Goal: Task Accomplishment & Management: Use online tool/utility

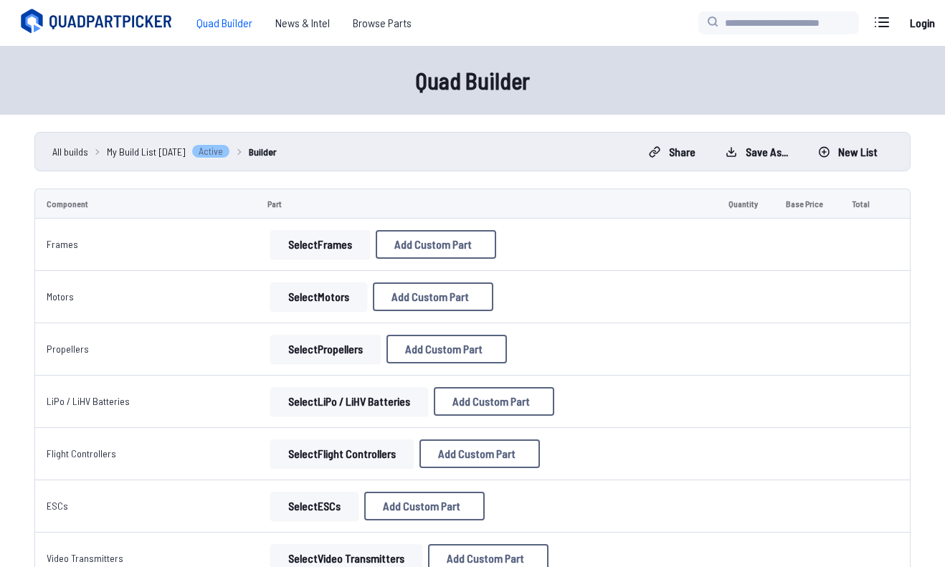
click at [435, 252] on button "Add Custom Part" at bounding box center [436, 244] width 120 height 29
select select "**********"
click at [462, 160] on input at bounding box center [473, 166] width 305 height 31
click at [611, 87] on icon at bounding box center [607, 90] width 6 height 6
click at [316, 249] on button "Select Frames" at bounding box center [320, 244] width 100 height 29
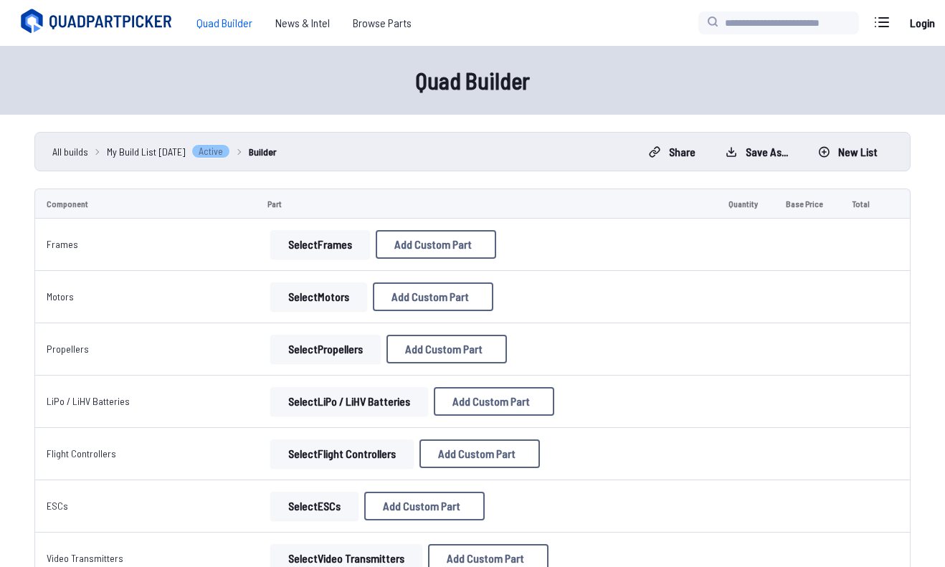
click at [316, 249] on button "Select Frames" at bounding box center [320, 244] width 100 height 29
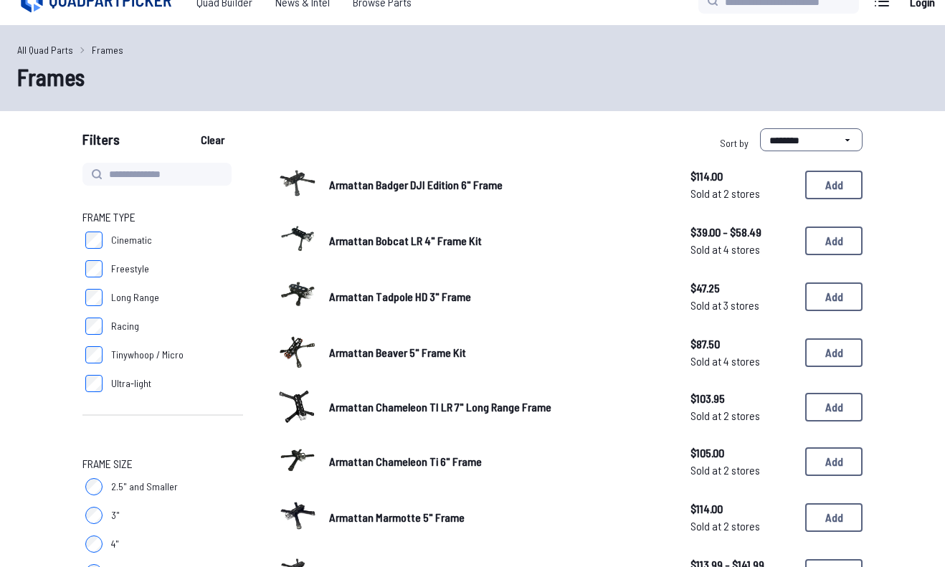
scroll to position [22, 0]
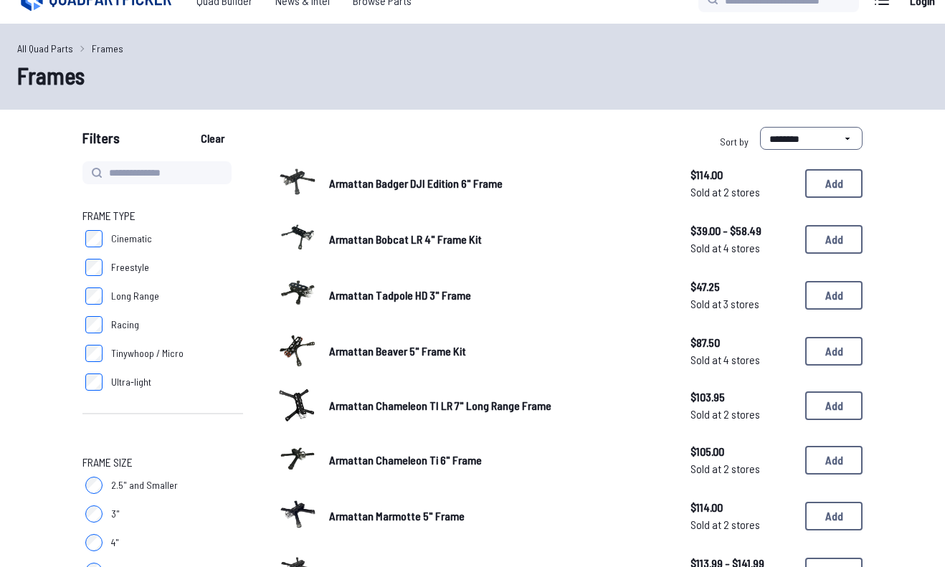
click at [285, 234] on img at bounding box center [297, 237] width 40 height 40
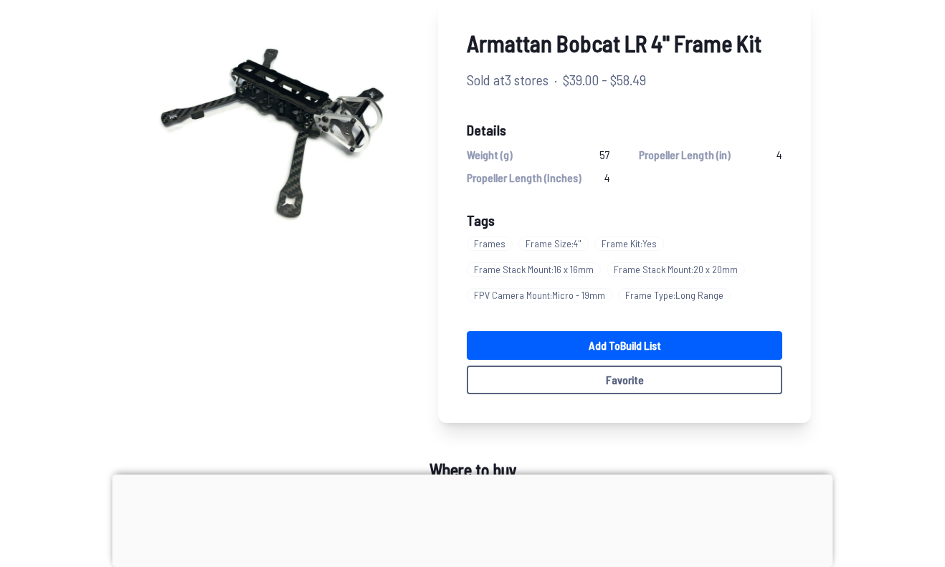
scroll to position [136, 0]
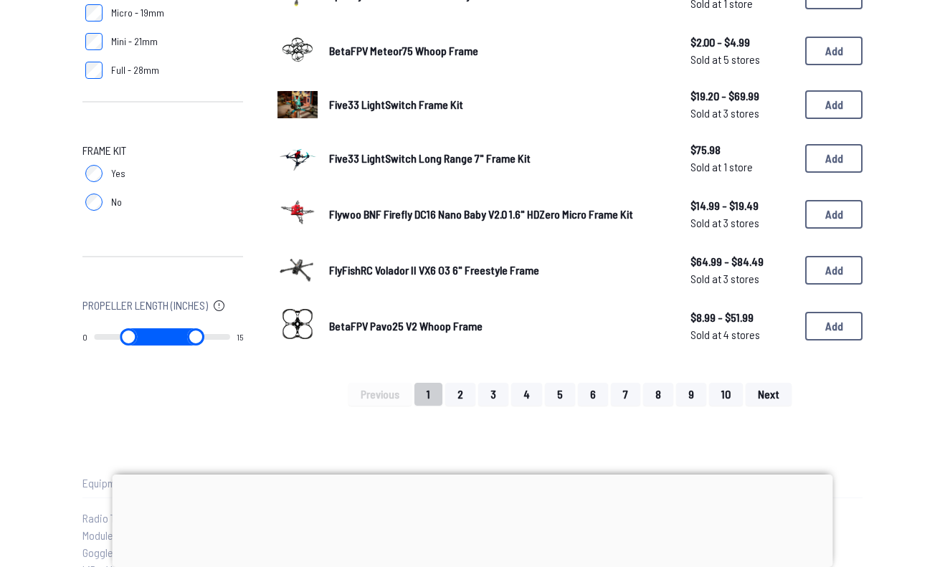
scroll to position [933, 0]
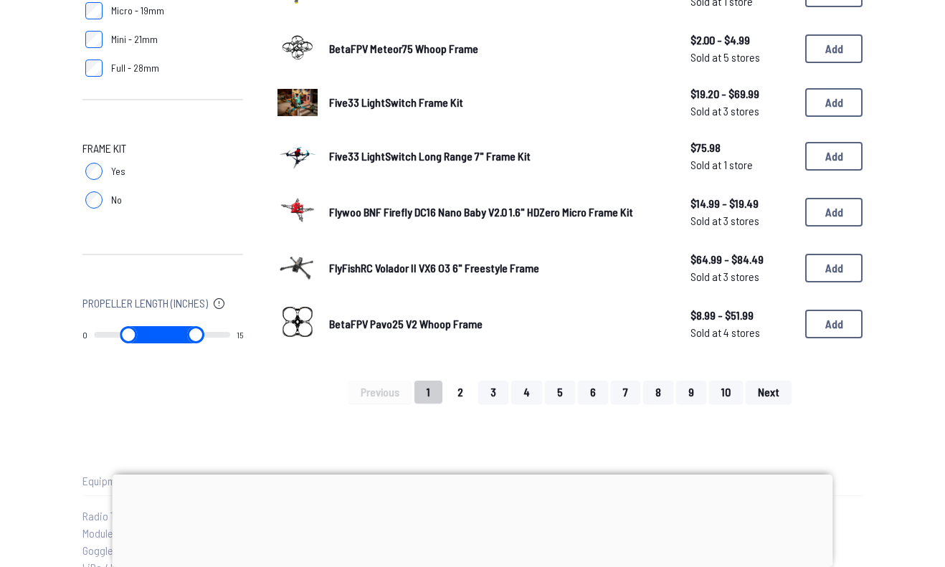
click at [462, 397] on button "2" at bounding box center [460, 392] width 30 height 23
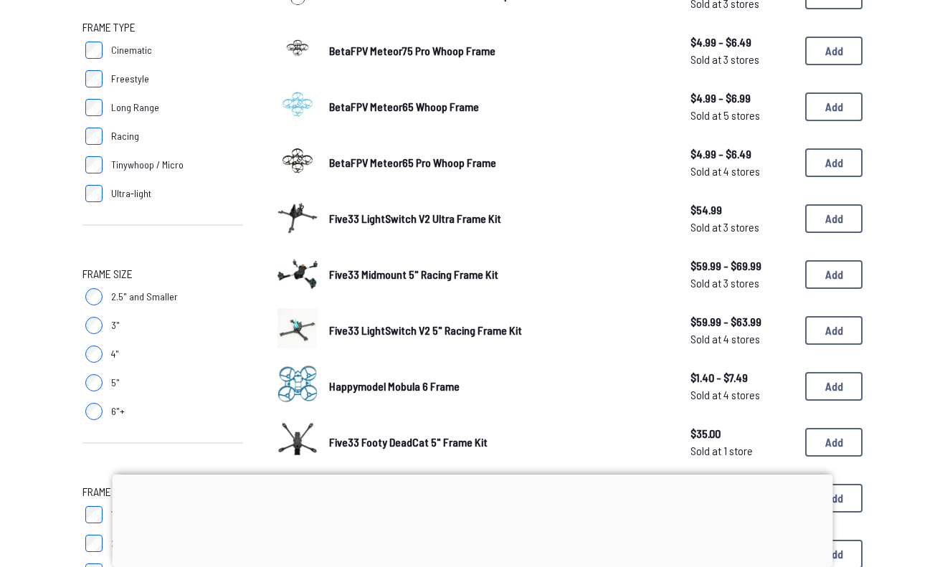
scroll to position [232, 0]
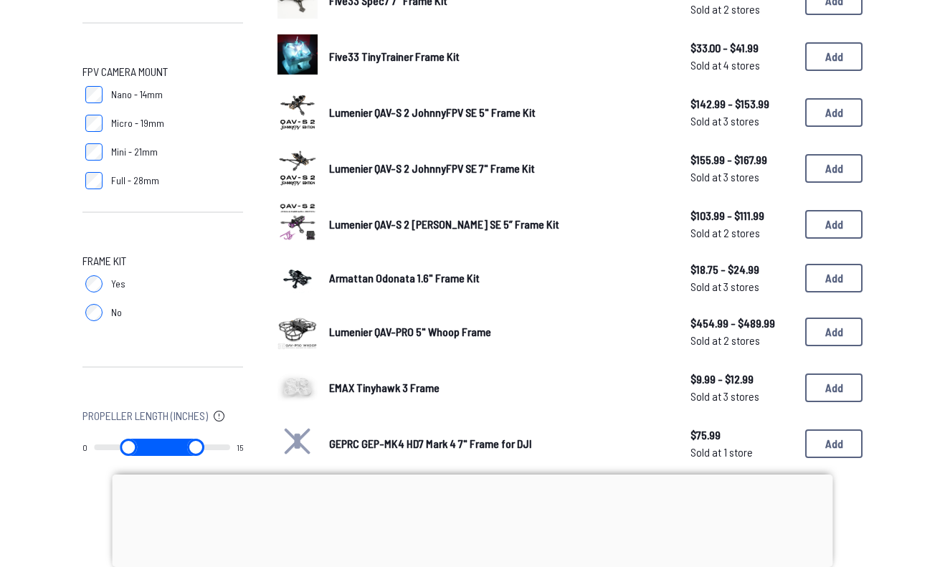
click at [492, 266] on div "Armattan Odonata 1.6" Frame Kit $18.75 - $24.99 Sold at 3 stores $18.75 - $24.9…" at bounding box center [569, 278] width 585 height 40
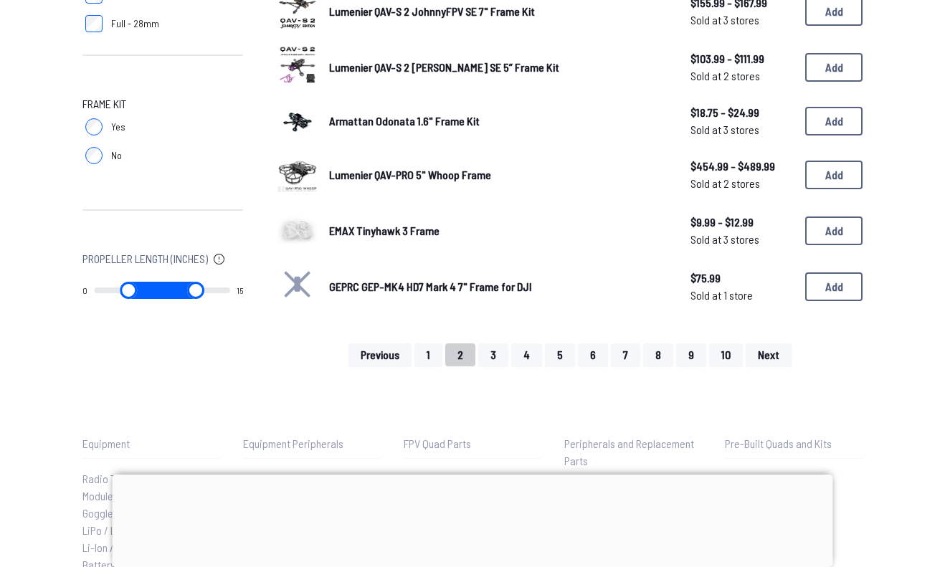
scroll to position [988, 0]
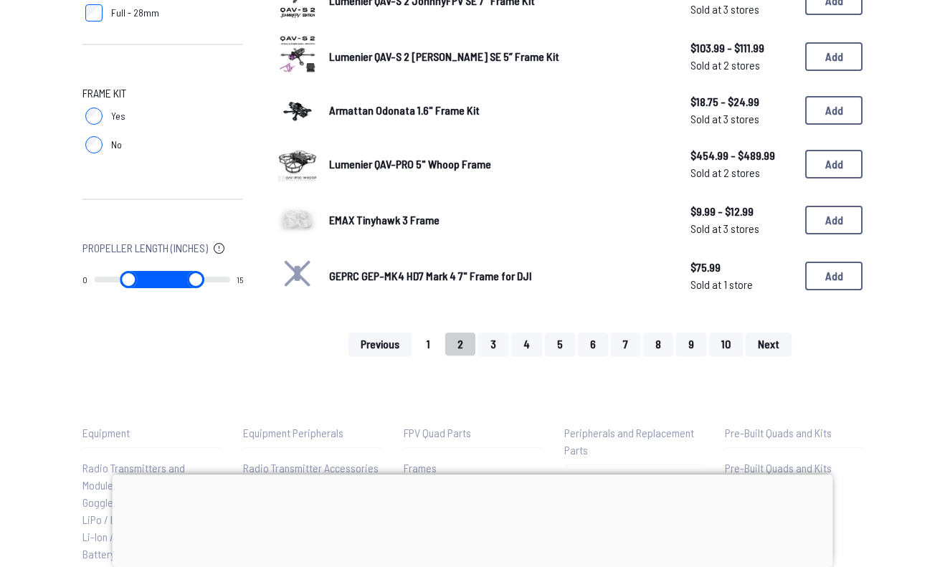
click at [436, 342] on button "1" at bounding box center [428, 344] width 28 height 23
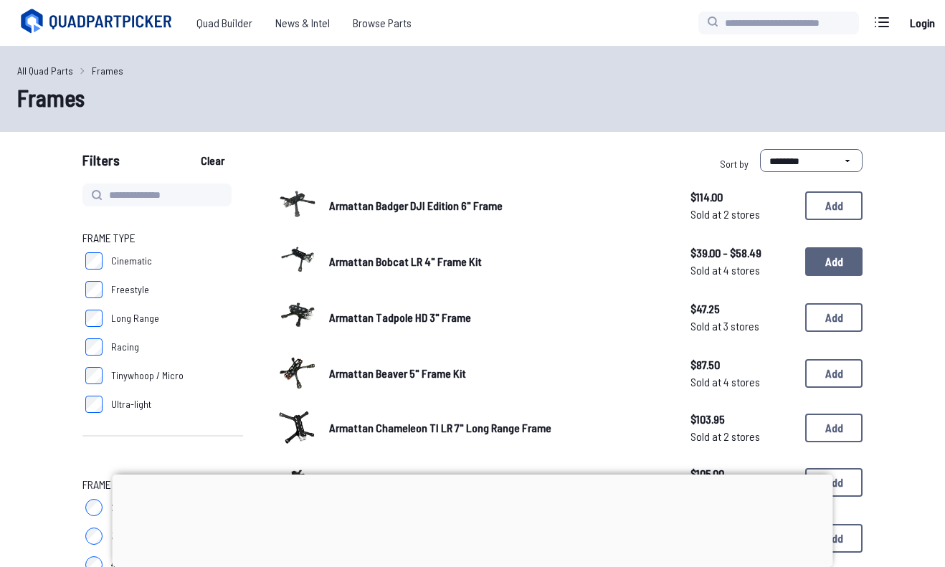
click at [839, 260] on button "Add" at bounding box center [833, 261] width 57 height 29
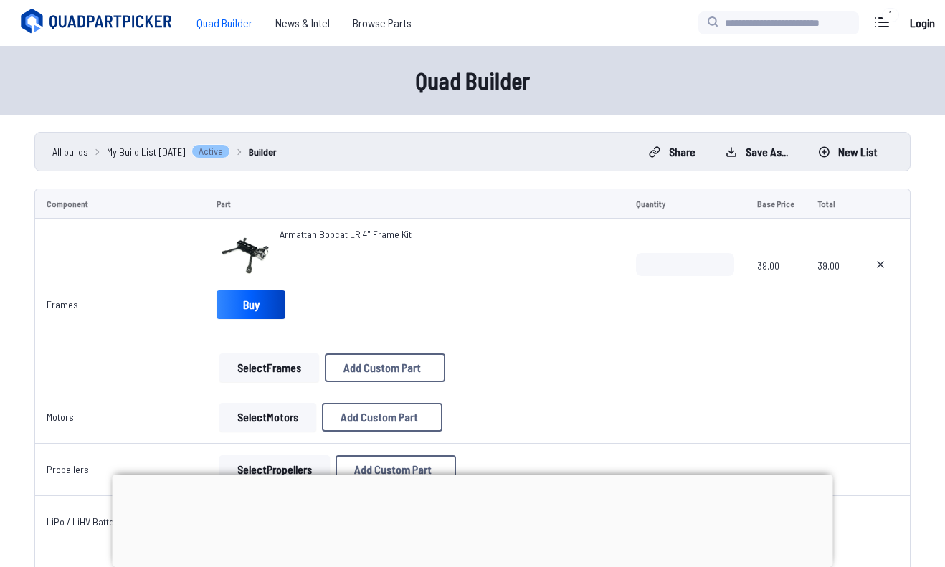
click at [305, 371] on button "Select Frames" at bounding box center [269, 367] width 100 height 29
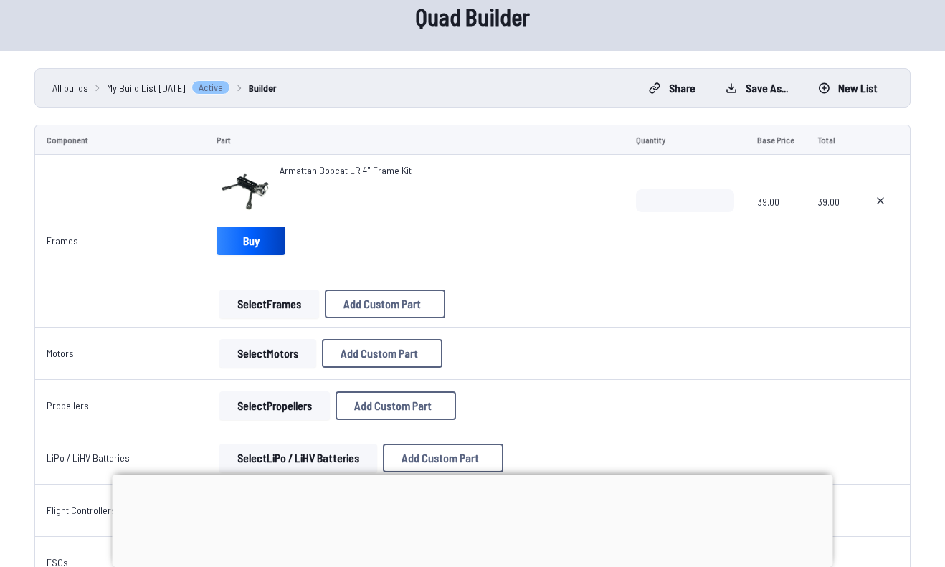
scroll to position [74, 0]
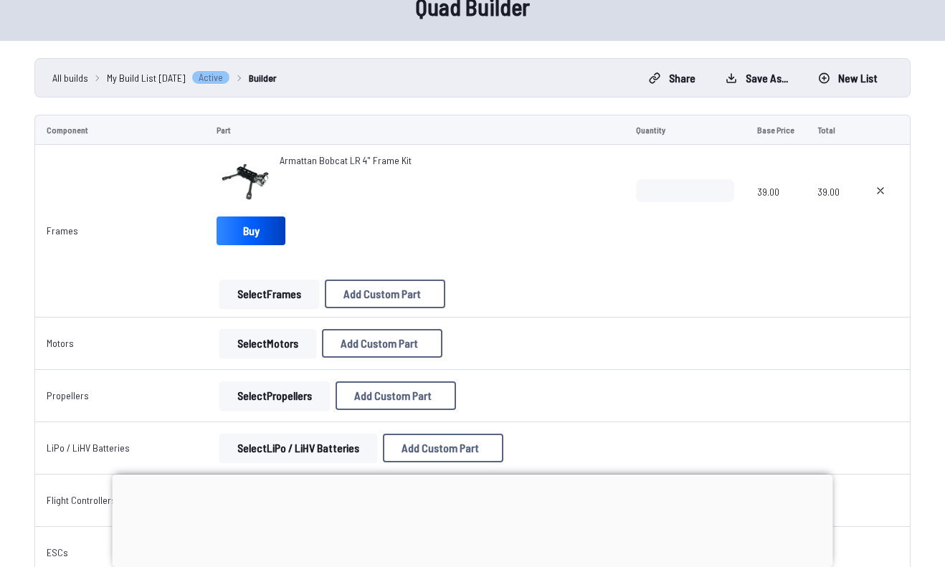
click at [285, 355] on button "Select Motors" at bounding box center [267, 343] width 97 height 29
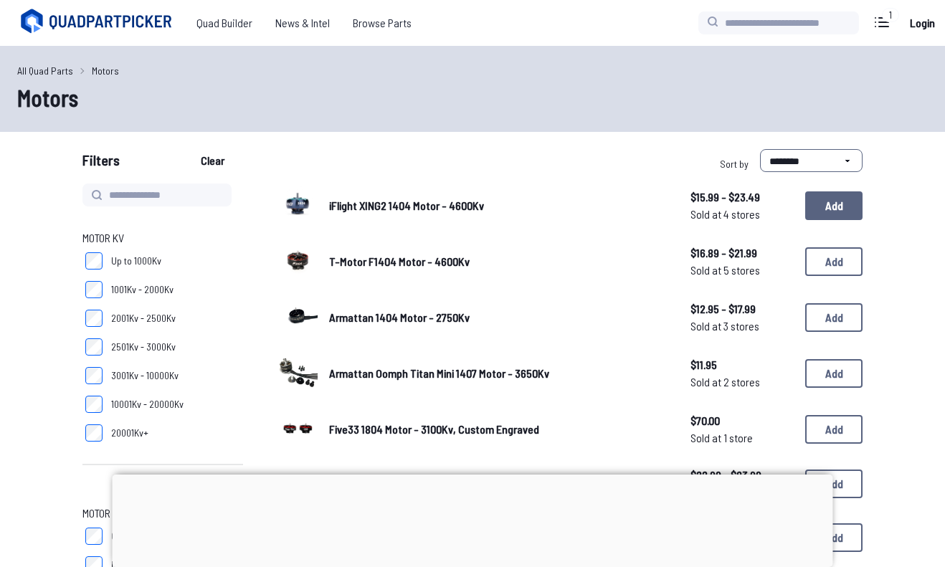
click at [847, 210] on button "Add" at bounding box center [833, 205] width 57 height 29
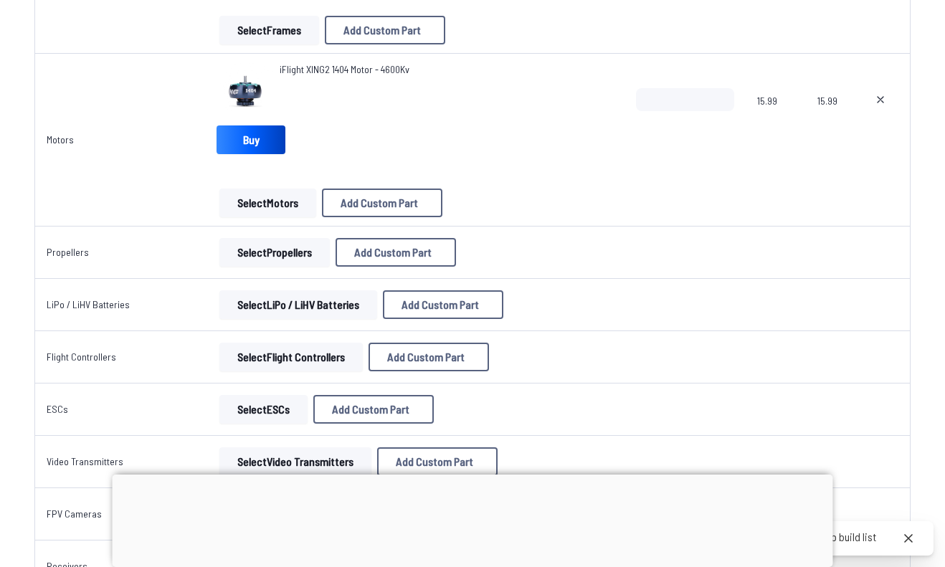
scroll to position [355, 0]
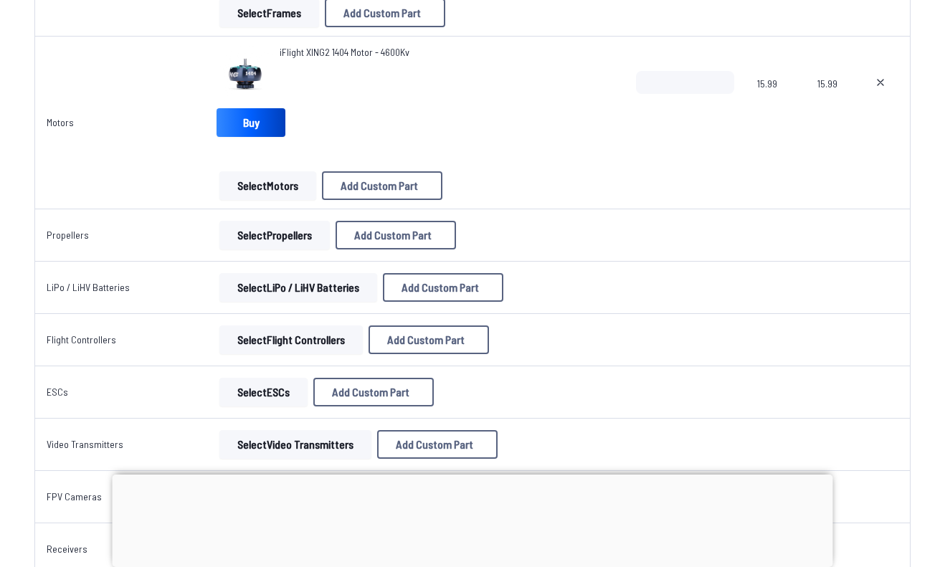
click at [267, 191] on button "Select Motors" at bounding box center [267, 185] width 97 height 29
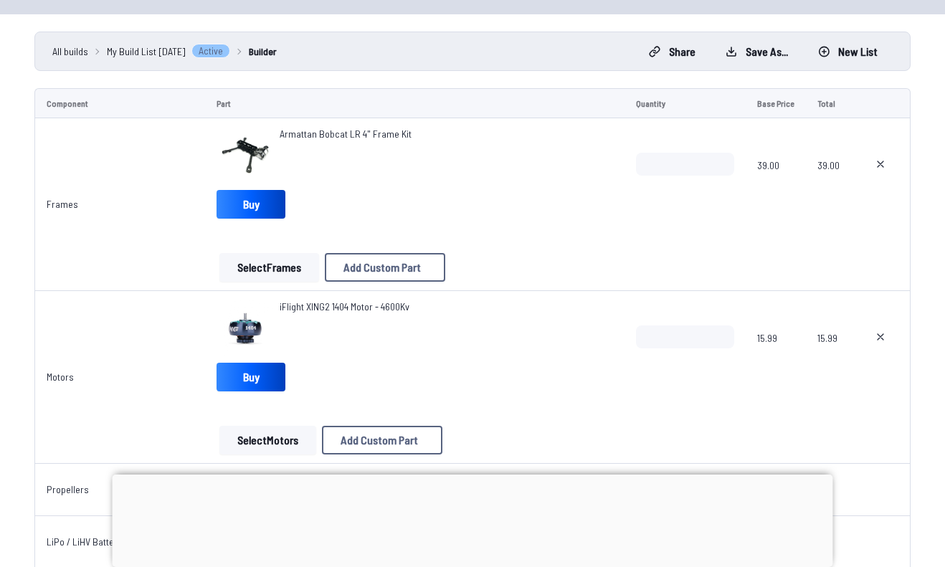
scroll to position [95, 0]
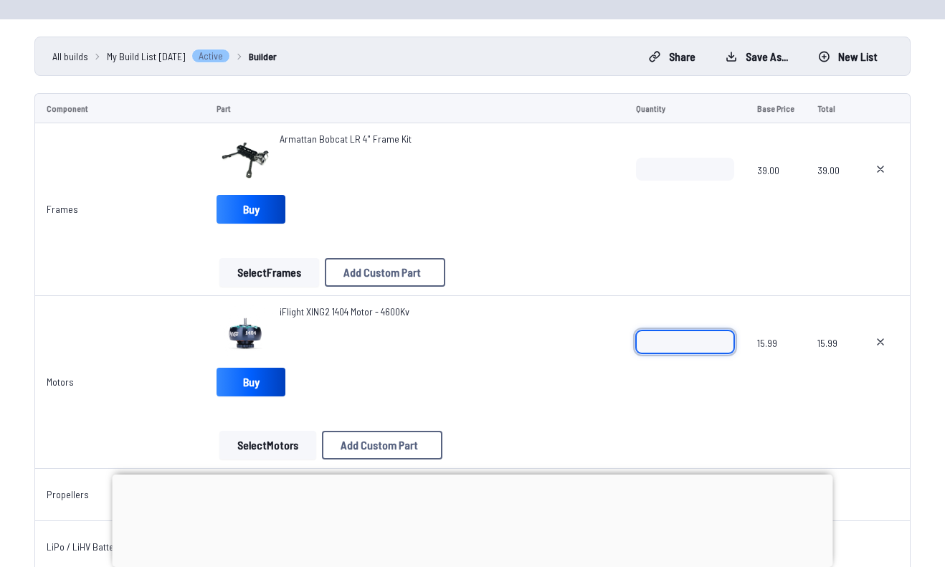
click at [693, 343] on input "*" at bounding box center [685, 342] width 98 height 23
type input "*"
click at [650, 390] on div "*" at bounding box center [685, 365] width 98 height 69
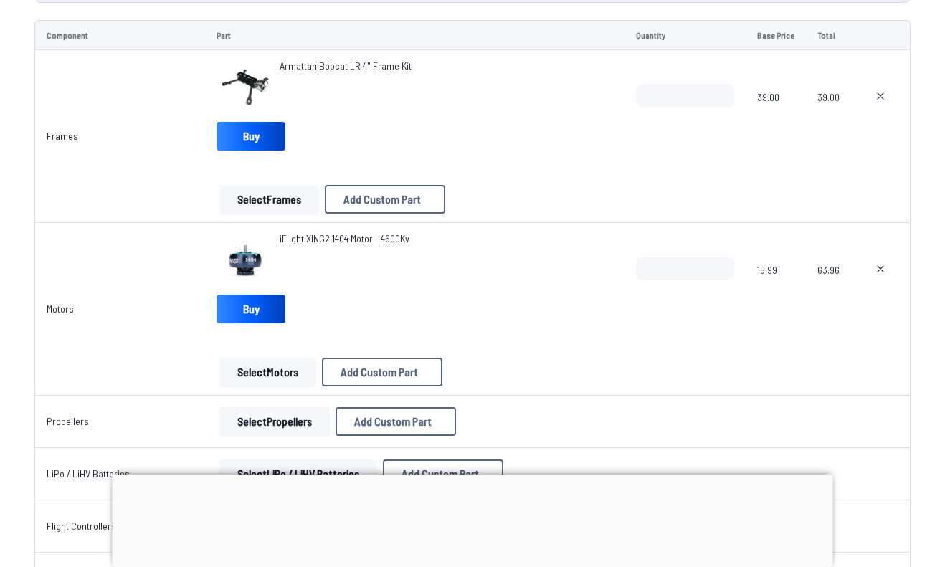
scroll to position [163, 0]
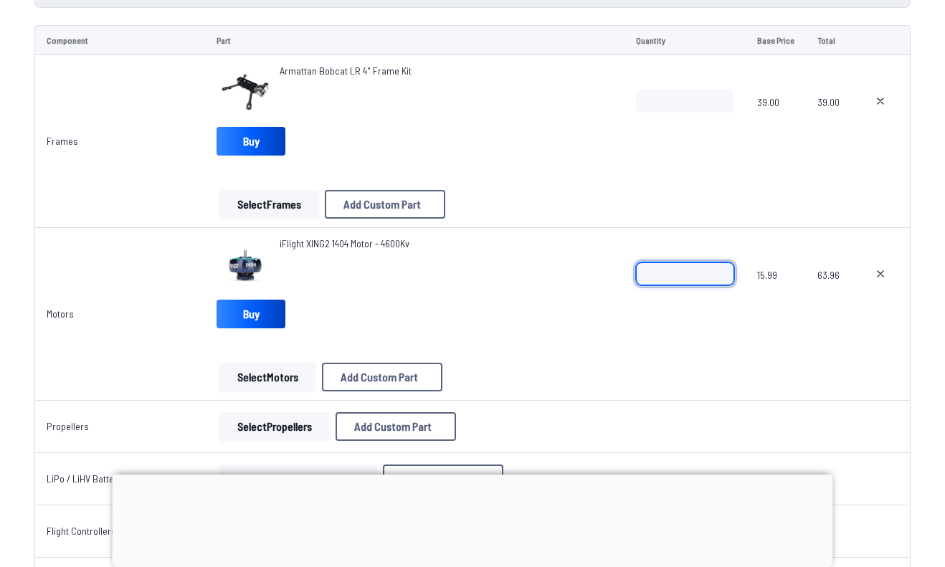
click at [681, 270] on input "*" at bounding box center [685, 273] width 98 height 23
click at [724, 275] on input "*" at bounding box center [685, 273] width 98 height 23
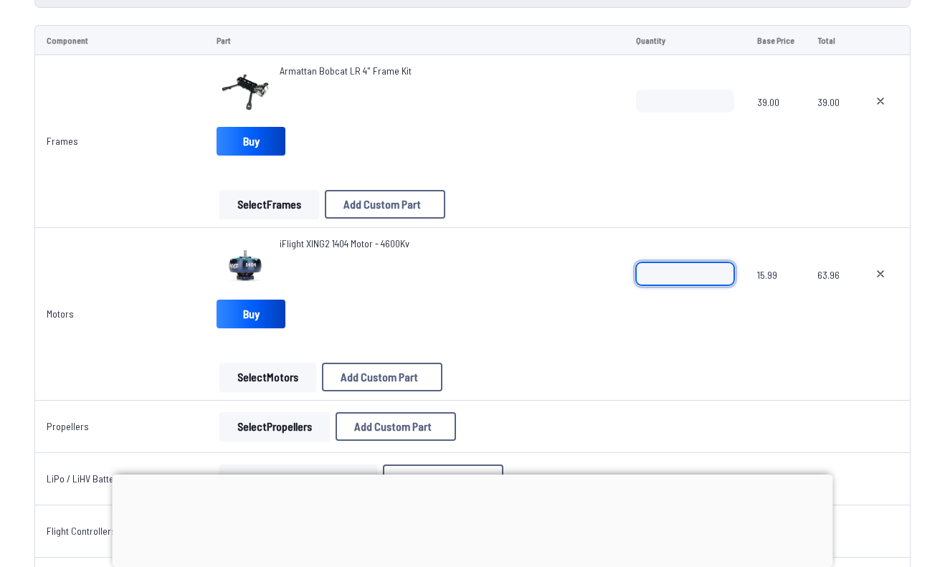
click at [720, 267] on input "*" at bounding box center [685, 273] width 98 height 23
click at [636, 338] on span at bounding box center [685, 348] width 98 height 34
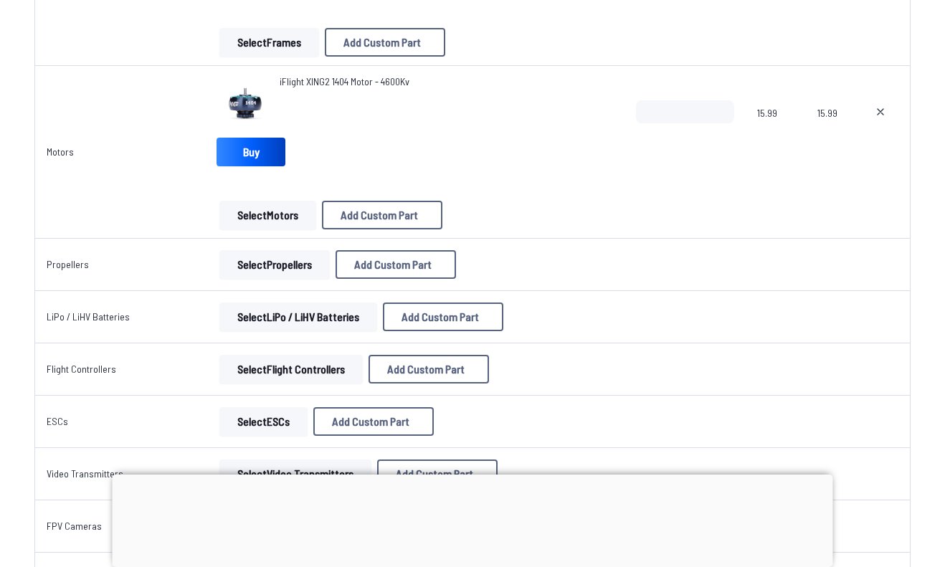
scroll to position [326, 0]
click at [721, 105] on input "*" at bounding box center [685, 111] width 98 height 23
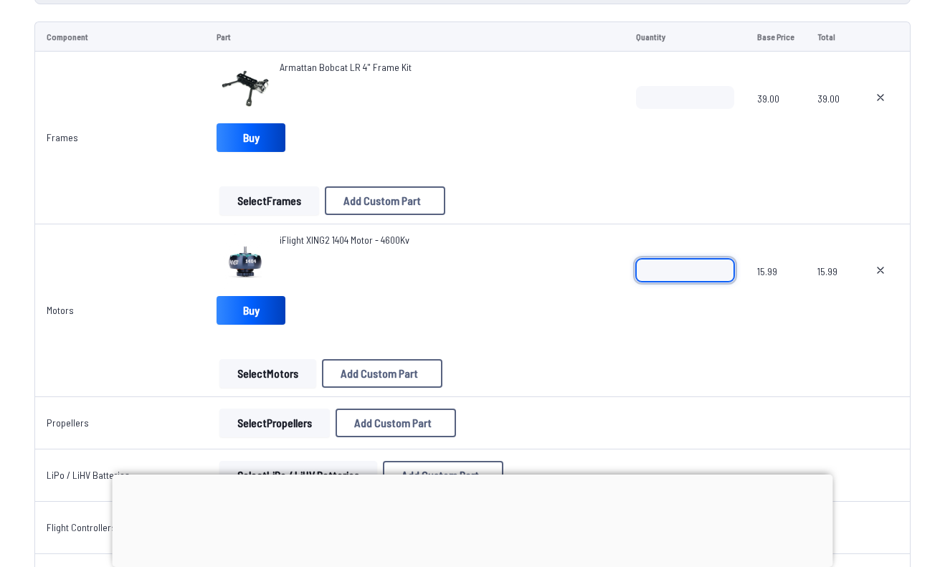
scroll to position [188, 0]
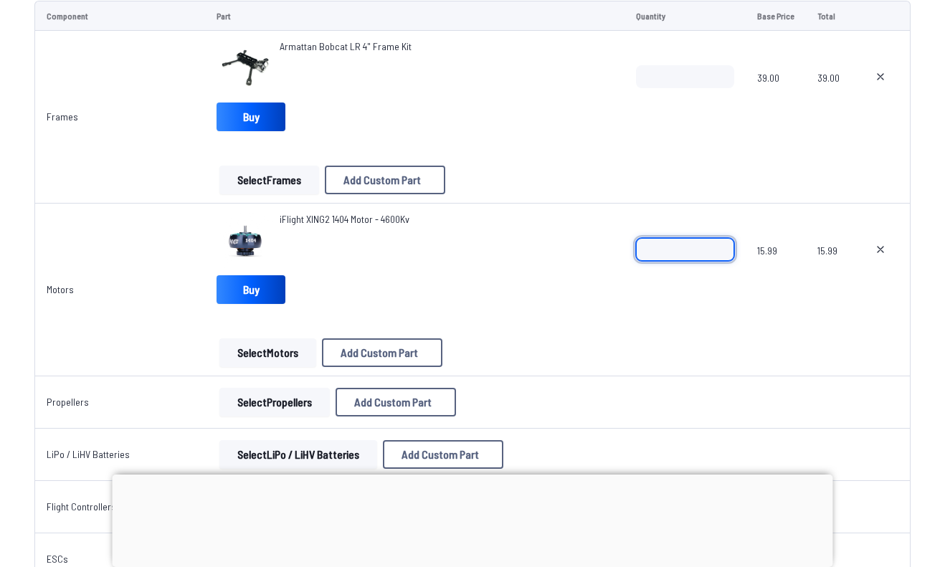
type input "*"
click at [722, 257] on input "*" at bounding box center [685, 249] width 98 height 23
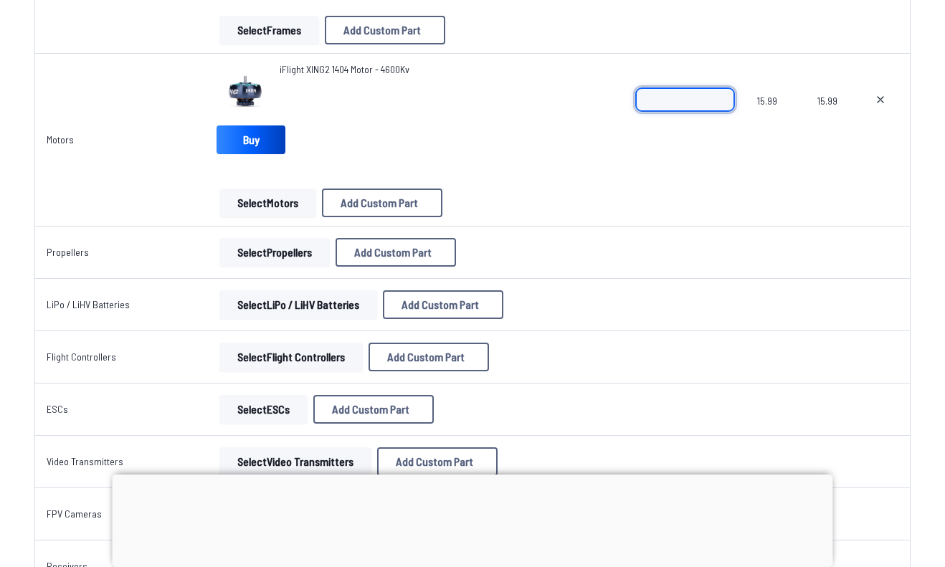
scroll to position [341, 0]
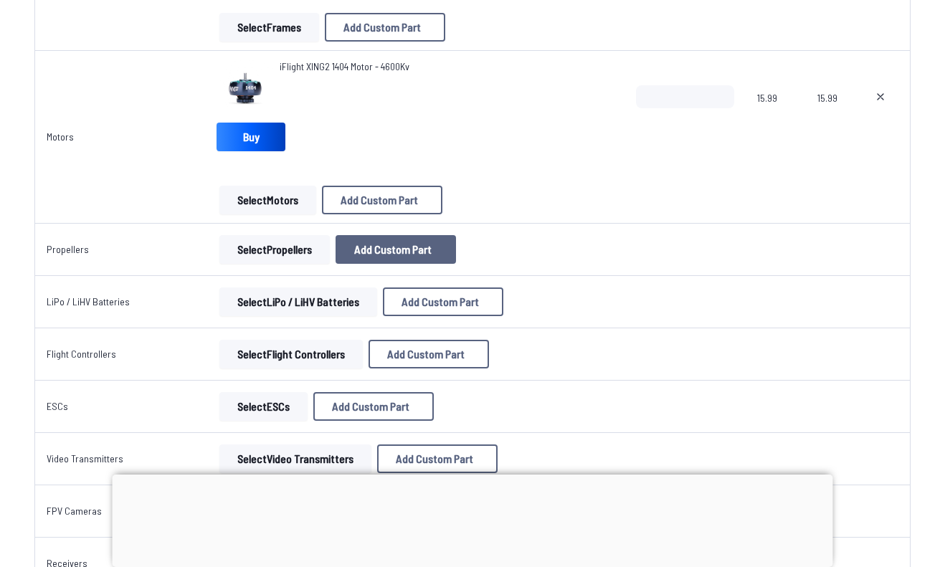
click at [416, 244] on span "Add Custom Part" at bounding box center [392, 249] width 77 height 11
select select "**********"
click at [614, 84] on icon at bounding box center [607, 90] width 13 height 13
click at [288, 257] on button "Select Propellers" at bounding box center [274, 249] width 110 height 29
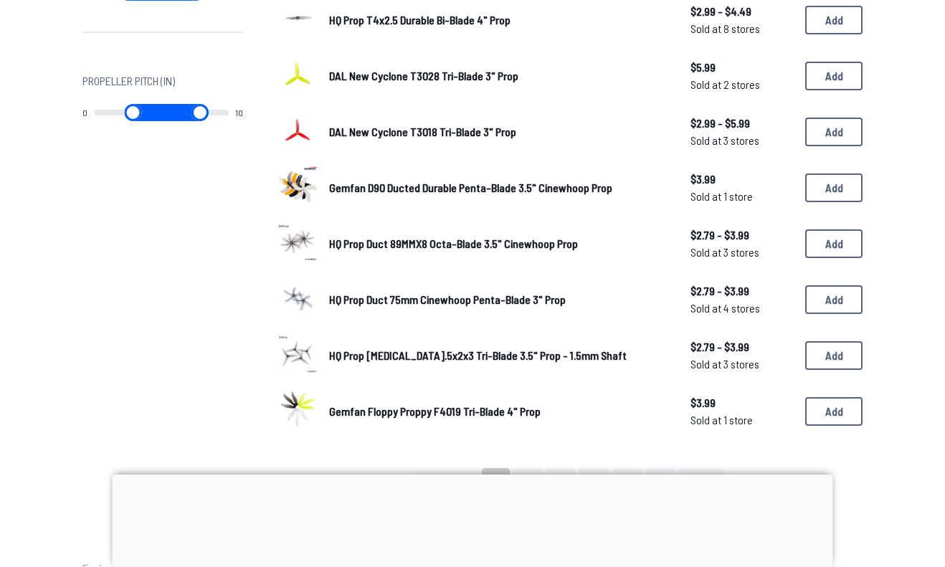
scroll to position [856, 0]
click at [848, 201] on button "Add" at bounding box center [833, 188] width 57 height 29
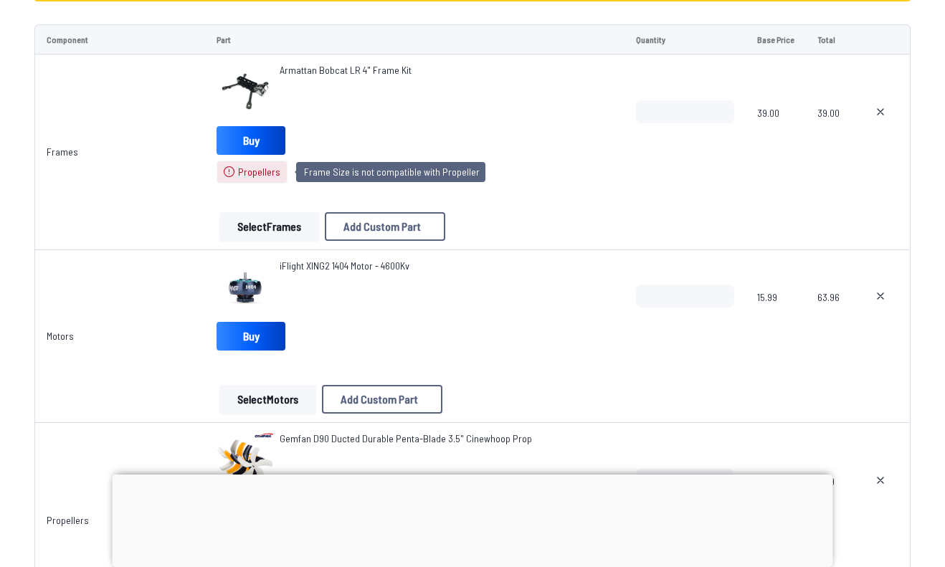
scroll to position [257, 0]
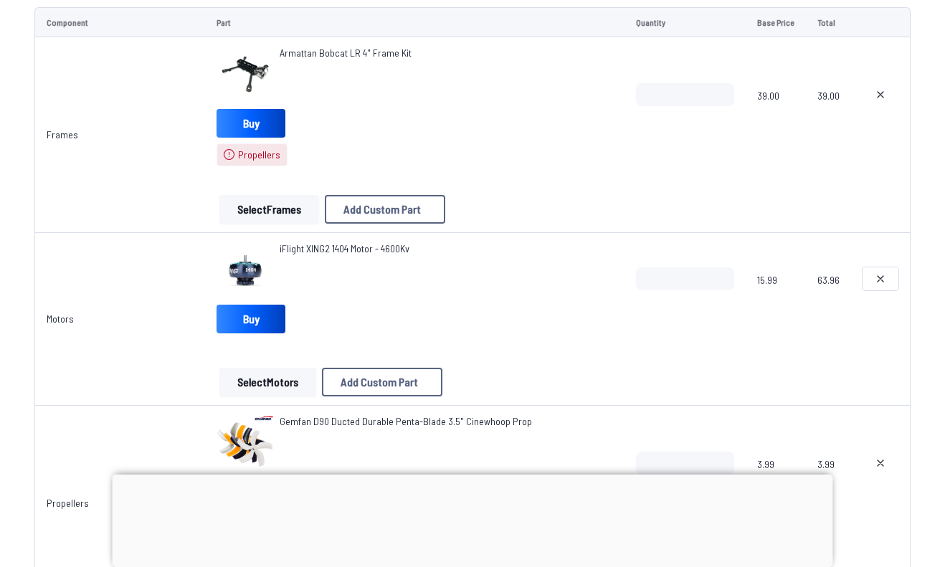
click at [877, 273] on icon at bounding box center [880, 278] width 11 height 11
type textarea "**********"
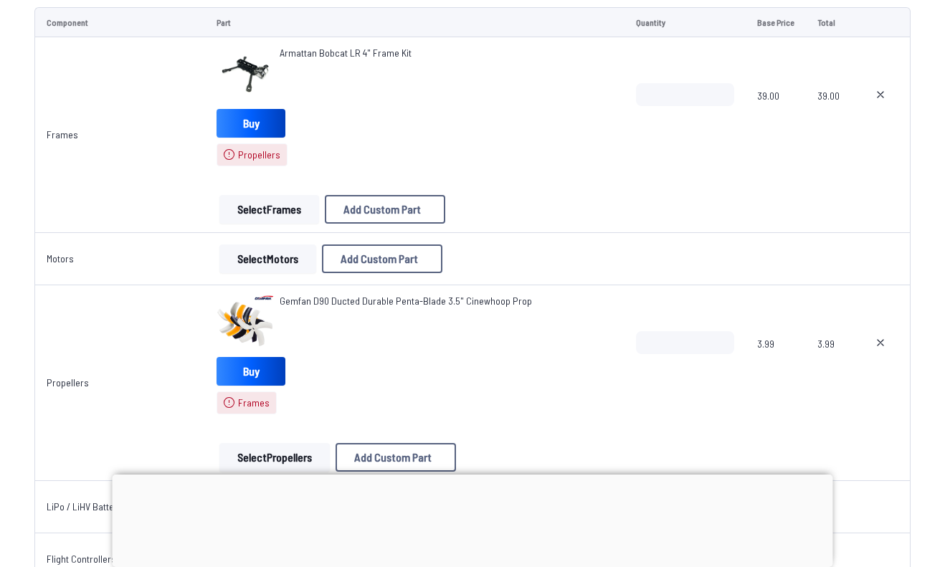
click at [278, 390] on div "Gemfan D90 Ducted Durable Penta-Blade 3.5" Cinewhoop Prop Buy Frames" at bounding box center [415, 354] width 397 height 120
click at [381, 386] on div "Gemfan D90 Ducted Durable Penta-Blade 3.5" Cinewhoop Prop Buy Frames" at bounding box center [415, 354] width 397 height 120
click at [268, 261] on button "Select Motors" at bounding box center [267, 259] width 97 height 29
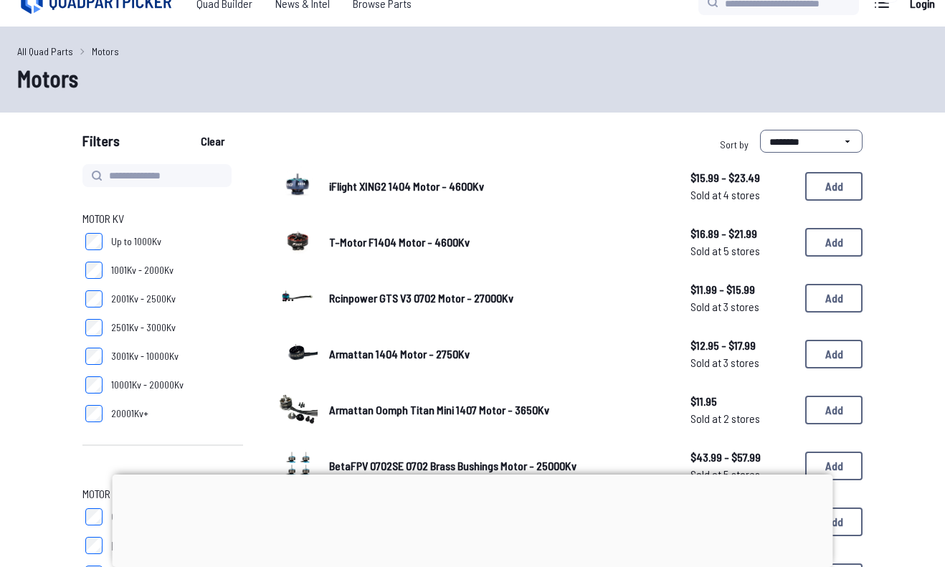
scroll to position [34, 0]
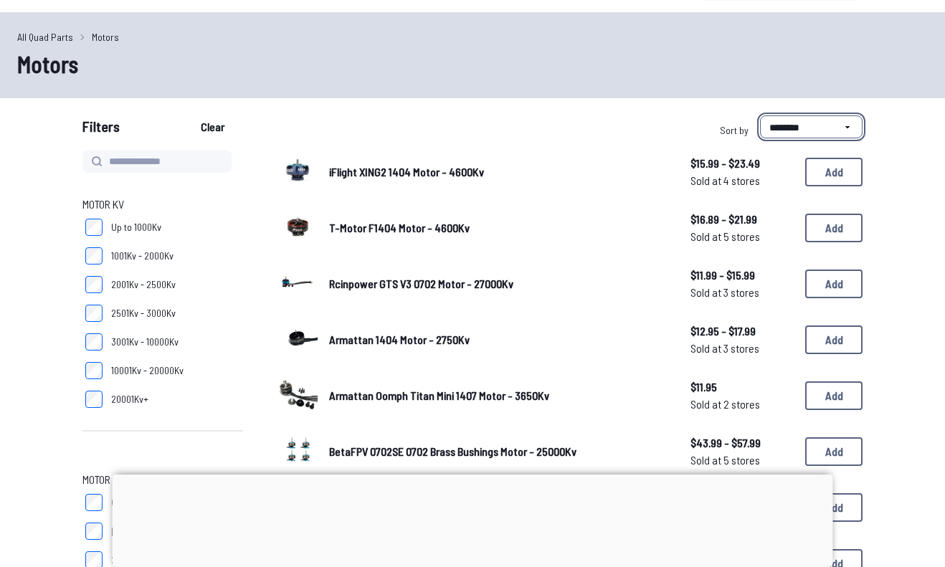
click at [832, 119] on select "**********" at bounding box center [811, 126] width 103 height 23
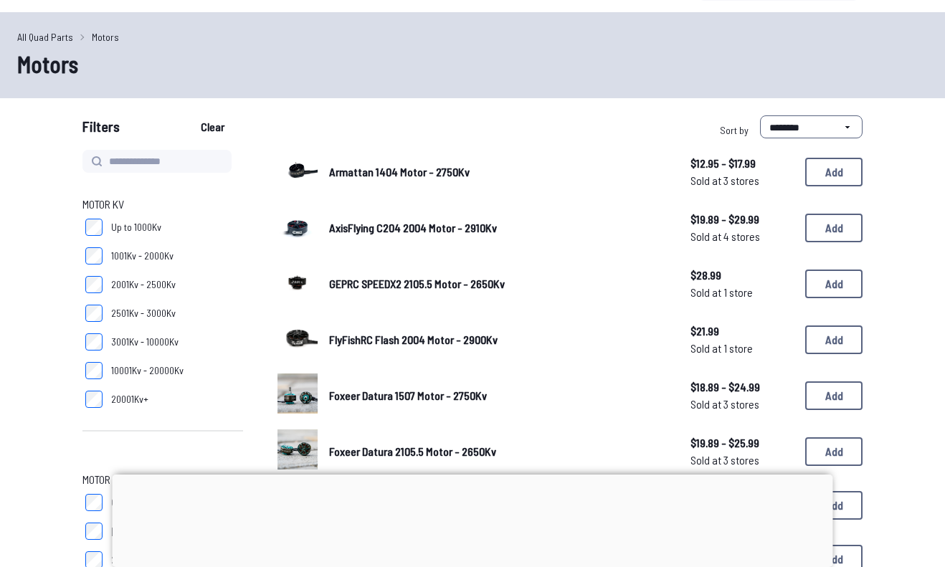
click at [113, 400] on span "20001Kv+" at bounding box center [129, 399] width 37 height 14
click at [111, 312] on span "2501Kv - 3000Kv" at bounding box center [143, 313] width 65 height 14
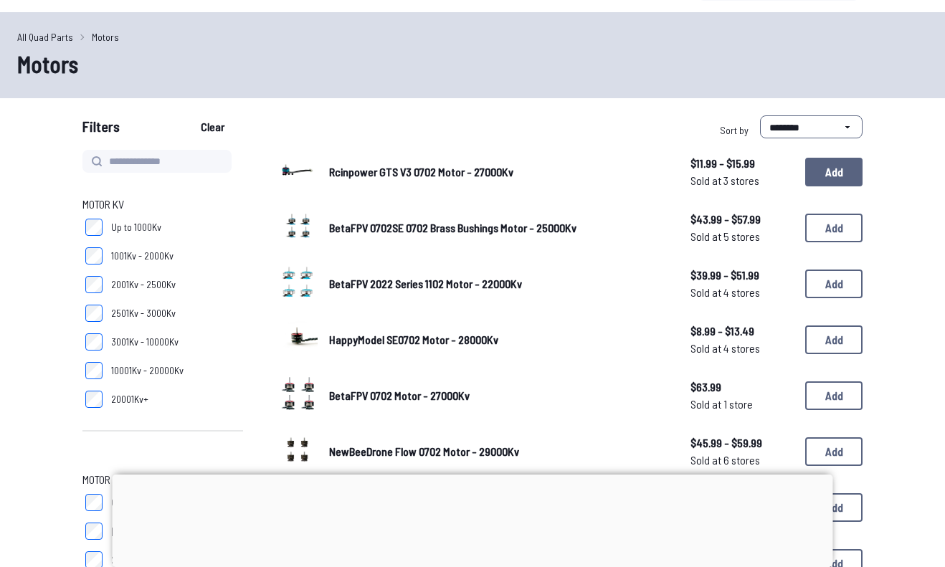
click at [833, 172] on button "Add" at bounding box center [833, 172] width 57 height 29
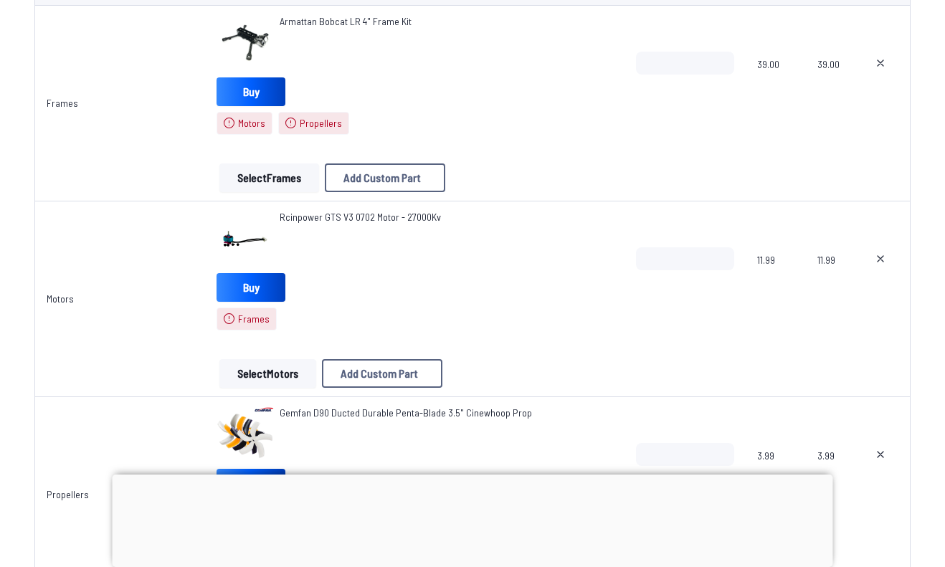
scroll to position [290, 0]
click at [877, 467] on div at bounding box center [881, 476] width 36 height 69
click at [882, 455] on icon at bounding box center [880, 453] width 11 height 11
click at [883, 250] on button at bounding box center [881, 258] width 36 height 23
type textarea "**********"
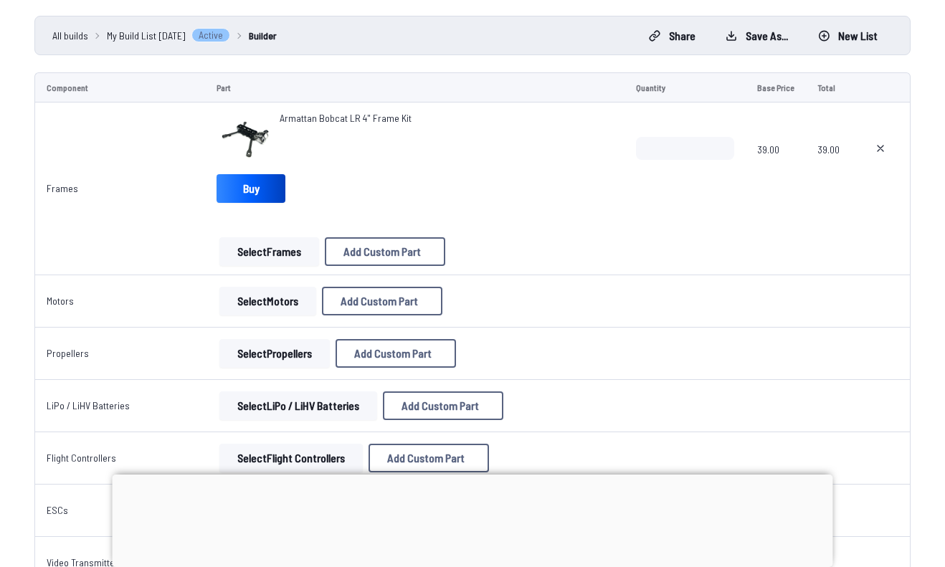
scroll to position [118, 0]
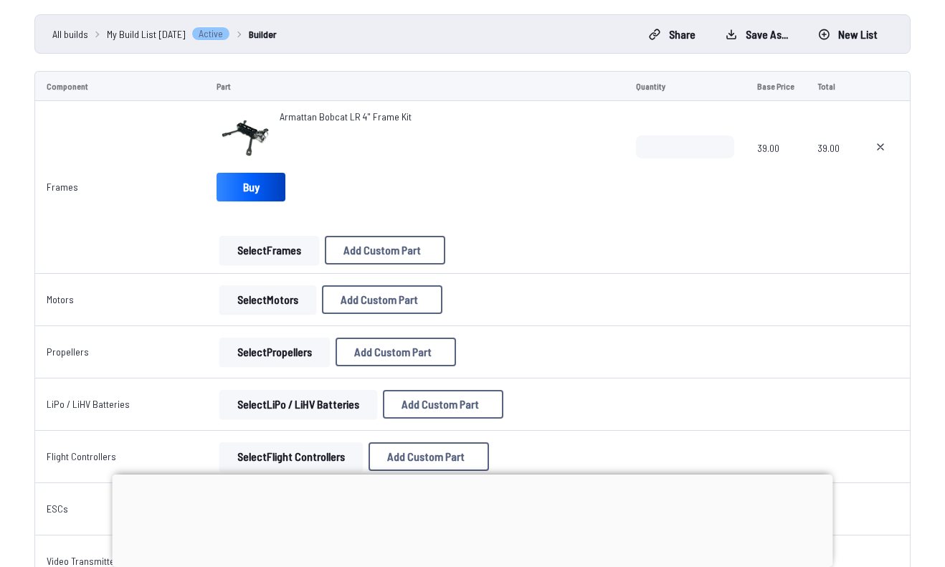
click at [267, 299] on button "Select Motors" at bounding box center [267, 299] width 97 height 29
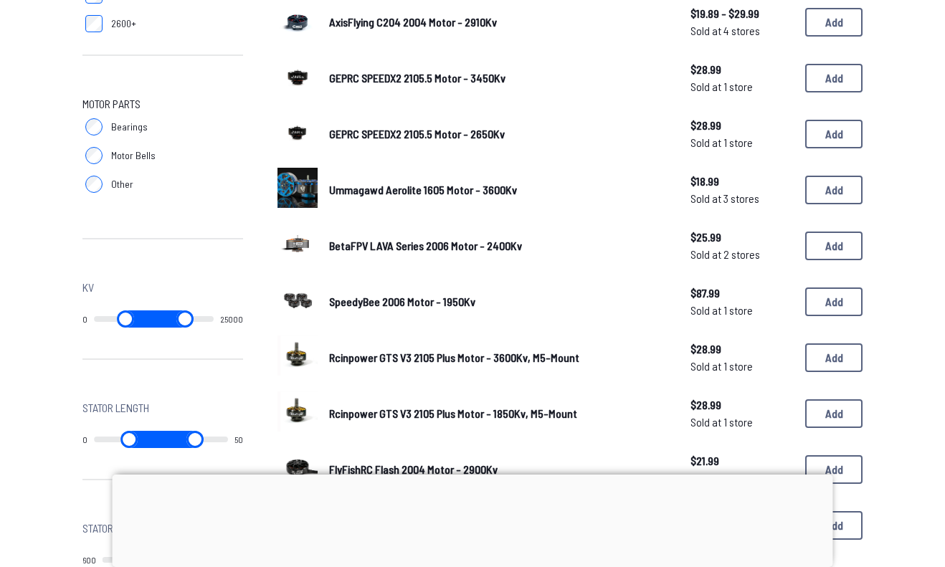
scroll to position [626, 0]
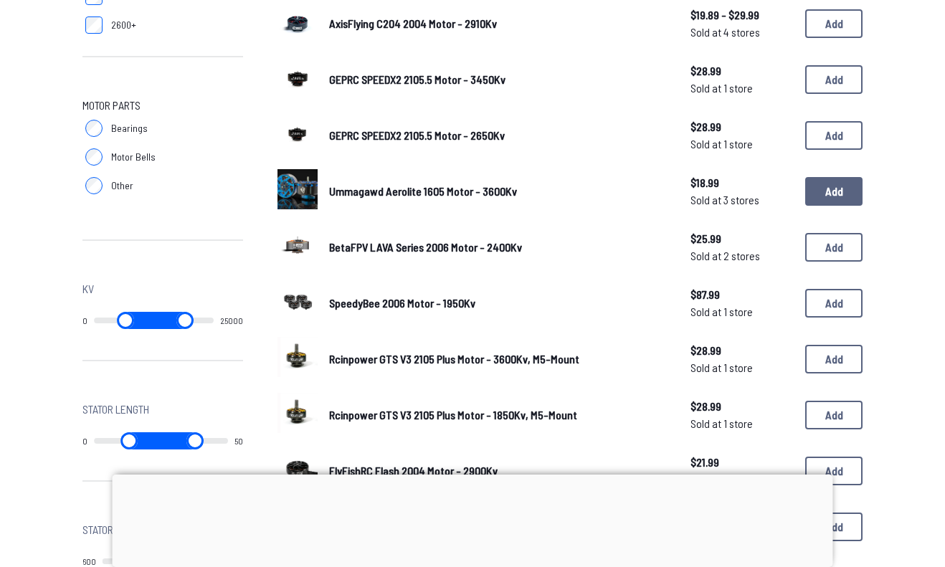
click at [842, 181] on button "Add" at bounding box center [833, 191] width 57 height 29
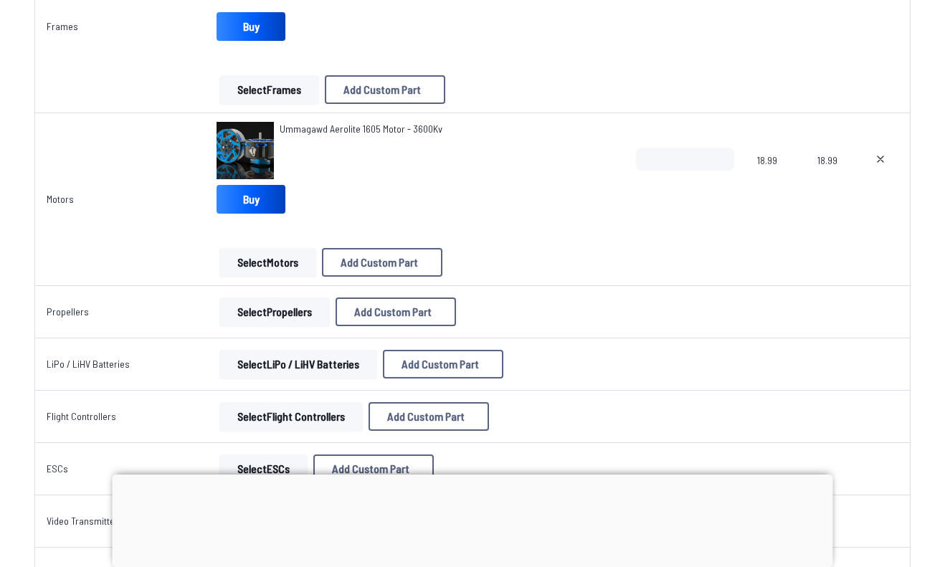
scroll to position [280, 0]
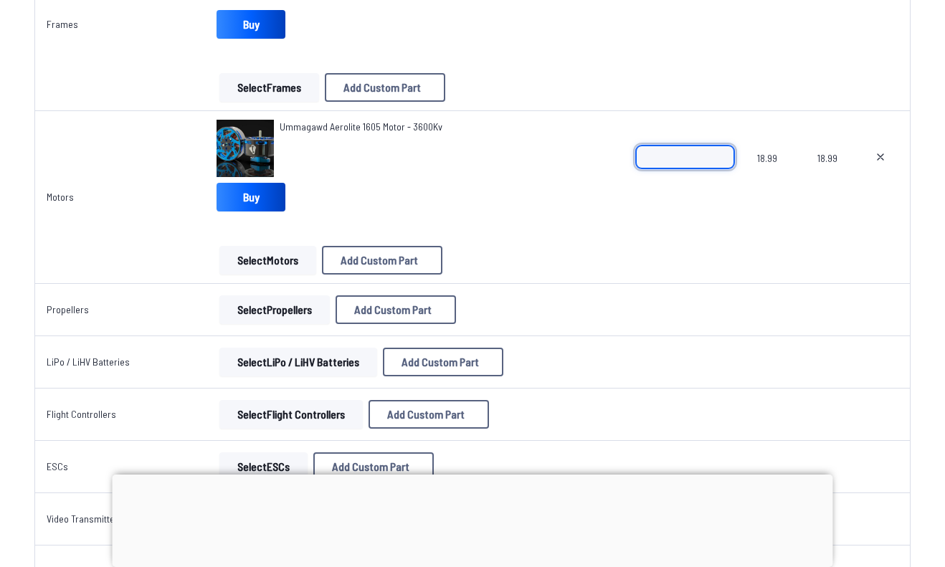
click at [724, 153] on input "*" at bounding box center [685, 157] width 98 height 23
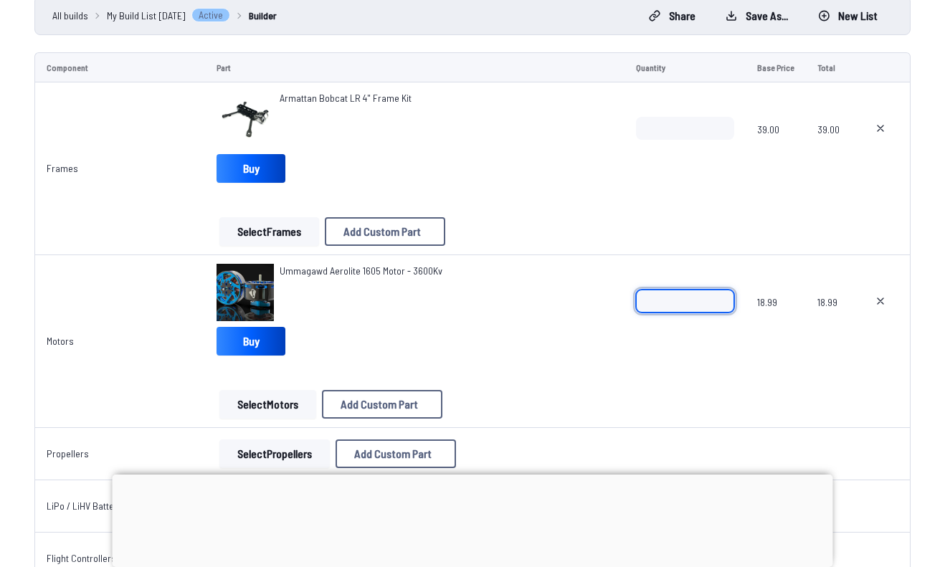
scroll to position [137, 0]
click at [723, 303] on input "*" at bounding box center [685, 300] width 98 height 23
click at [723, 305] on input "*" at bounding box center [685, 300] width 98 height 23
type input "*"
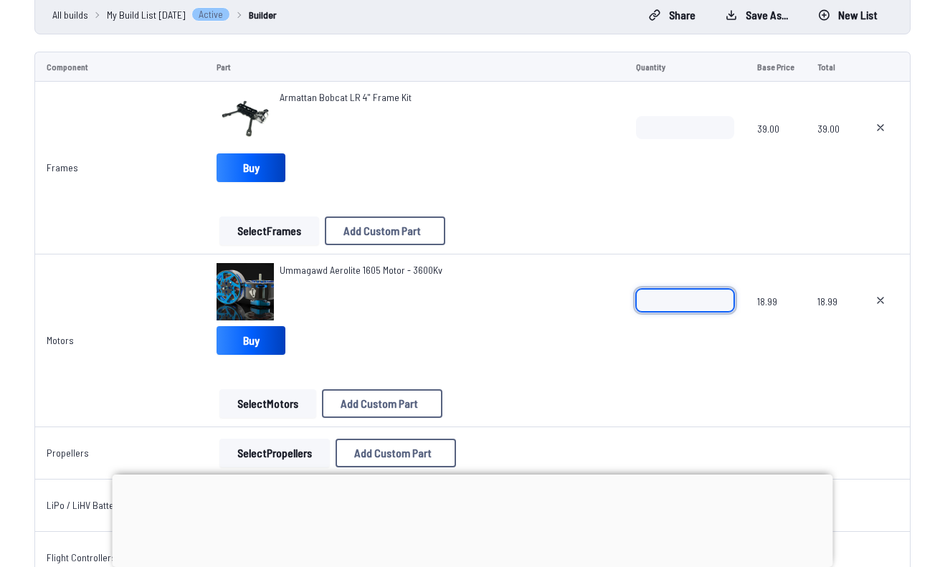
click at [723, 303] on input "*" at bounding box center [685, 300] width 98 height 23
click at [676, 344] on div "*" at bounding box center [685, 323] width 98 height 69
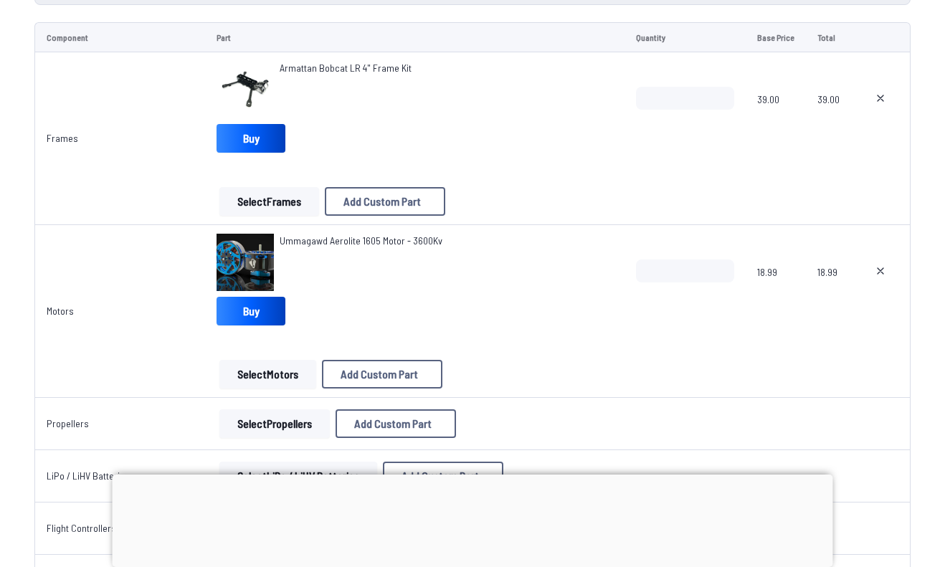
scroll to position [167, 0]
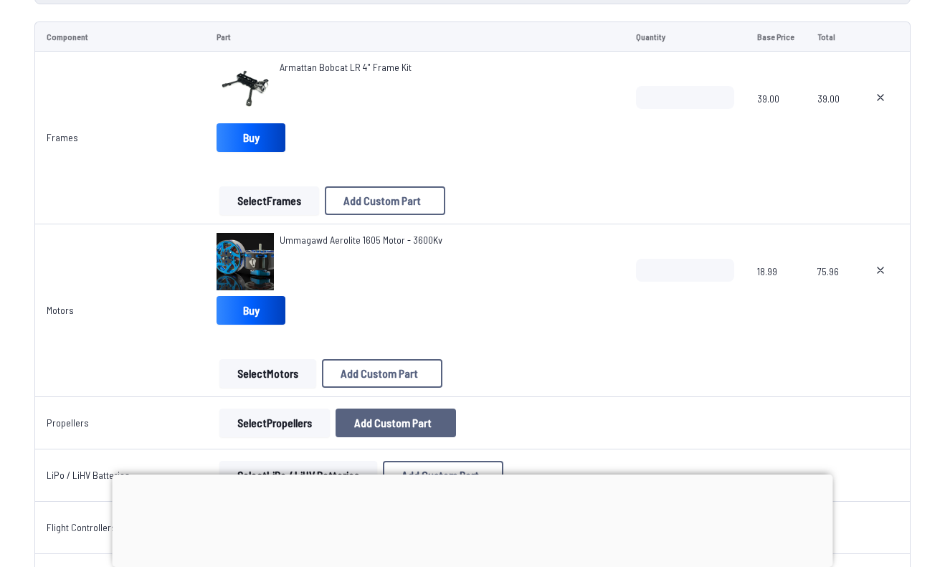
click at [400, 422] on span "Add Custom Part" at bounding box center [392, 422] width 77 height 11
select select "**********"
click at [614, 84] on icon at bounding box center [607, 90] width 13 height 13
click at [285, 414] on button "Select Propellers" at bounding box center [274, 423] width 110 height 29
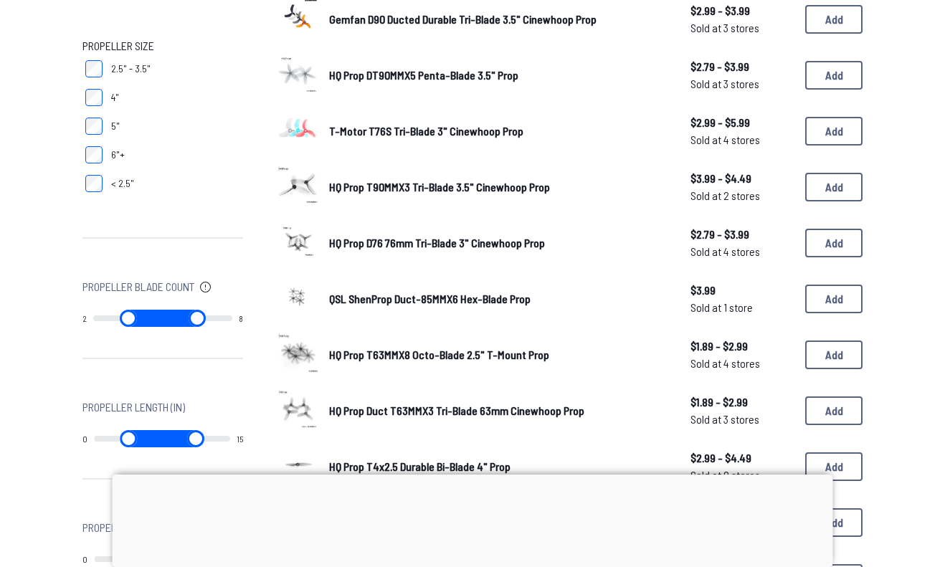
scroll to position [409, 0]
click at [807, 348] on button "Add" at bounding box center [833, 355] width 57 height 29
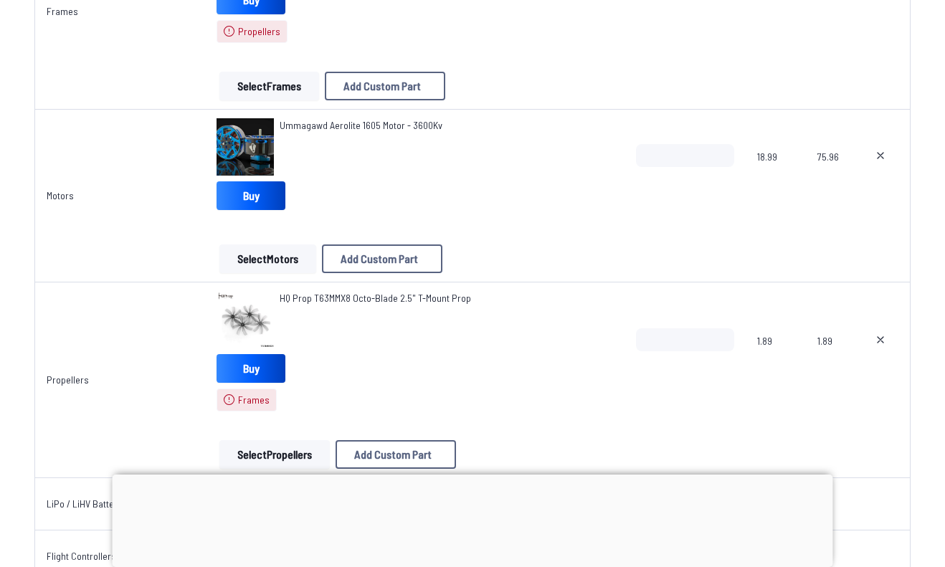
scroll to position [415, 0]
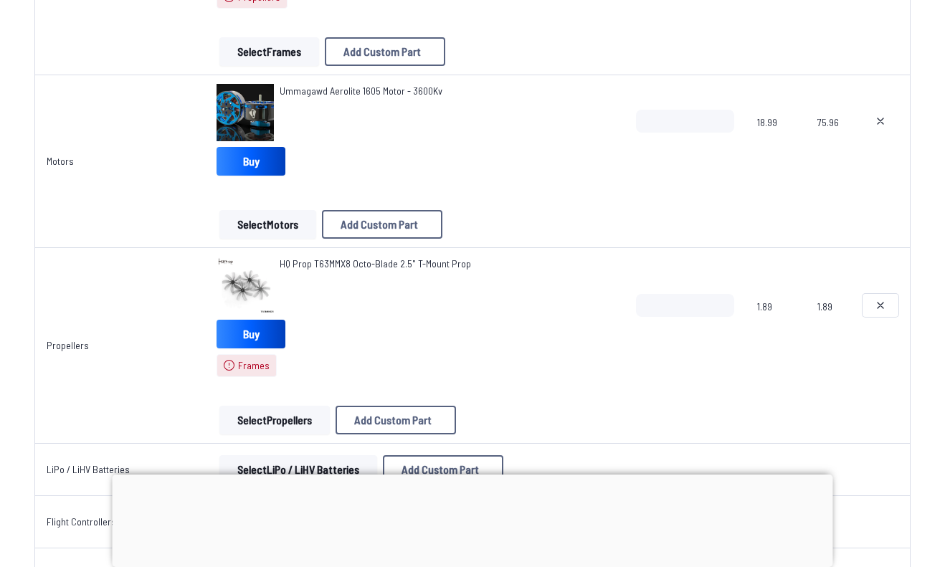
click at [891, 303] on button at bounding box center [881, 305] width 36 height 23
type textarea "**********"
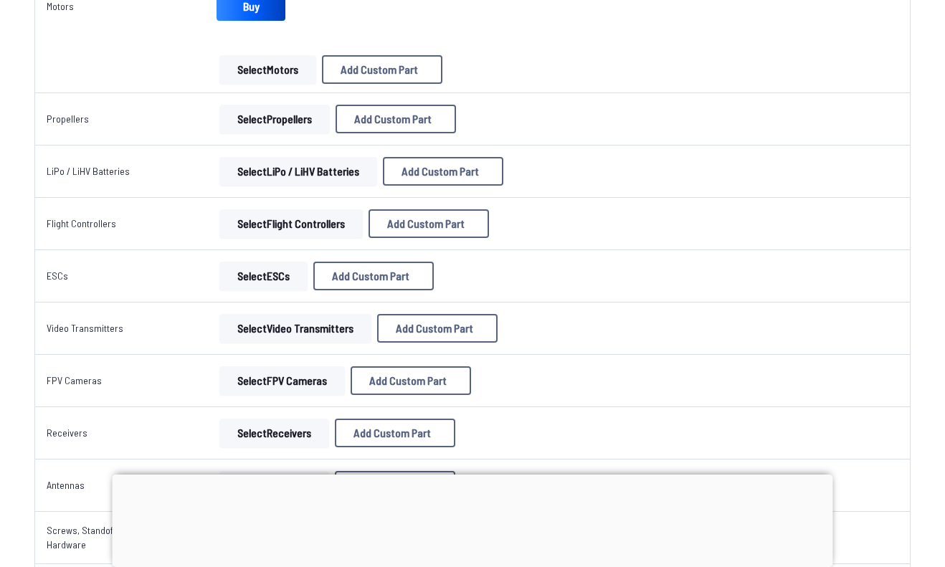
scroll to position [498, 0]
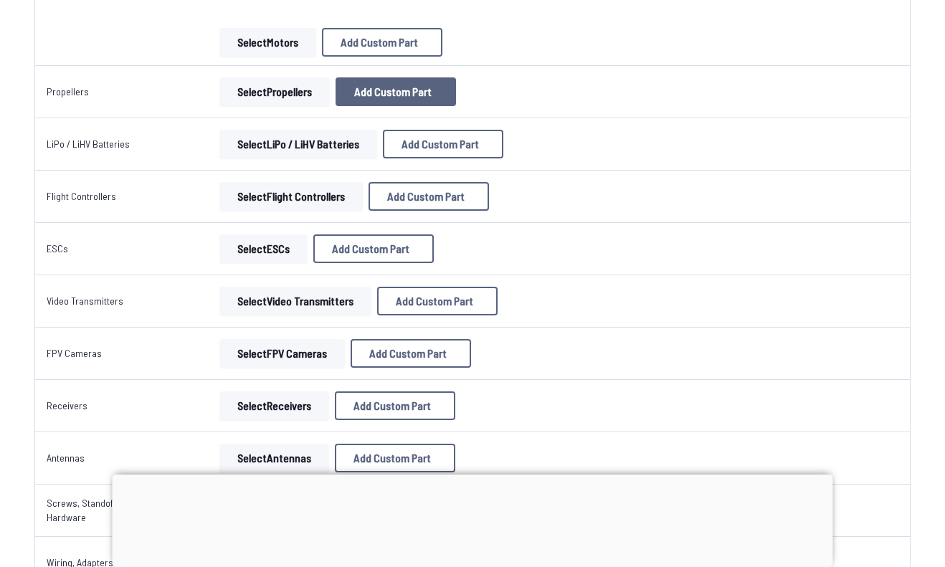
click at [431, 99] on button "Add Custom Part" at bounding box center [396, 91] width 120 height 29
select select "**********"
click at [614, 84] on icon at bounding box center [607, 90] width 13 height 13
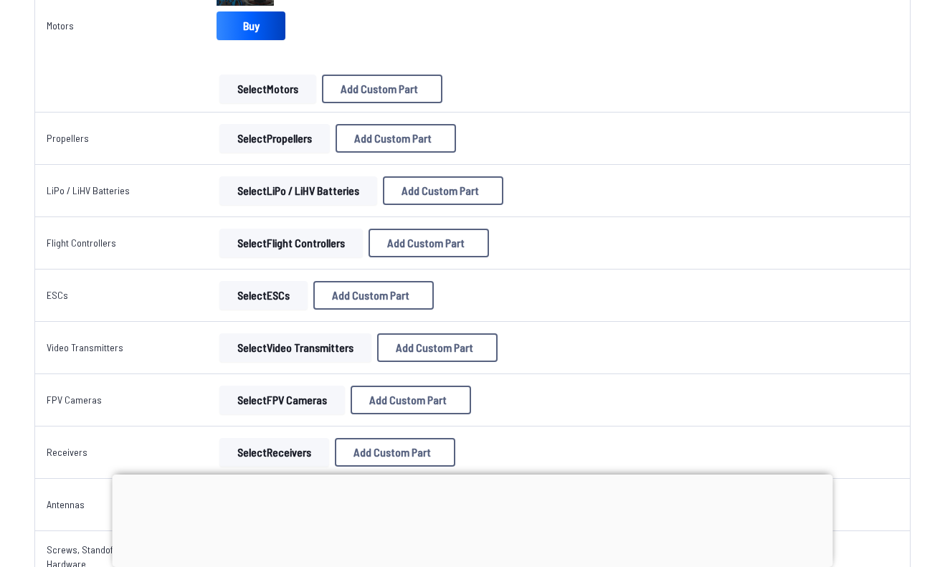
scroll to position [453, 0]
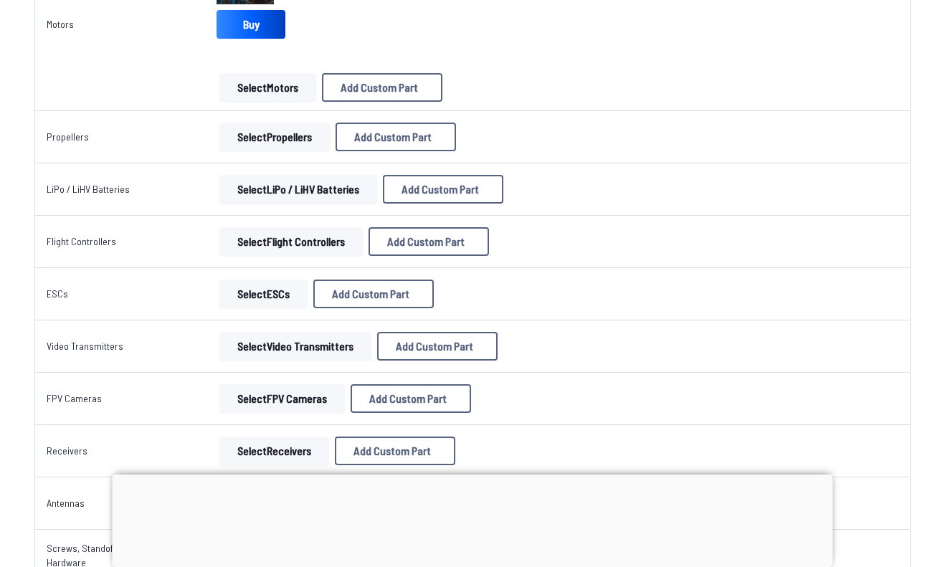
click at [292, 128] on button "Select Propellers" at bounding box center [274, 137] width 110 height 29
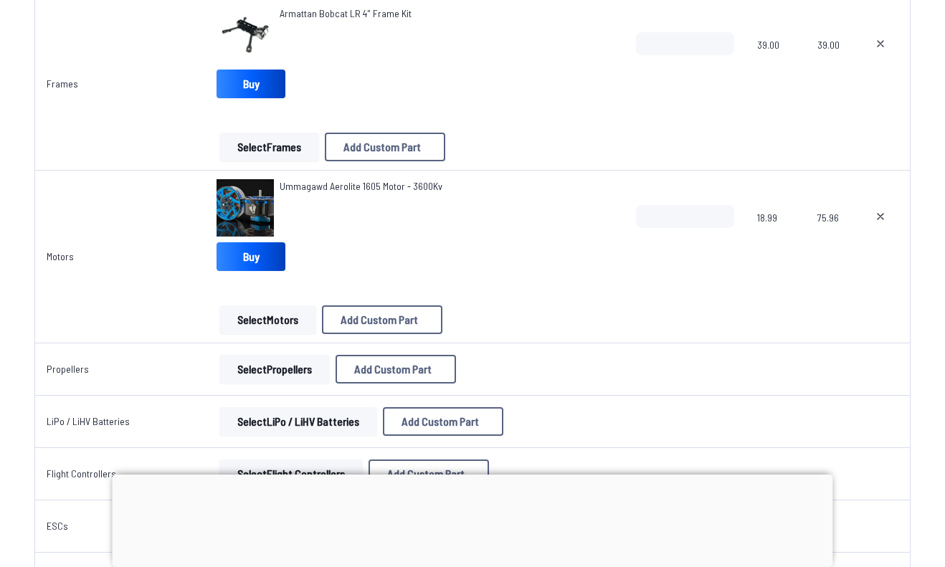
scroll to position [211, 0]
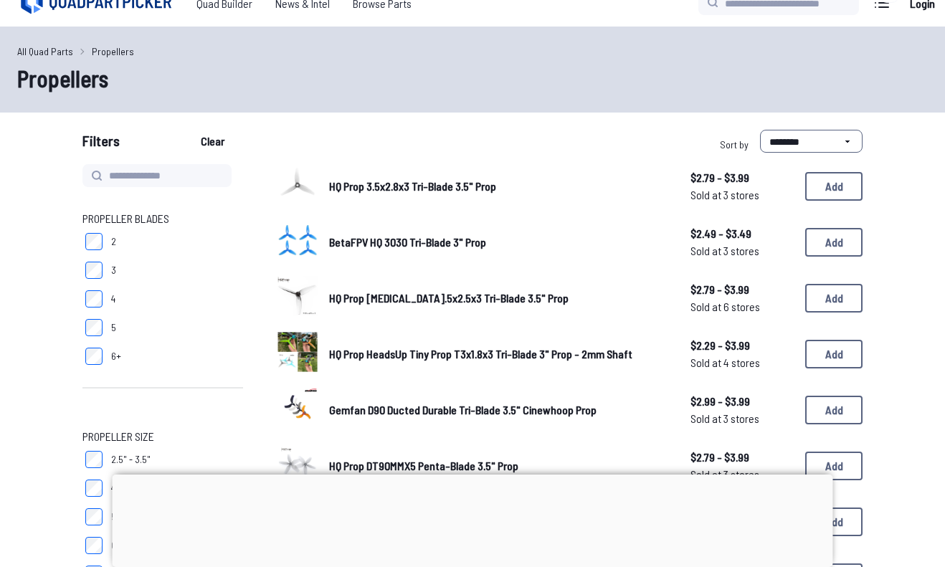
scroll to position [1, 0]
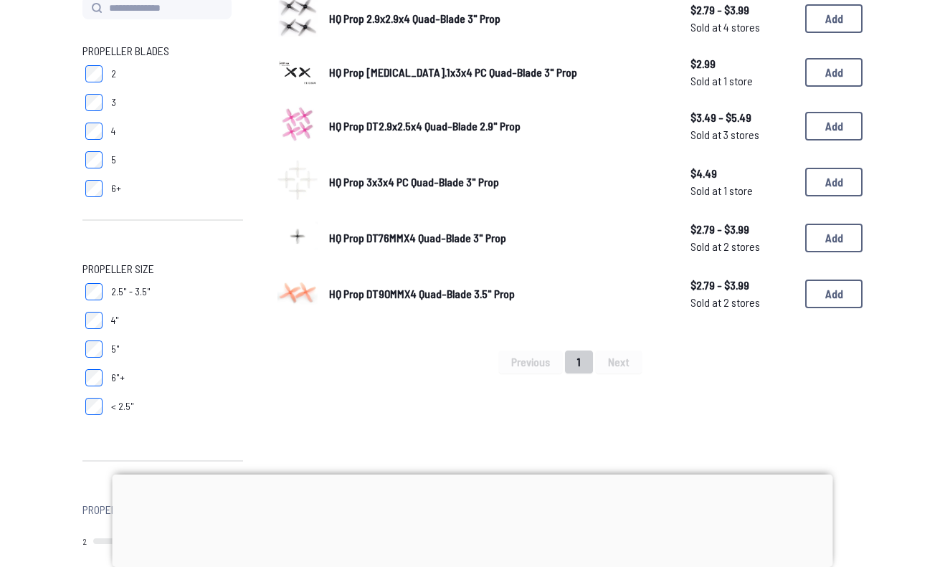
scroll to position [188, 0]
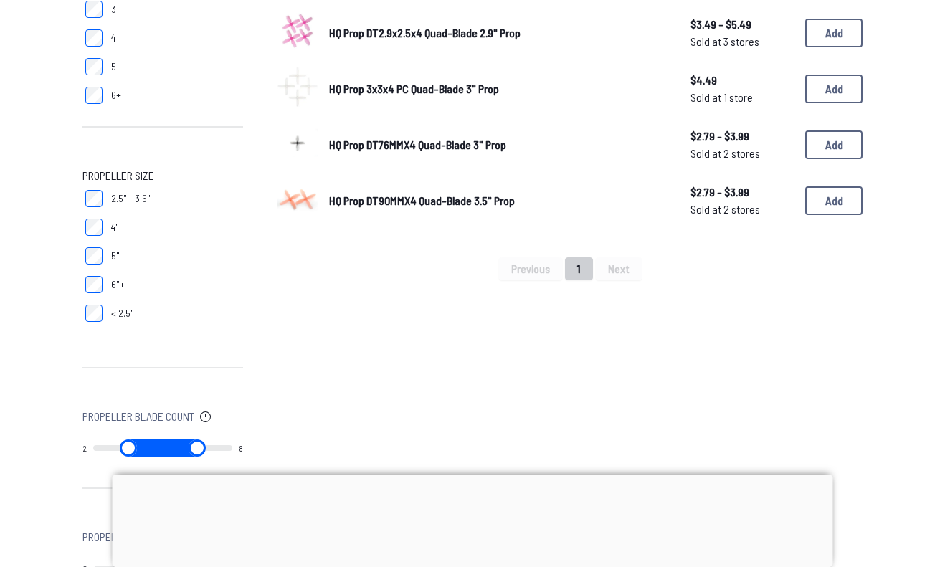
scroll to position [288, 0]
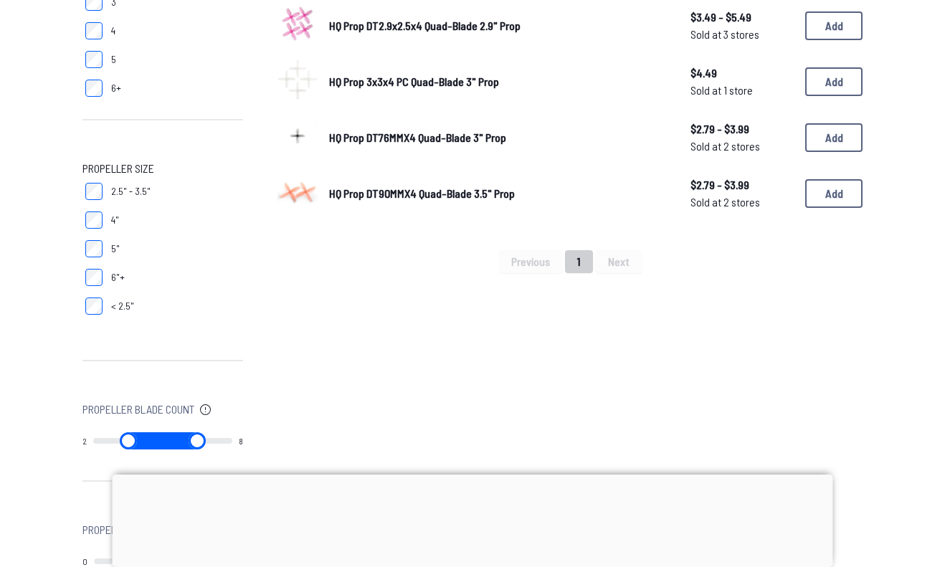
click at [92, 201] on label "2.5" - 3.5"" at bounding box center [162, 191] width 161 height 29
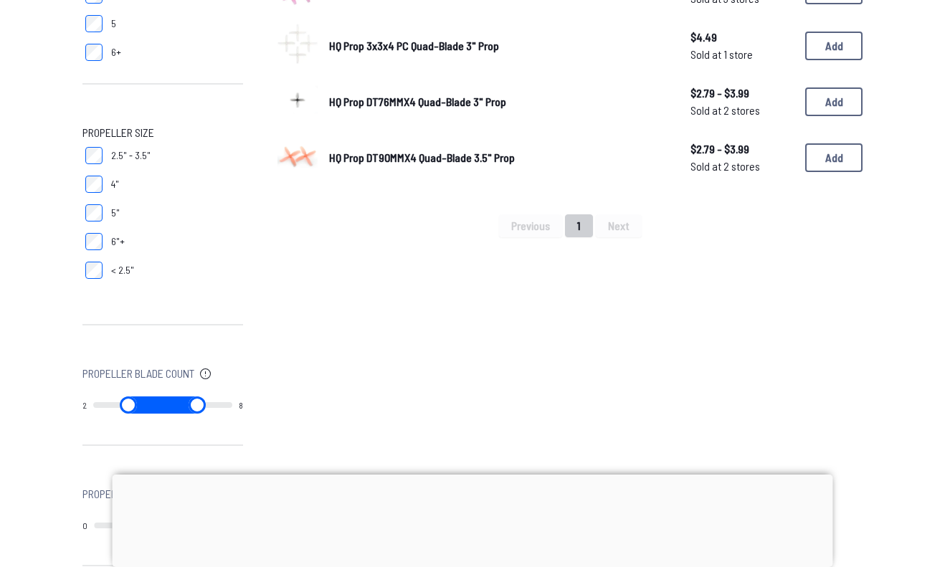
scroll to position [325, 0]
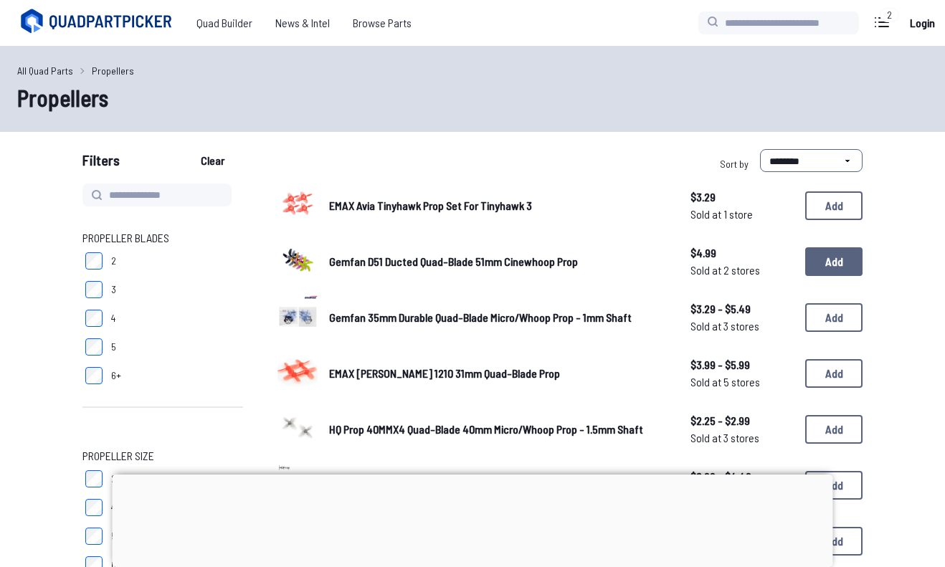
scroll to position [80, 0]
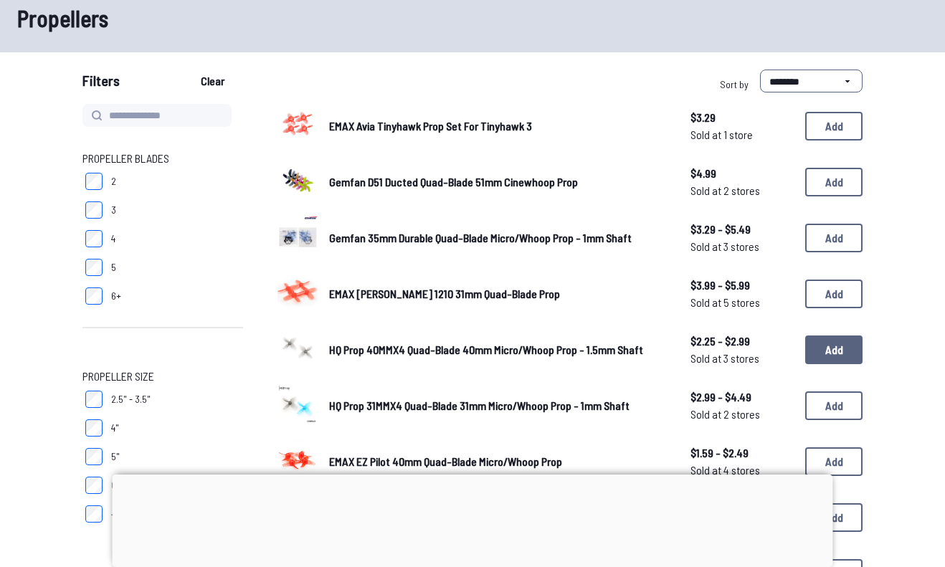
click at [837, 348] on button "Add" at bounding box center [833, 350] width 57 height 29
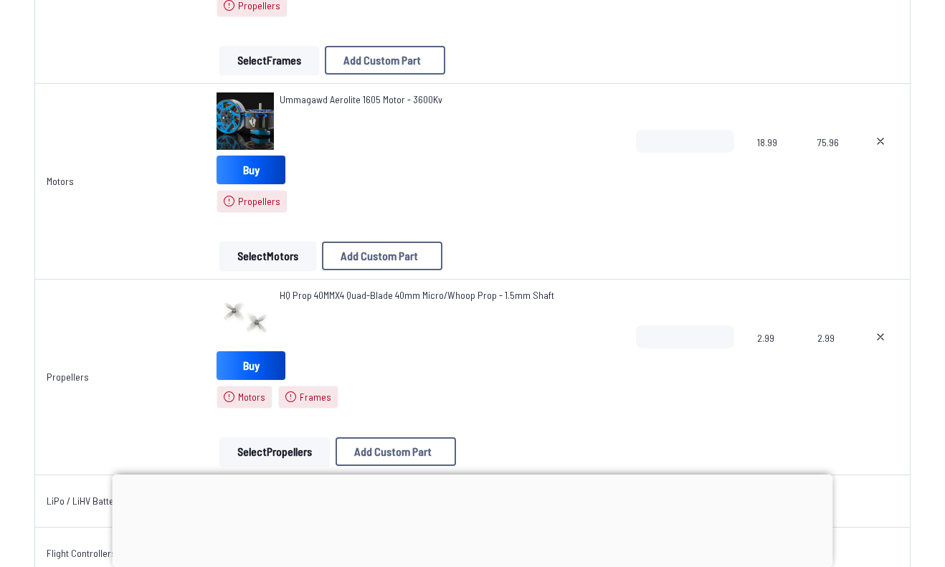
scroll to position [404, 0]
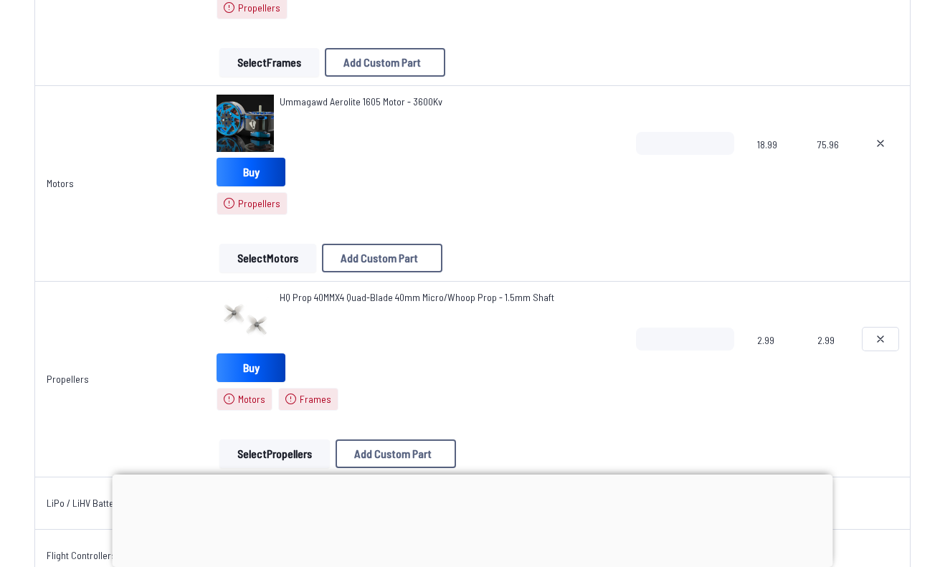
click at [872, 338] on button at bounding box center [881, 339] width 36 height 23
type textarea "**********"
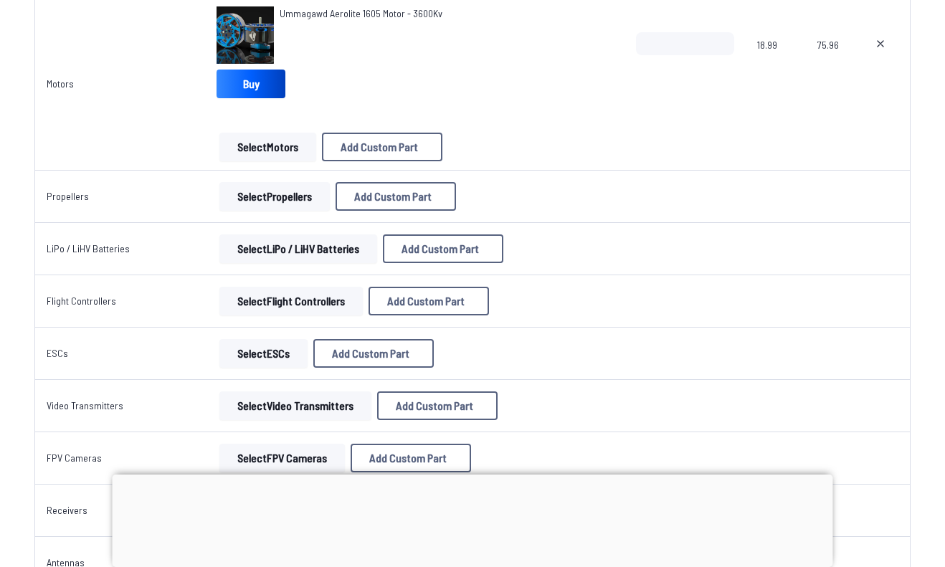
scroll to position [403, 0]
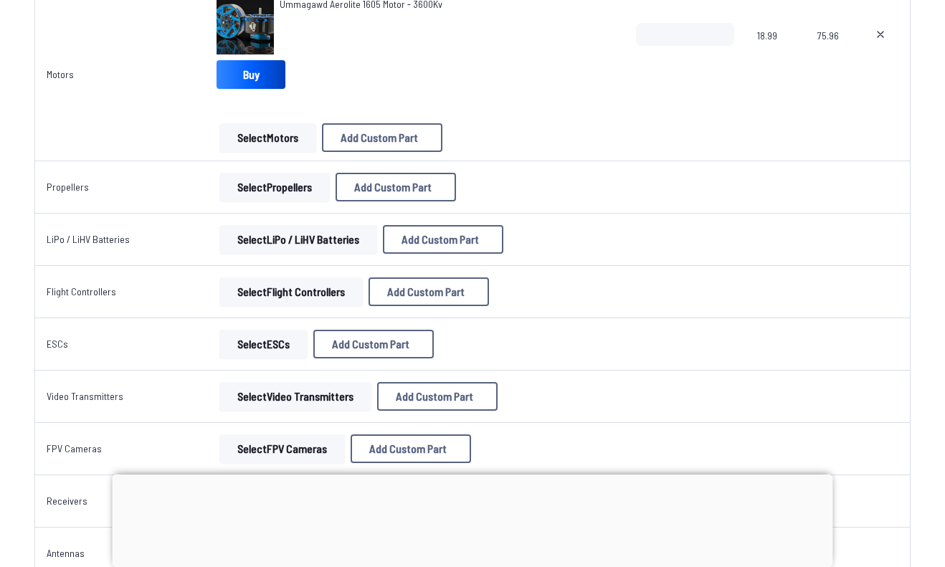
click at [286, 192] on button "Select Propellers" at bounding box center [274, 187] width 110 height 29
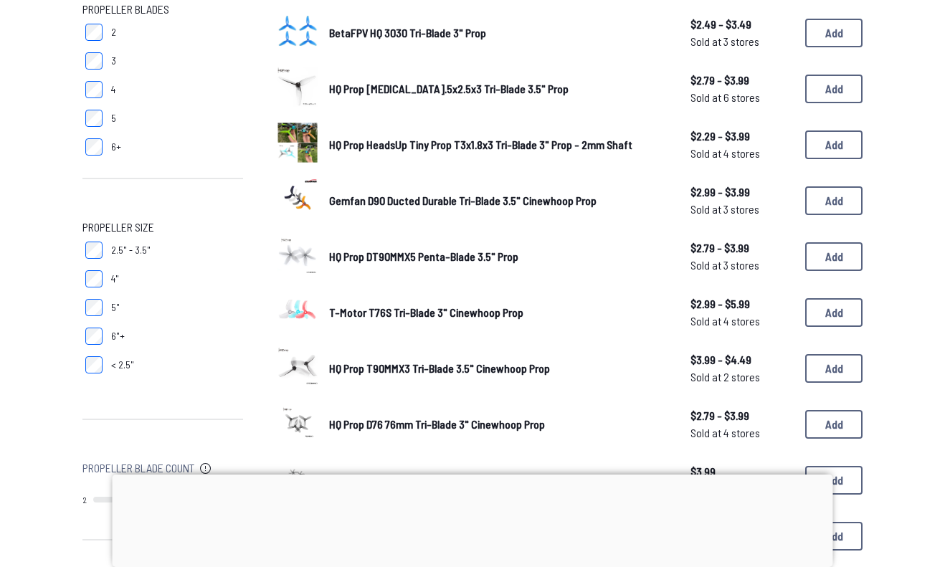
scroll to position [241, 0]
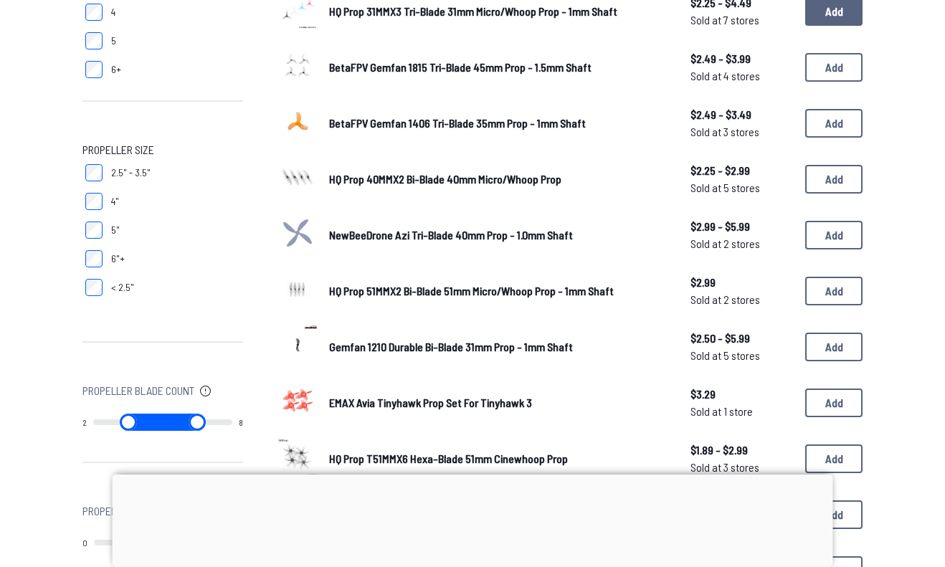
scroll to position [305, 0]
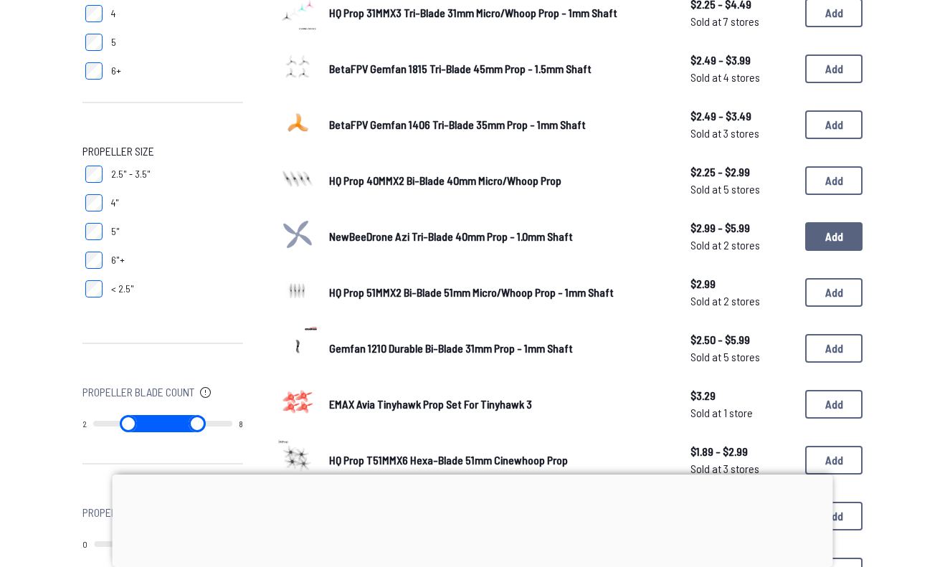
click at [848, 227] on button "Add" at bounding box center [833, 236] width 57 height 29
click at [845, 239] on button "Add" at bounding box center [833, 236] width 57 height 29
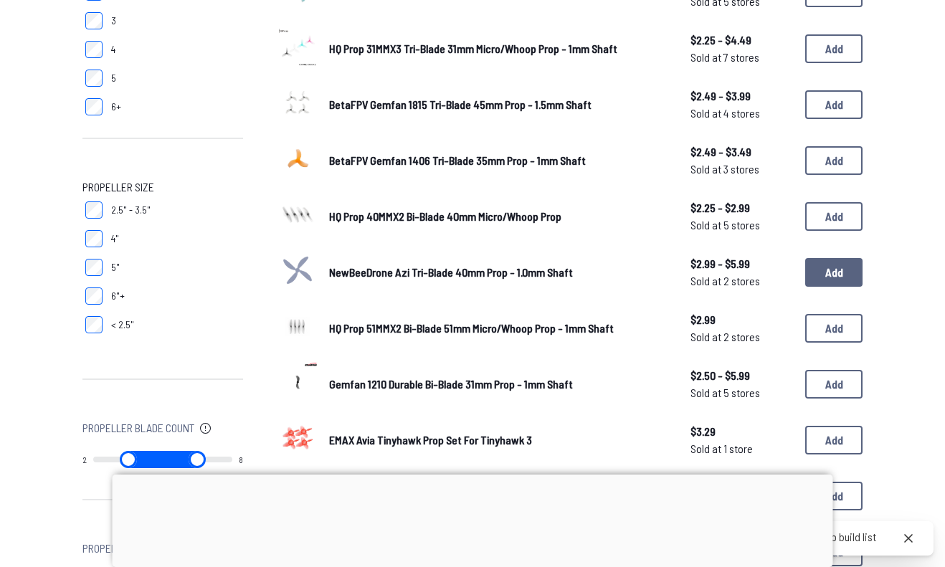
scroll to position [268, 0]
click at [832, 259] on button "Add" at bounding box center [833, 273] width 57 height 29
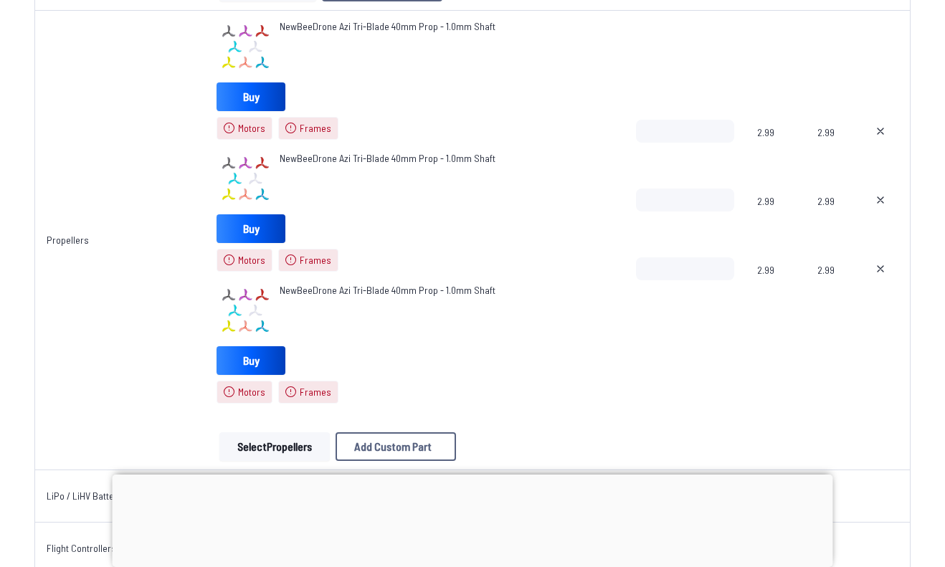
scroll to position [677, 0]
click at [883, 267] on icon at bounding box center [880, 267] width 11 height 11
click at [883, 206] on button at bounding box center [881, 198] width 36 height 23
click at [871, 125] on button at bounding box center [881, 129] width 36 height 23
click at [259, 453] on button "Select Propellers" at bounding box center [274, 445] width 110 height 29
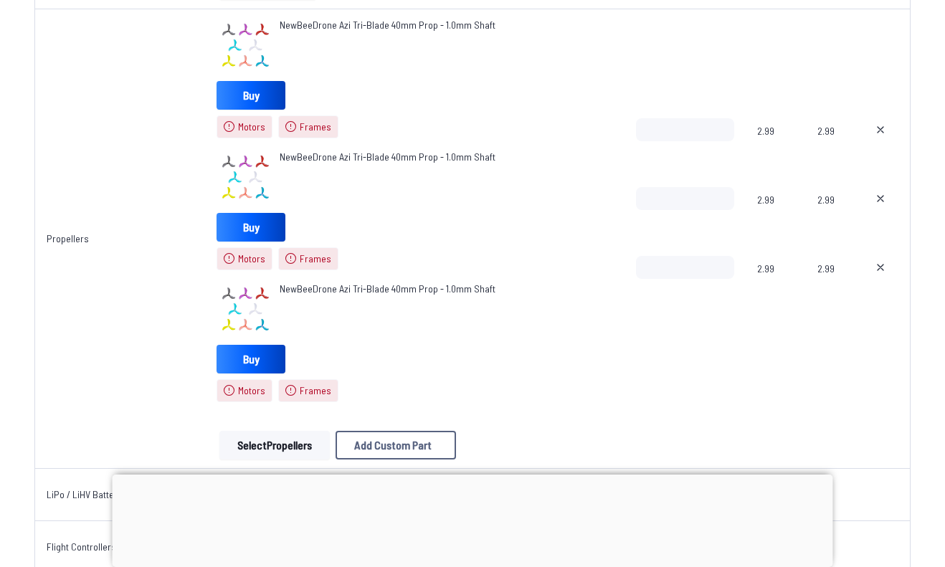
click at [304, 435] on button "Select Propellers" at bounding box center [274, 445] width 110 height 29
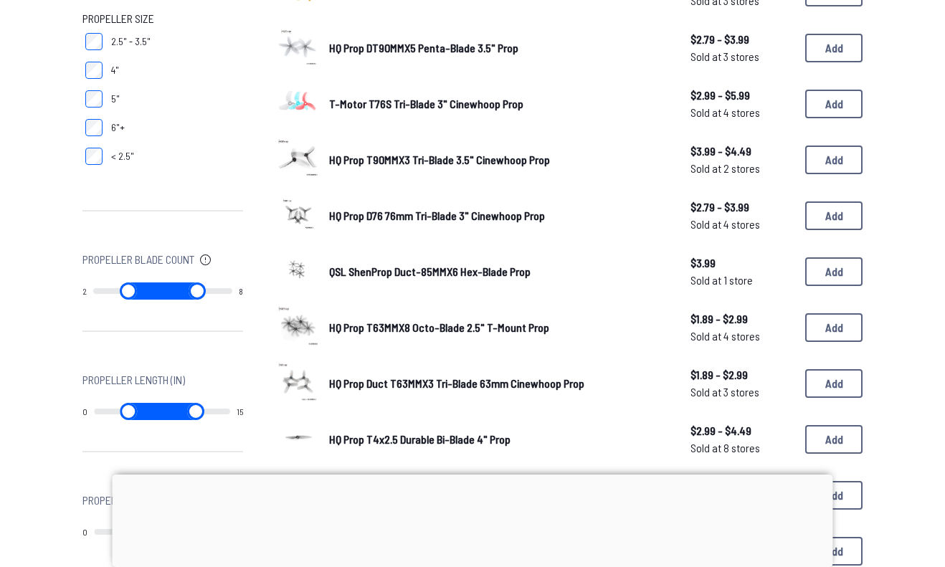
scroll to position [440, 0]
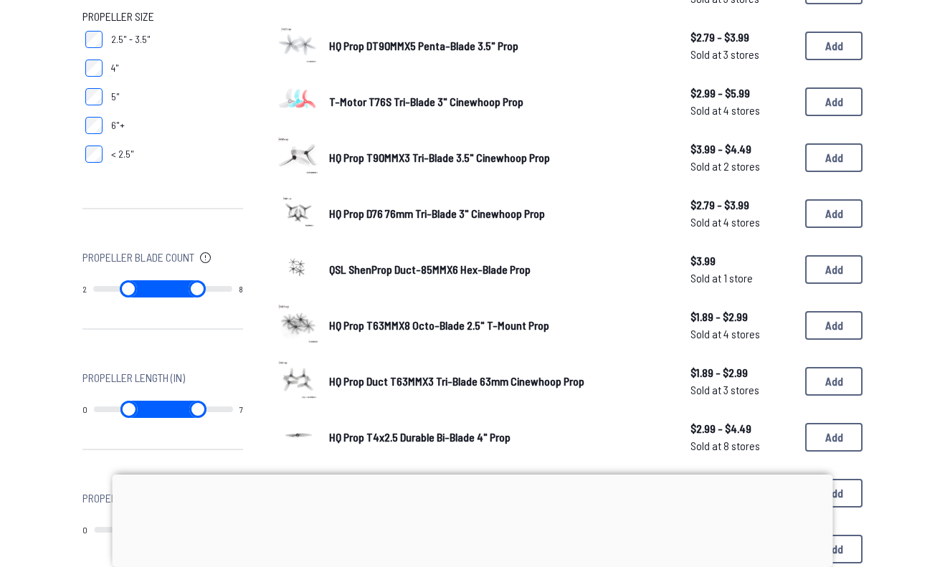
drag, startPoint x: 219, startPoint y: 408, endPoint x: 105, endPoint y: 411, distance: 114.0
type input "*"
click at [163, 411] on input "range" at bounding box center [198, 409] width 70 height 17
drag, startPoint x: 98, startPoint y: 414, endPoint x: 222, endPoint y: 423, distance: 124.4
type input "*"
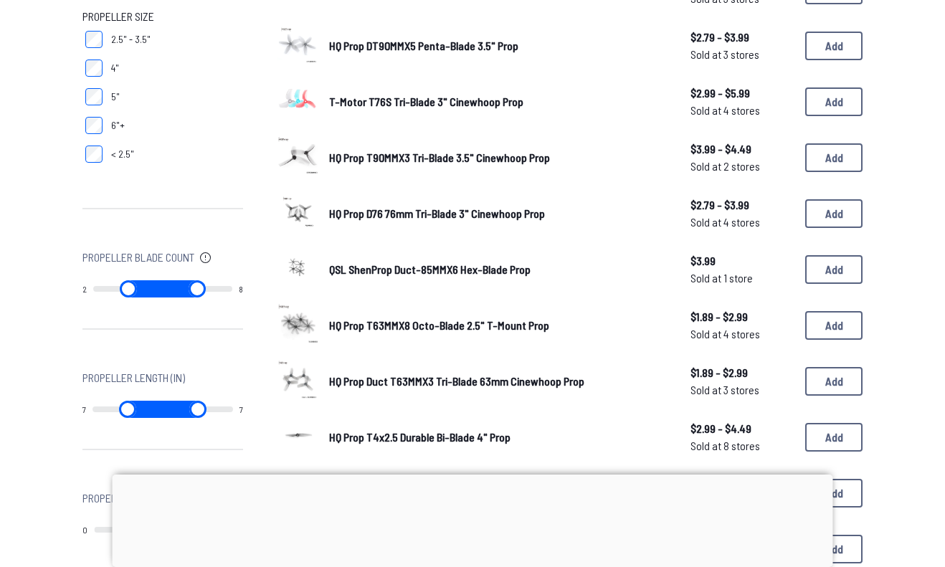
click at [163, 418] on input "range" at bounding box center [127, 409] width 71 height 17
click at [148, 418] on div "7 7" at bounding box center [162, 409] width 161 height 46
type input "*"
drag, startPoint x: 148, startPoint y: 411, endPoint x: 89, endPoint y: 429, distance: 62.2
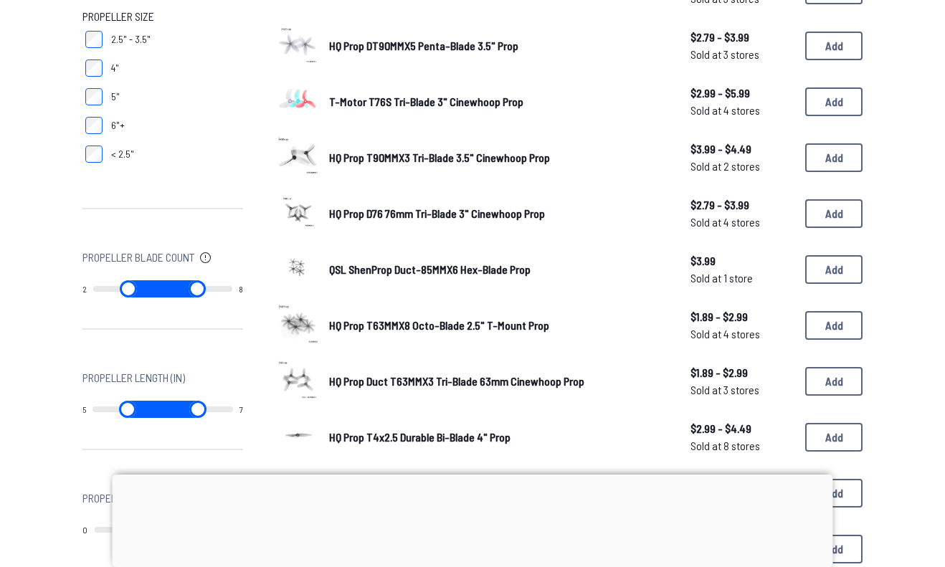
click at [92, 418] on input "range" at bounding box center [127, 409] width 71 height 17
type input "*"
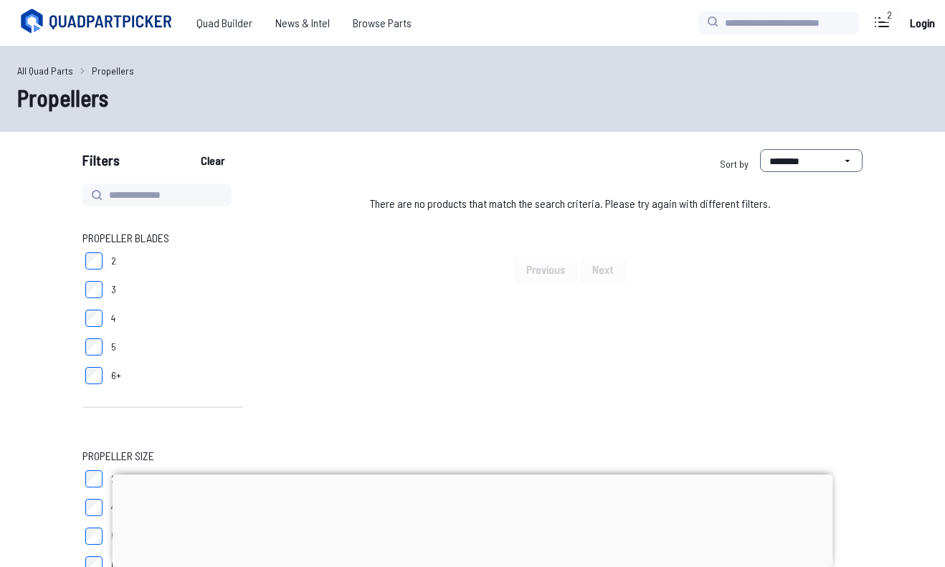
drag, startPoint x: 170, startPoint y: 407, endPoint x: 148, endPoint y: 412, distance: 22.8
click at [148, 412] on div at bounding box center [162, 407] width 161 height 11
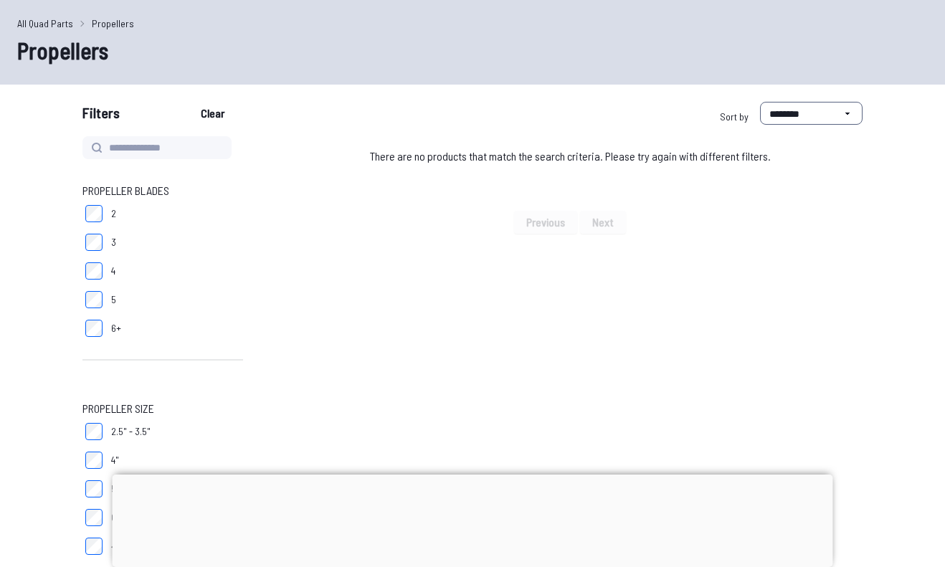
type input "*"
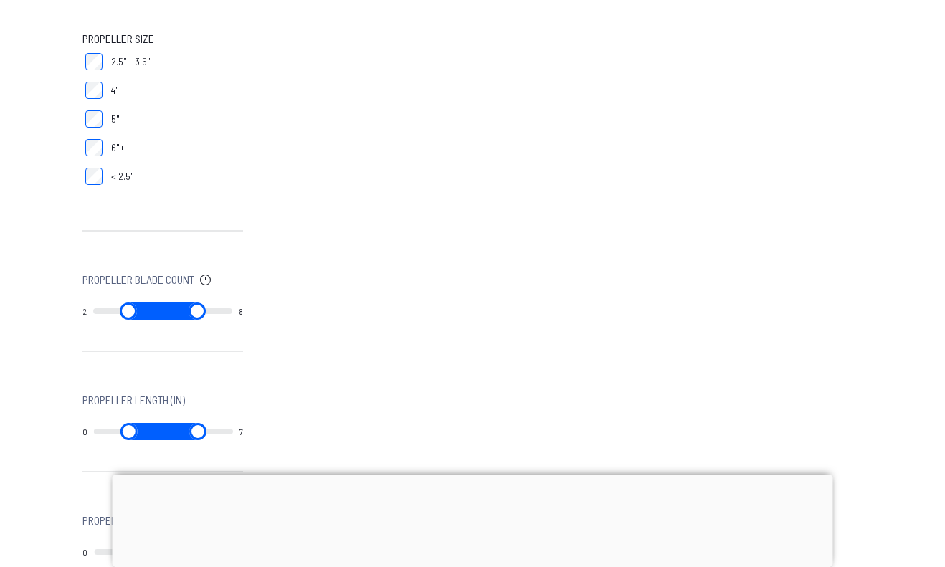
scroll to position [419, 0]
drag, startPoint x: 171, startPoint y: 430, endPoint x: 57, endPoint y: 442, distance: 114.7
click at [163, 438] on input "range" at bounding box center [198, 429] width 70 height 17
drag, startPoint x: 103, startPoint y: 427, endPoint x: 60, endPoint y: 432, distance: 44.0
click at [94, 432] on input "range" at bounding box center [129, 429] width 70 height 17
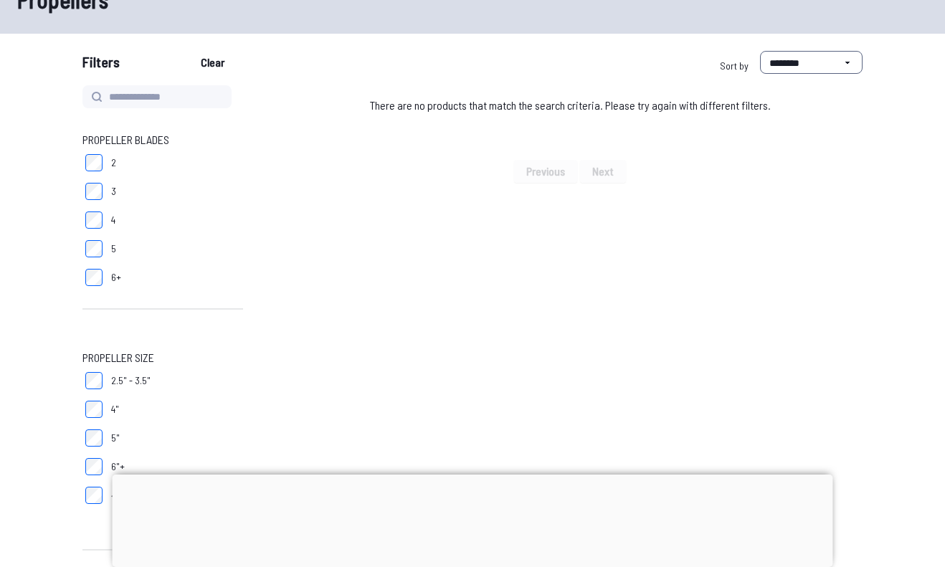
scroll to position [82, 0]
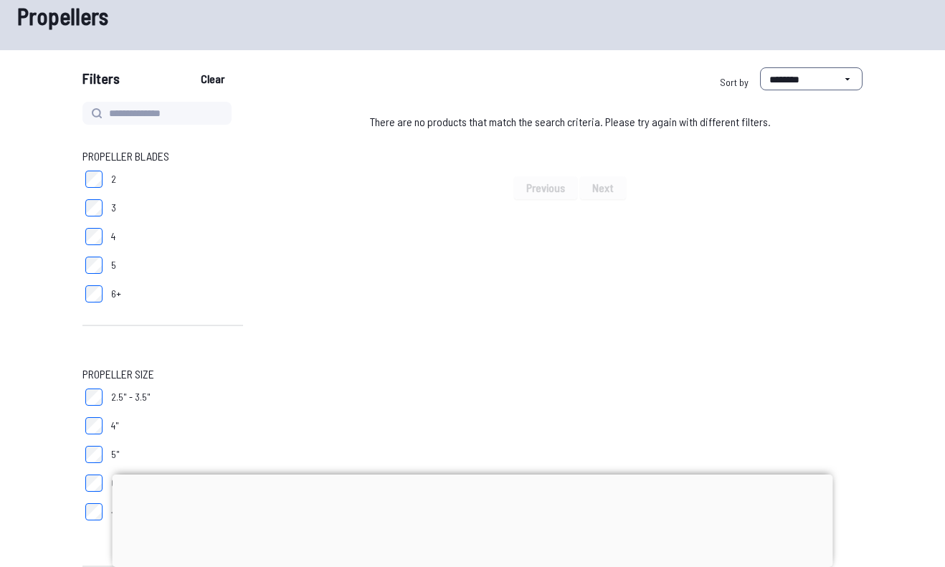
click at [100, 414] on label "4"" at bounding box center [162, 426] width 161 height 29
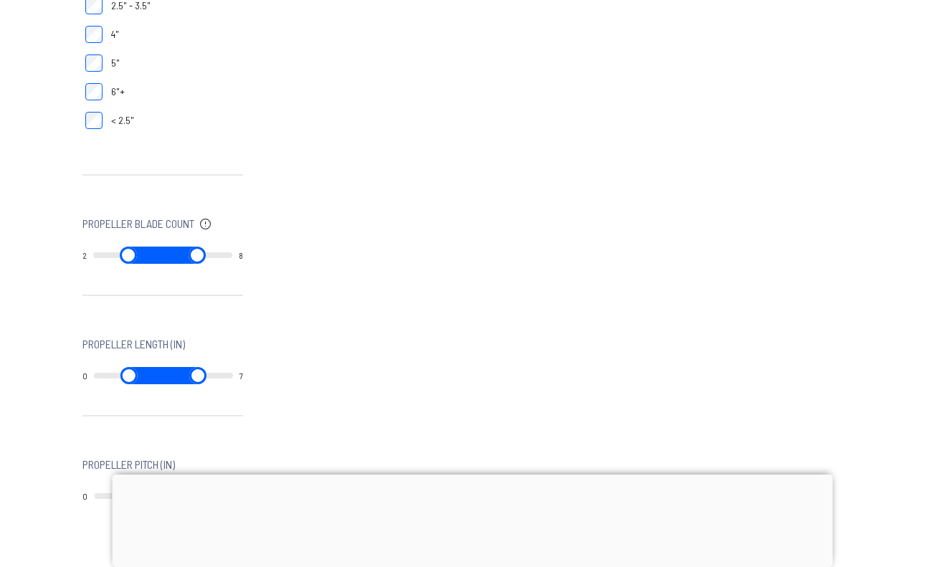
scroll to position [469, 0]
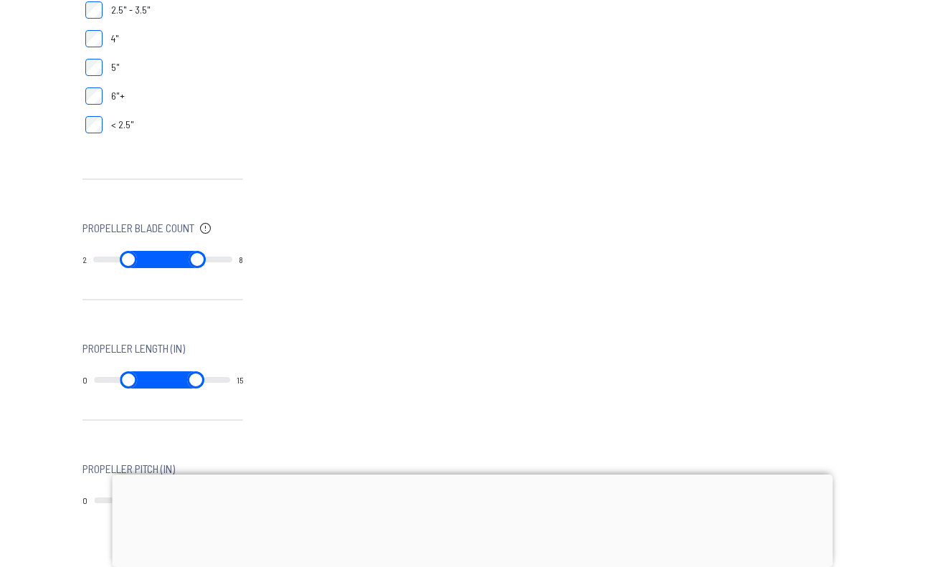
drag, startPoint x: 177, startPoint y: 378, endPoint x: 267, endPoint y: 369, distance: 90.0
type input "**"
click at [230, 371] on input "range" at bounding box center [195, 379] width 69 height 17
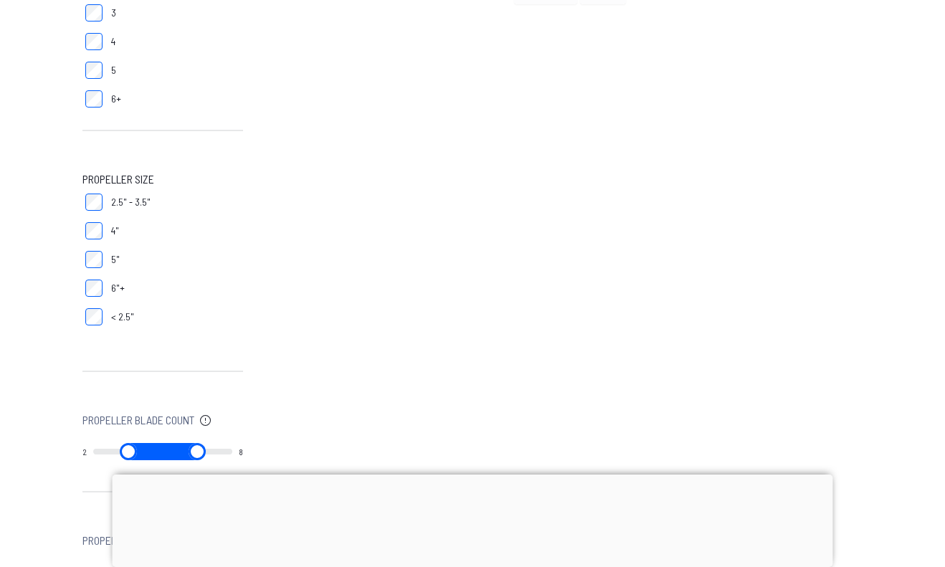
type input "**"
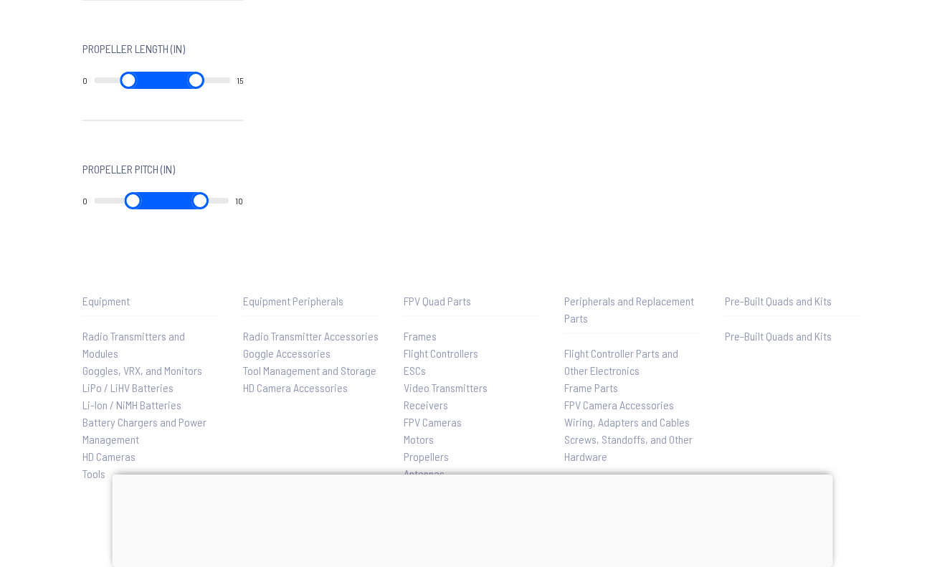
scroll to position [769, 0]
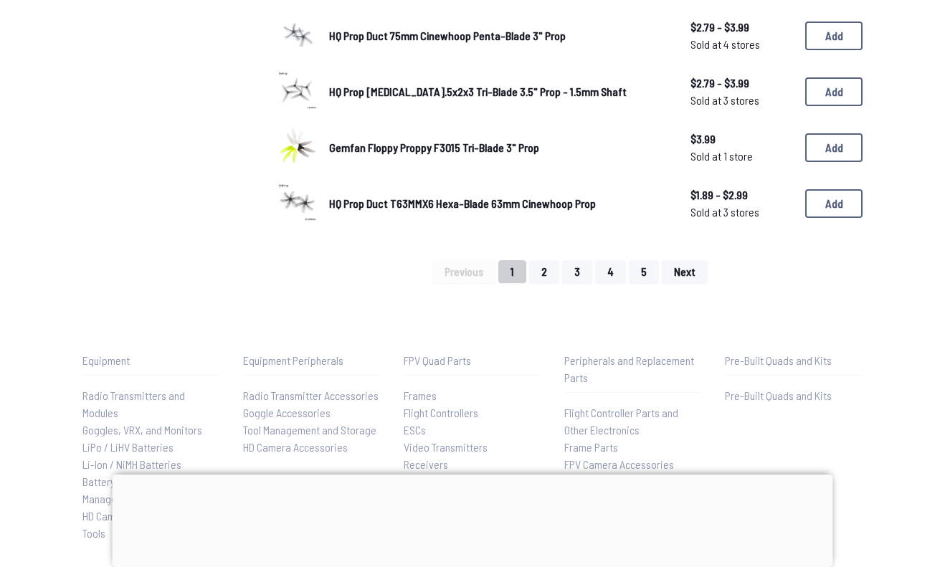
scroll to position [1069, 0]
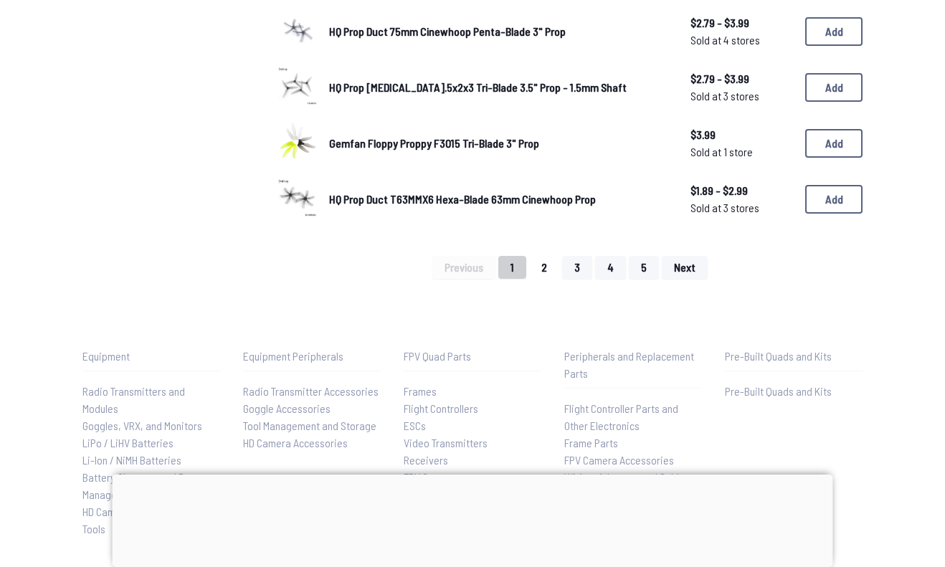
click at [533, 260] on button "2" at bounding box center [544, 267] width 30 height 23
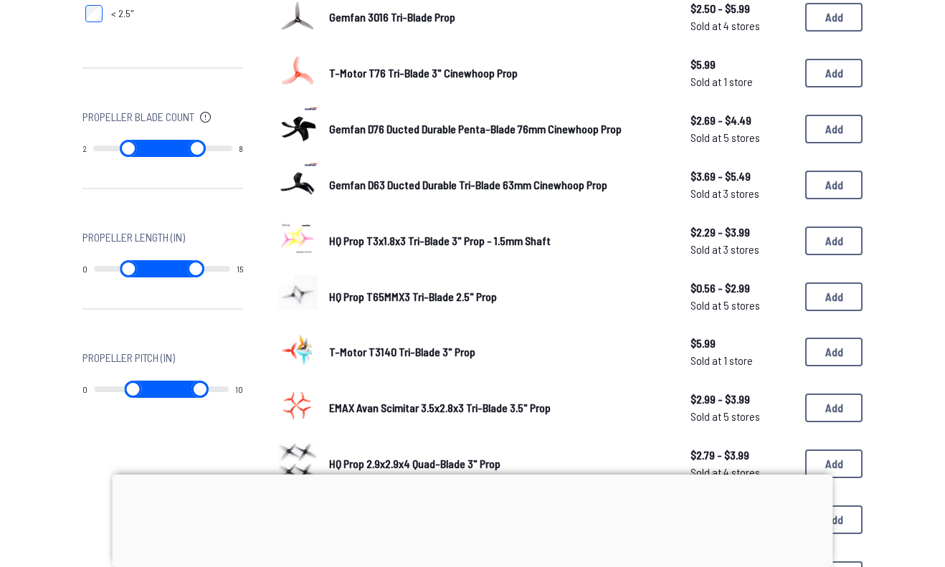
scroll to position [582, 0]
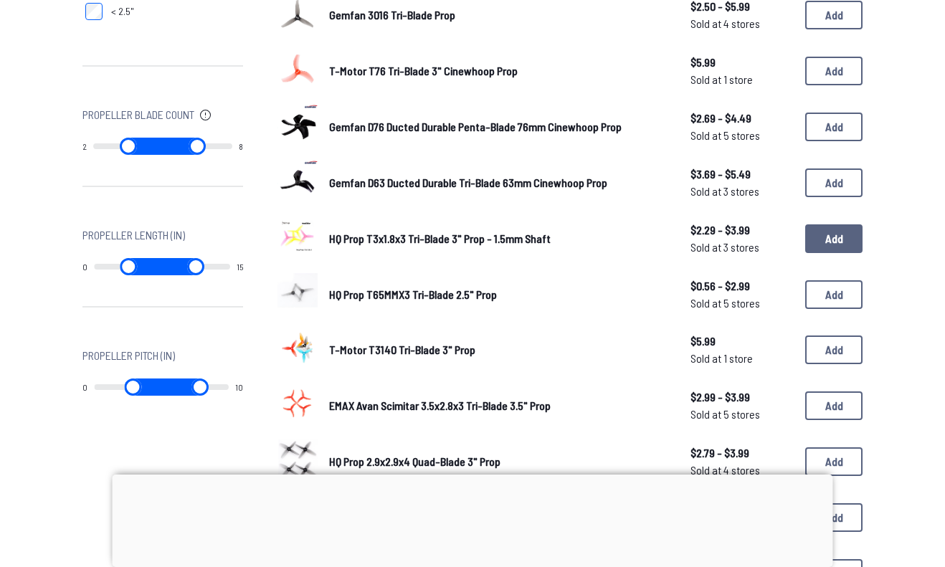
click at [841, 238] on button "Add" at bounding box center [833, 238] width 57 height 29
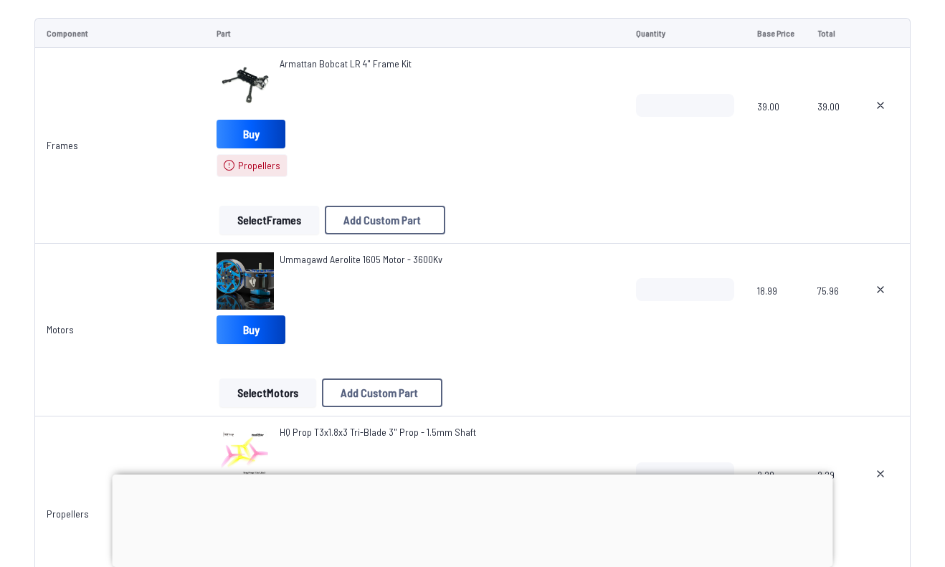
scroll to position [240, 0]
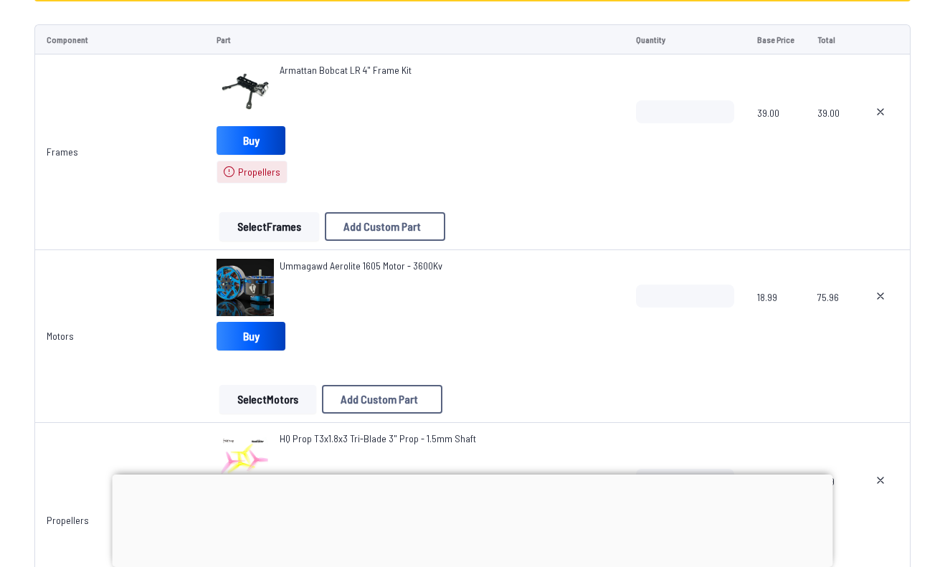
click at [285, 229] on button "Select Frames" at bounding box center [269, 226] width 100 height 29
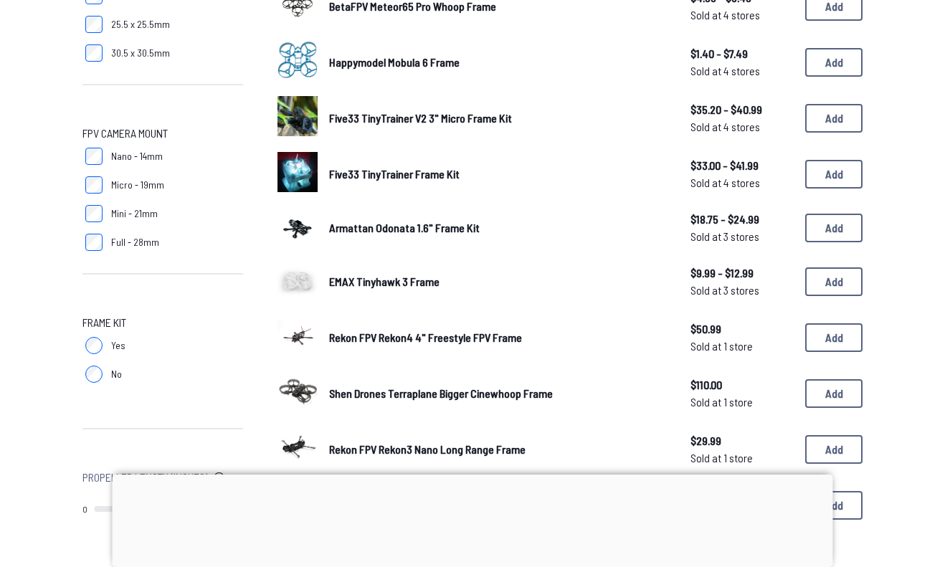
scroll to position [772, 0]
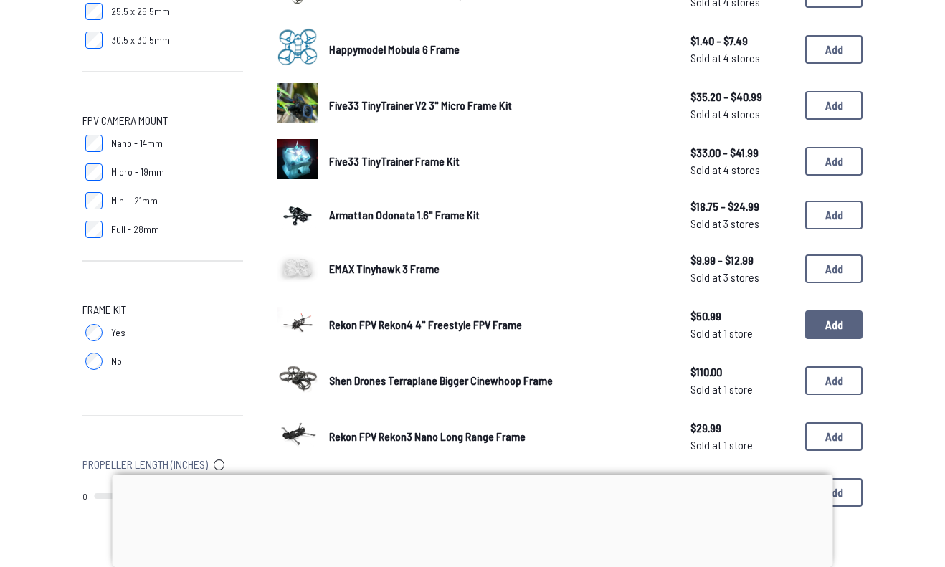
click at [842, 334] on button "Add" at bounding box center [833, 324] width 57 height 29
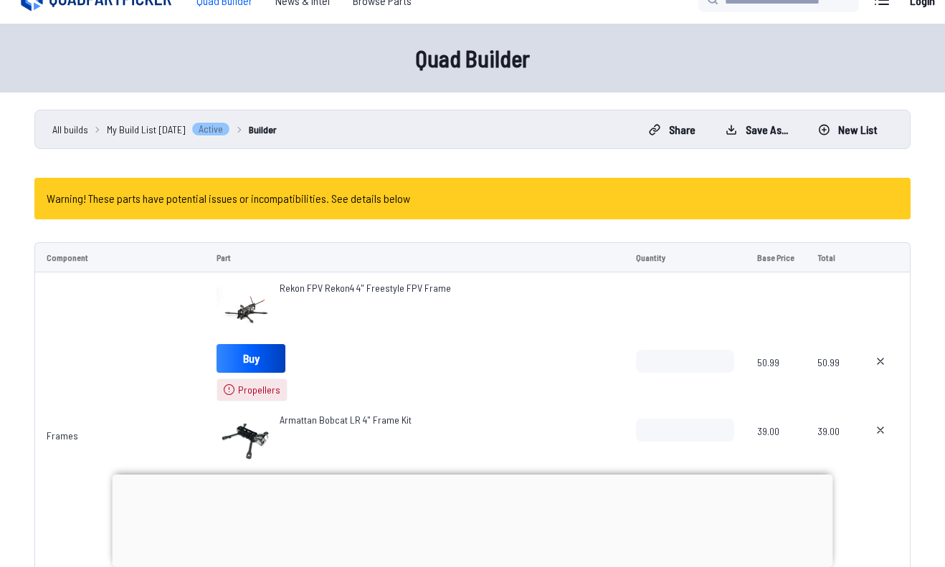
scroll to position [21, 0]
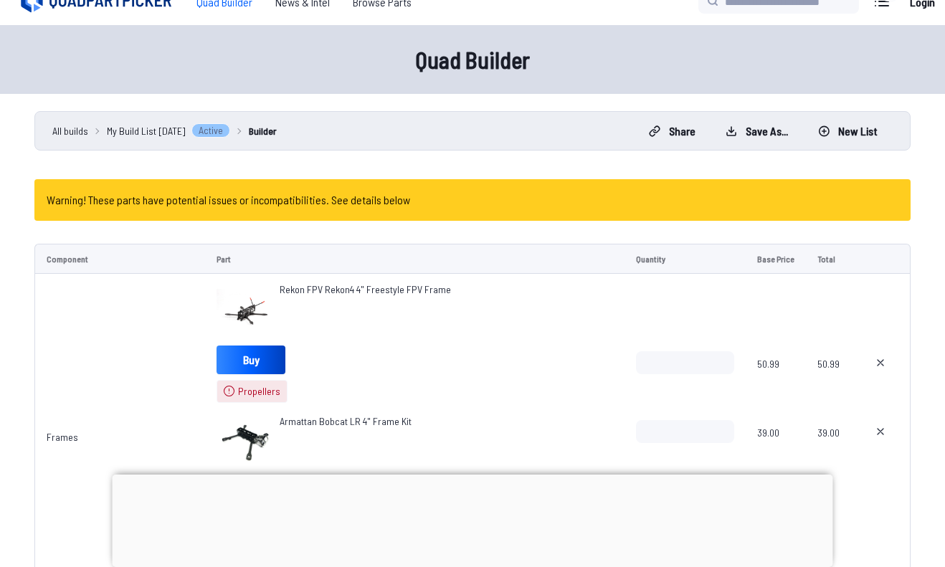
click at [238, 309] on img at bounding box center [245, 311] width 57 height 57
click at [239, 310] on img at bounding box center [245, 311] width 57 height 57
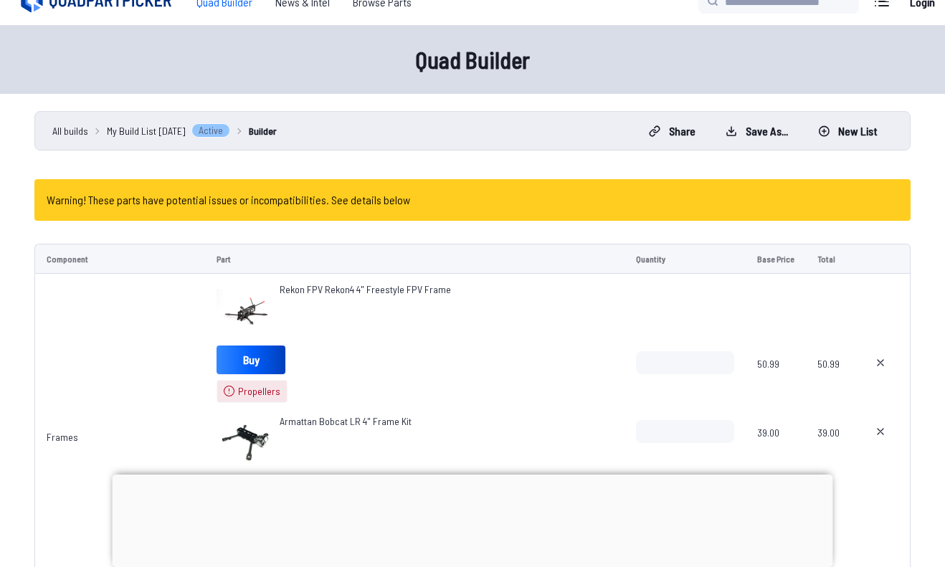
click at [239, 310] on img at bounding box center [245, 311] width 57 height 57
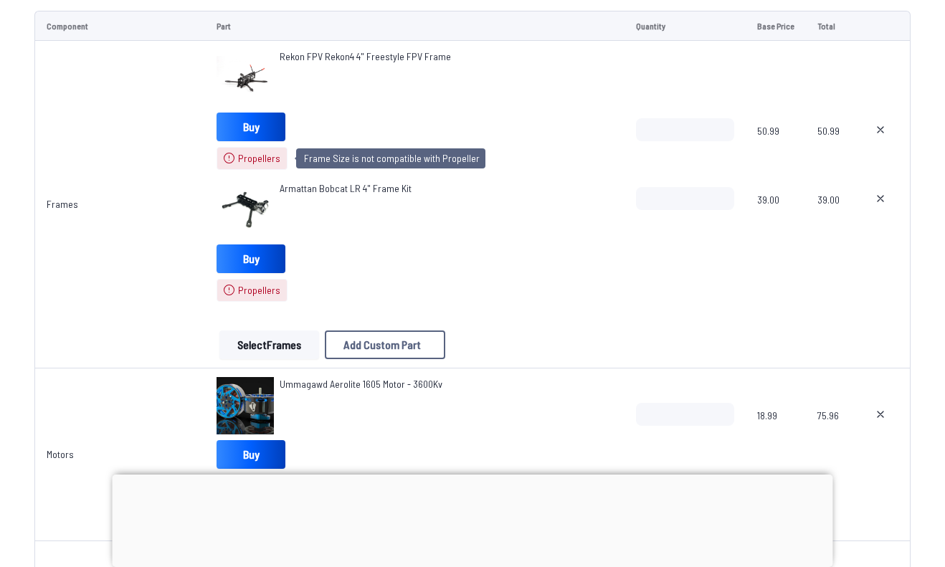
click at [242, 154] on span "Propellers" at bounding box center [259, 158] width 42 height 14
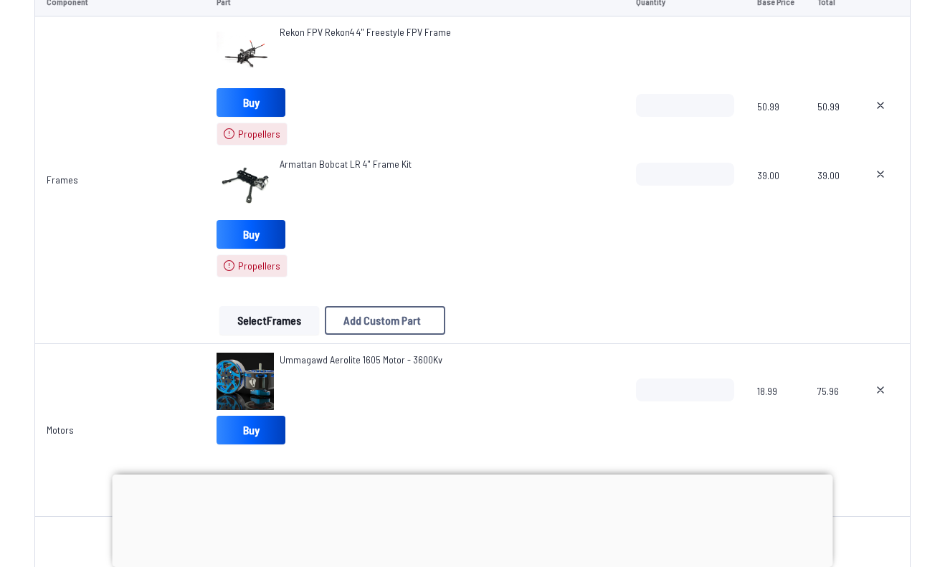
scroll to position [231, 0]
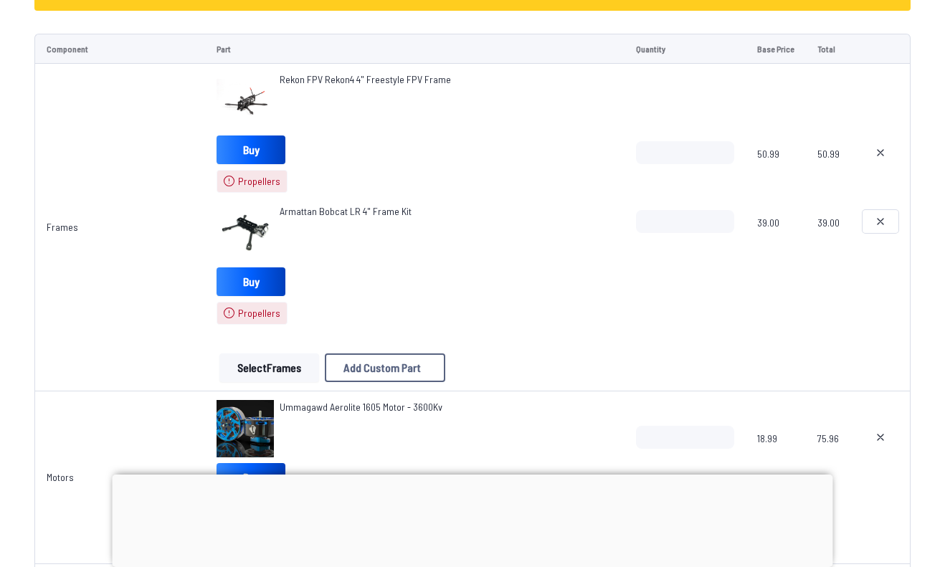
click at [871, 219] on button at bounding box center [881, 221] width 36 height 23
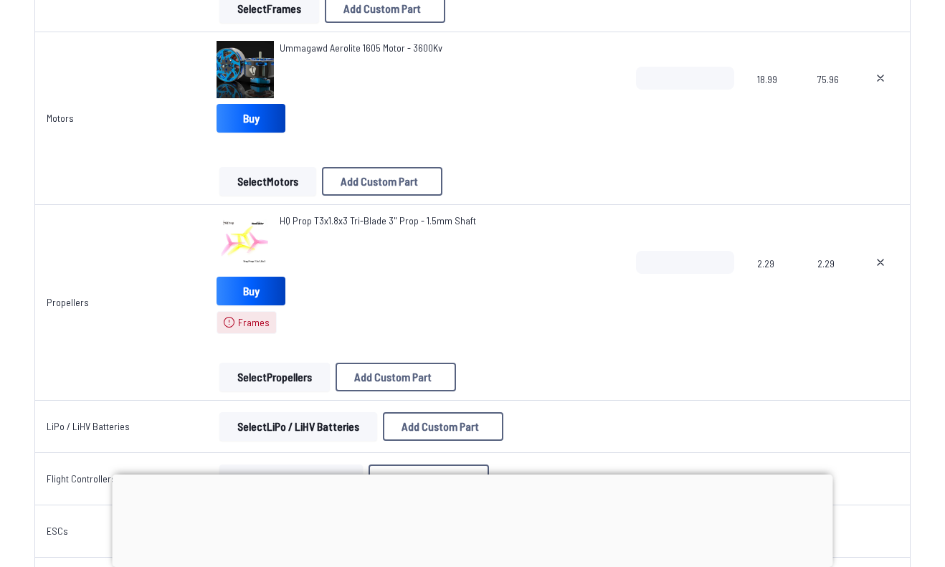
scroll to position [464, 0]
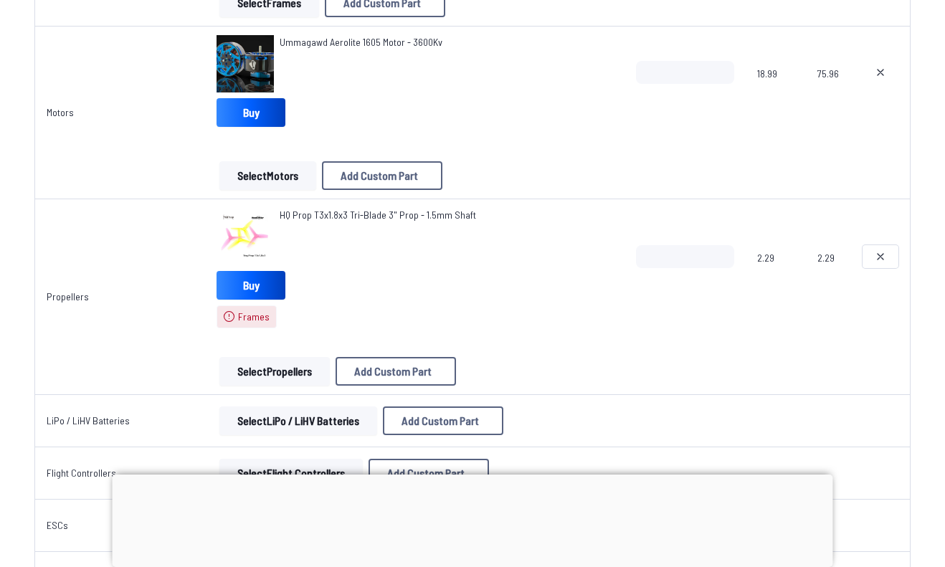
click at [887, 262] on button at bounding box center [881, 256] width 36 height 23
type textarea "**********"
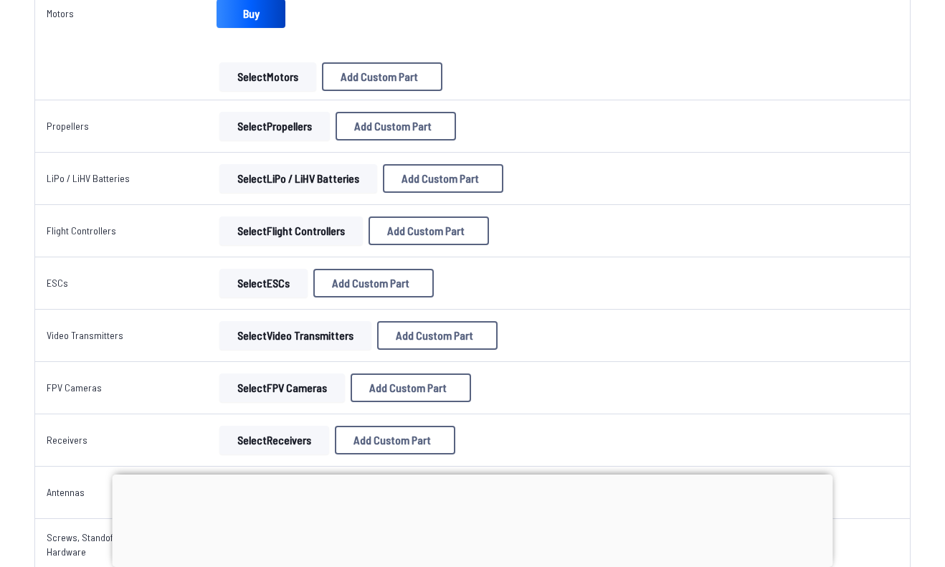
scroll to position [388, 0]
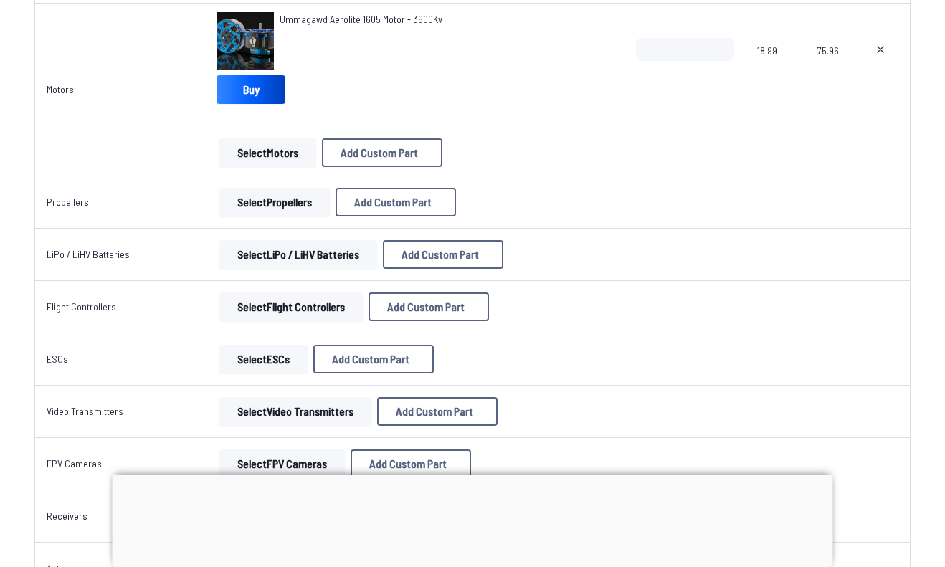
click at [277, 303] on button "Select Flight Controllers" at bounding box center [290, 307] width 143 height 29
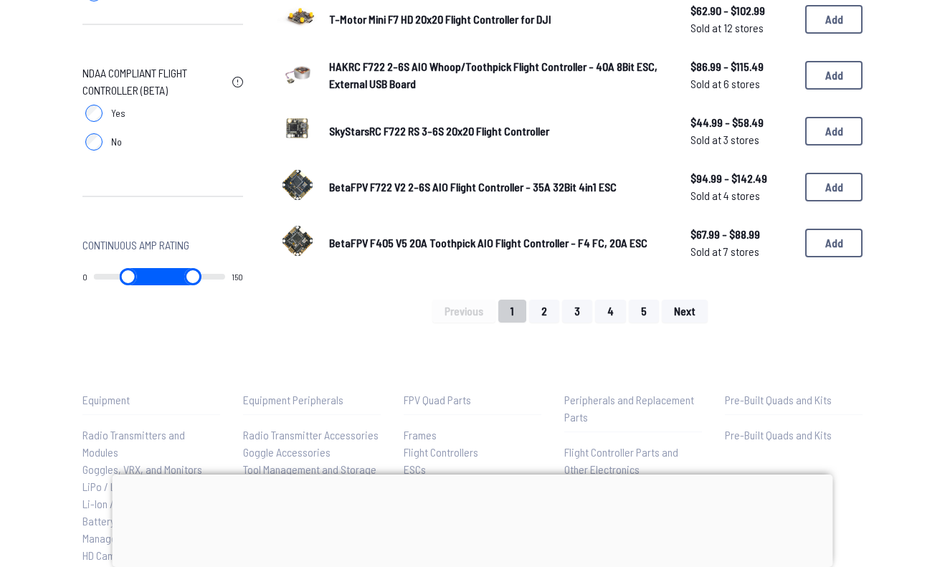
scroll to position [1024, 0]
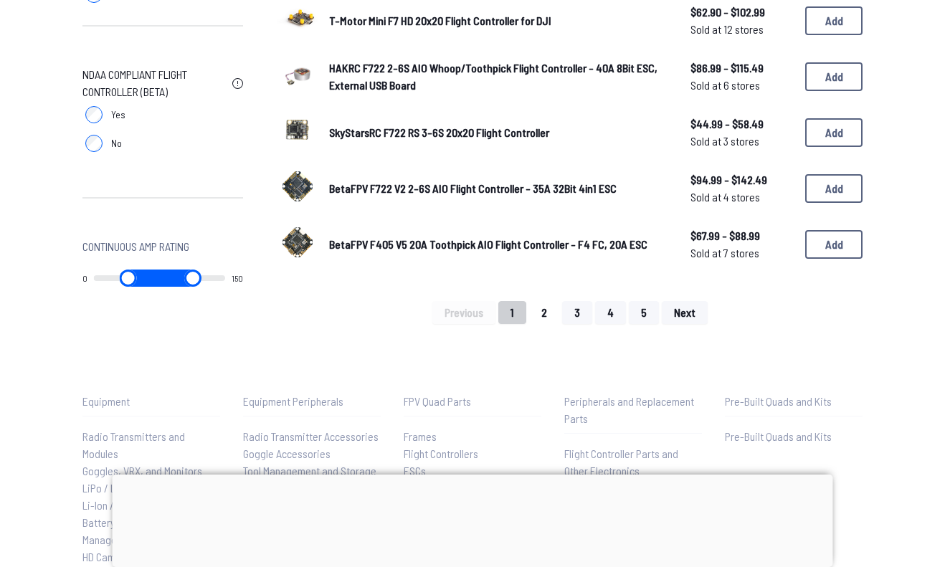
click at [546, 308] on button "2" at bounding box center [544, 312] width 30 height 23
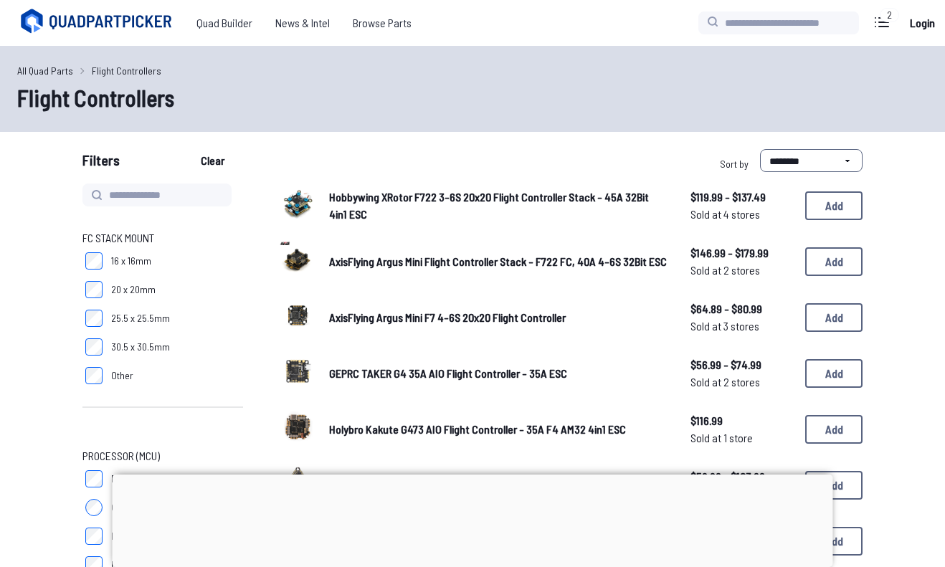
scroll to position [1024, 0]
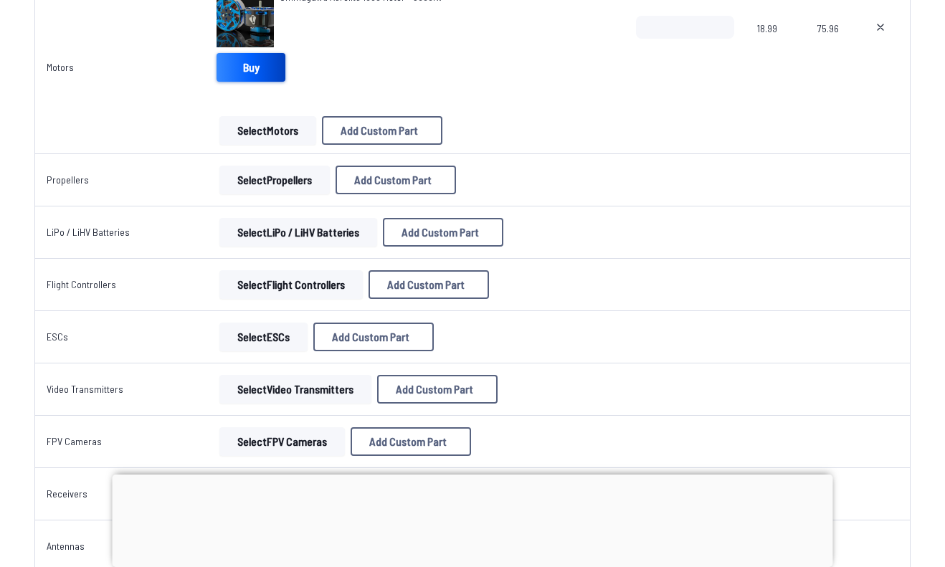
scroll to position [421, 0]
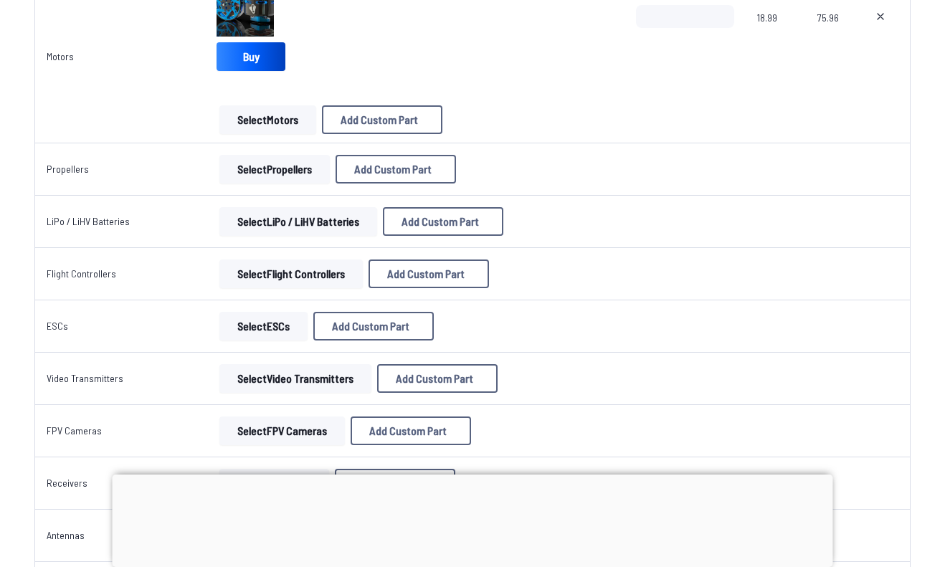
click at [257, 168] on button "Select Propellers" at bounding box center [274, 169] width 110 height 29
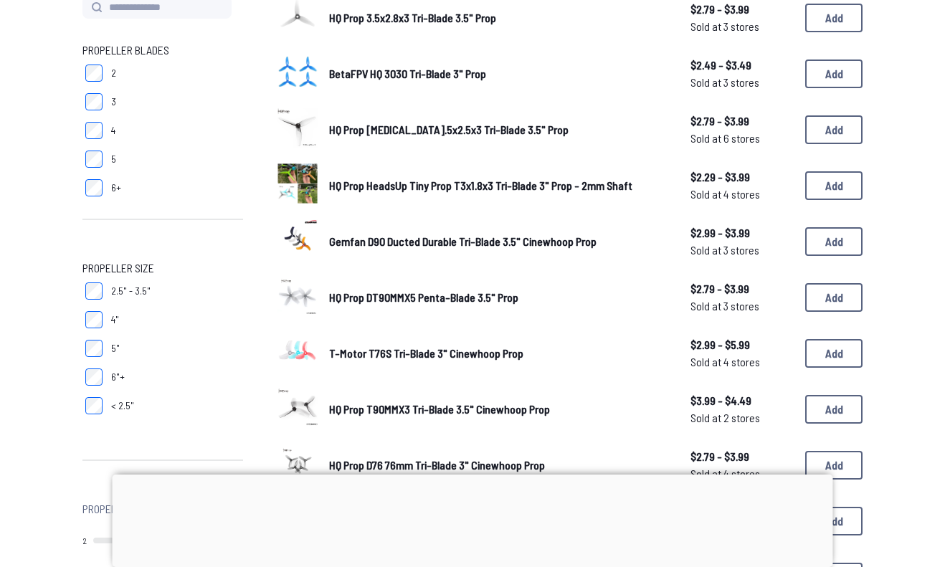
scroll to position [193, 0]
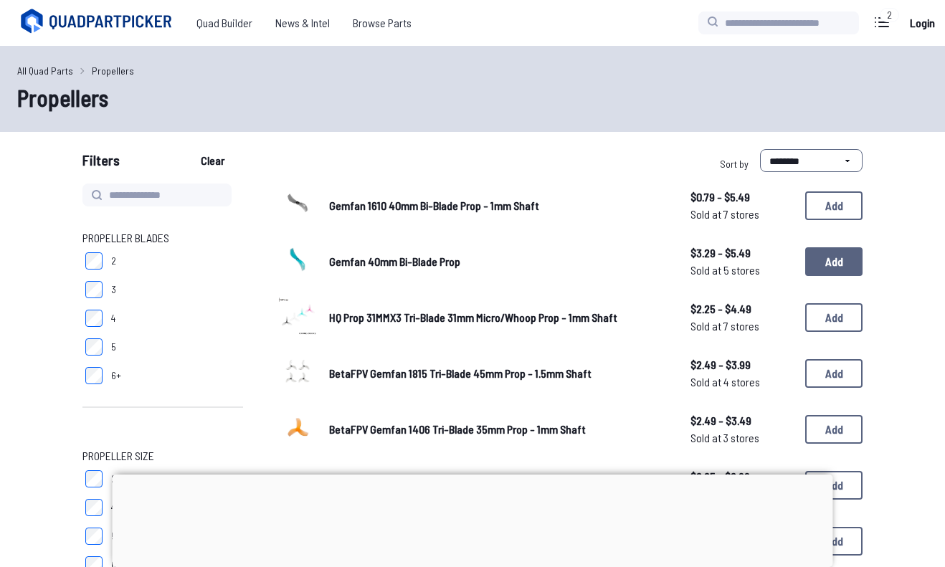
click at [842, 255] on button "Add" at bounding box center [833, 261] width 57 height 29
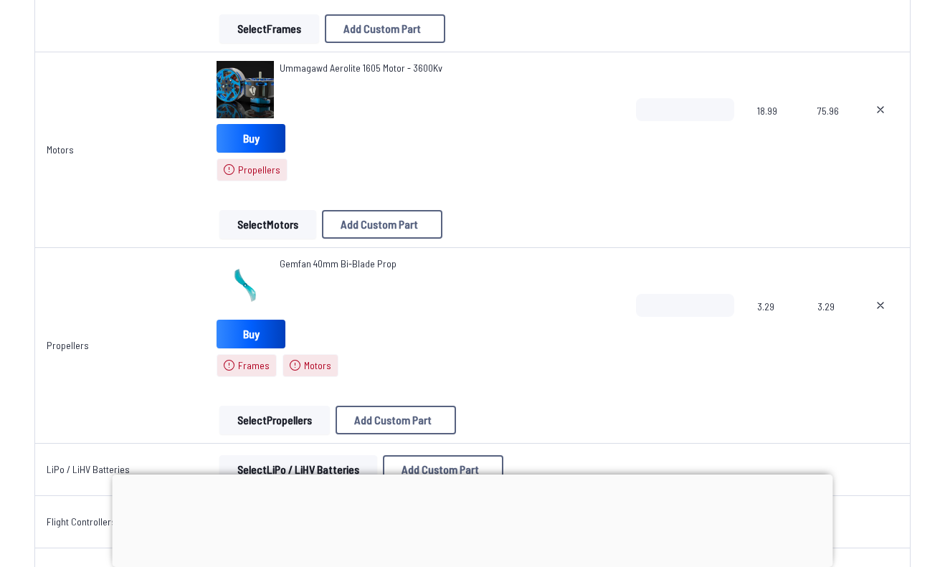
scroll to position [450, 0]
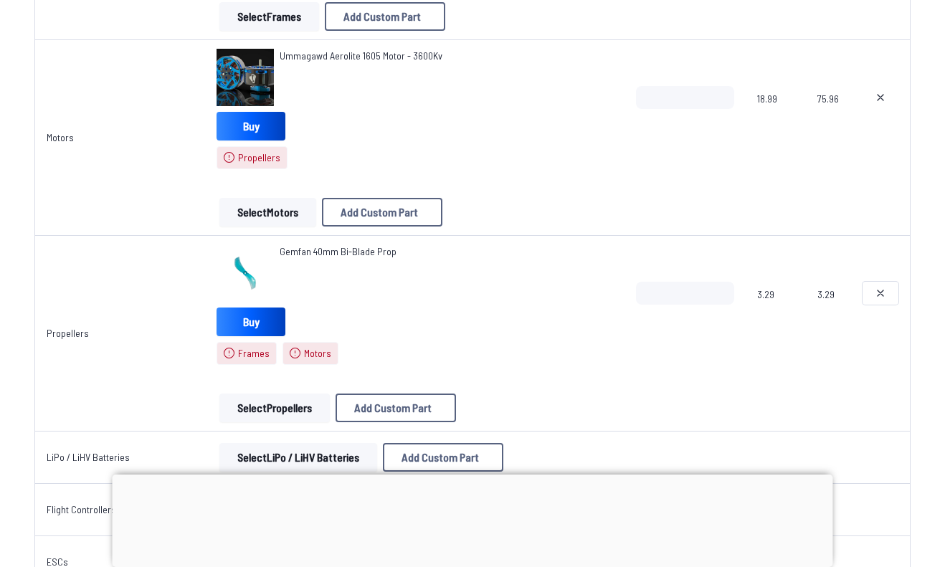
click at [875, 298] on icon at bounding box center [880, 293] width 11 height 11
type textarea "**********"
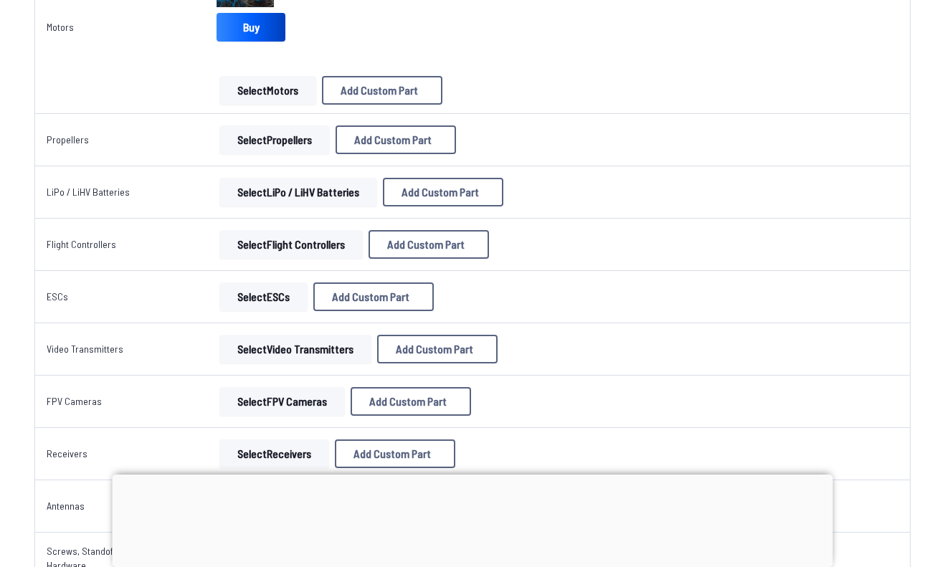
scroll to position [374, 0]
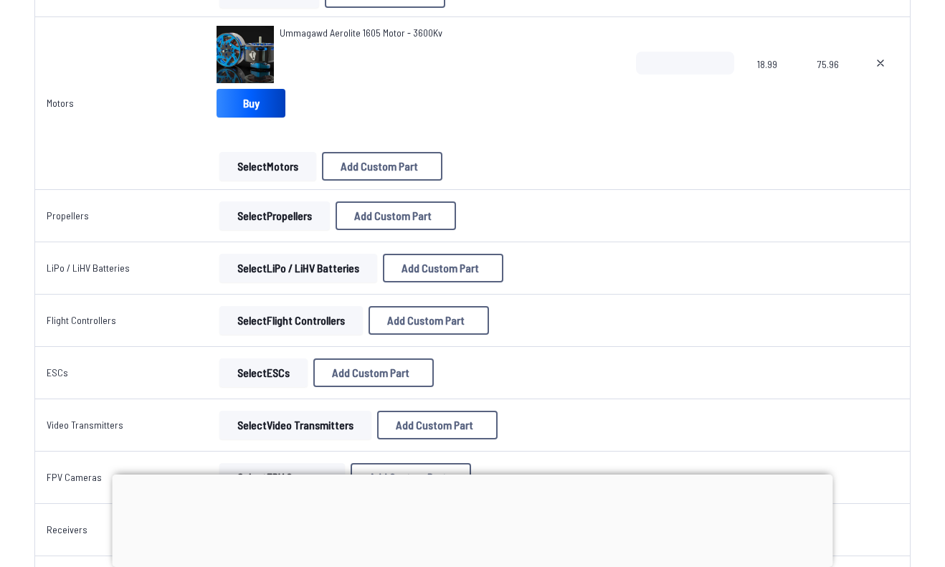
click at [290, 402] on td "Select Video Transmitters Add Custom Part Add Custom Part Part name* Brand / Ma…" at bounding box center [414, 425] width 419 height 52
click at [290, 179] on button "Select Motors" at bounding box center [267, 166] width 97 height 29
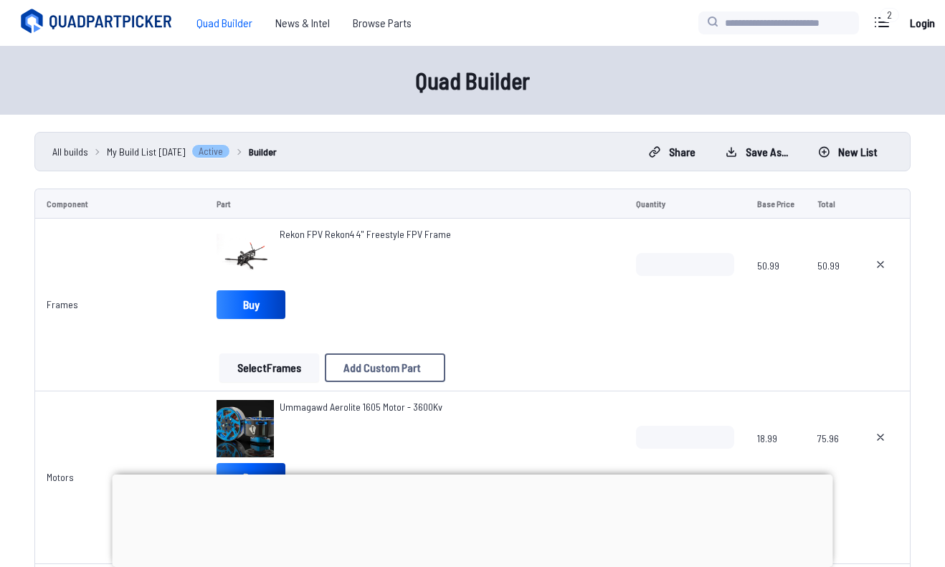
scroll to position [374, 0]
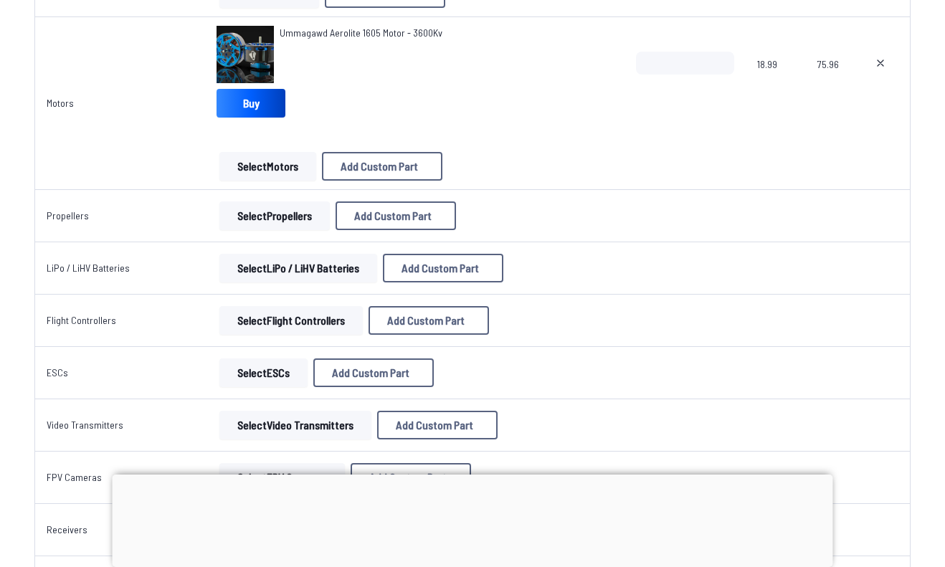
click at [258, 219] on button "Select Propellers" at bounding box center [274, 215] width 110 height 29
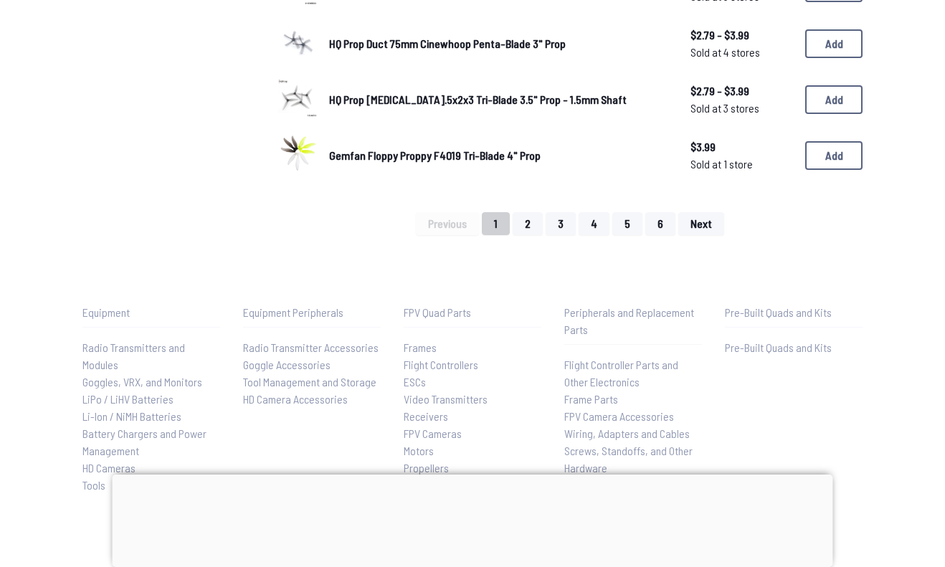
scroll to position [1103, 0]
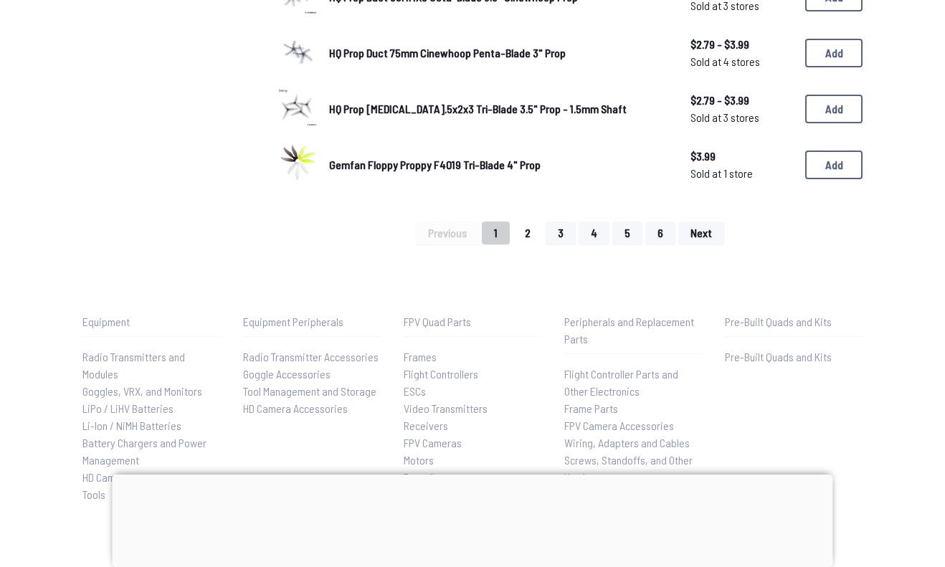
click at [531, 223] on button "2" at bounding box center [528, 233] width 30 height 23
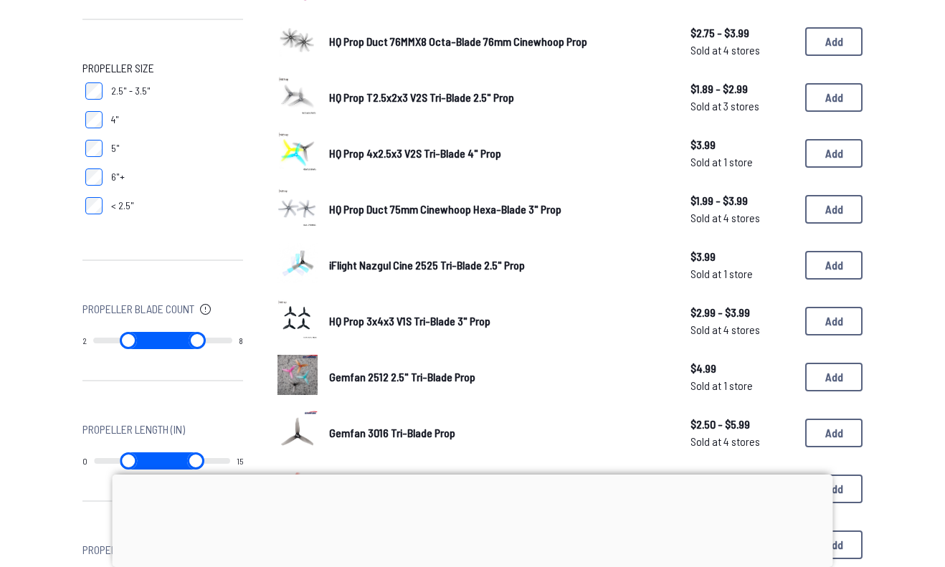
scroll to position [389, 0]
click at [841, 310] on button "Add" at bounding box center [833, 320] width 57 height 29
click at [837, 262] on button "Add" at bounding box center [833, 264] width 57 height 29
click at [836, 217] on button "Add" at bounding box center [833, 208] width 57 height 29
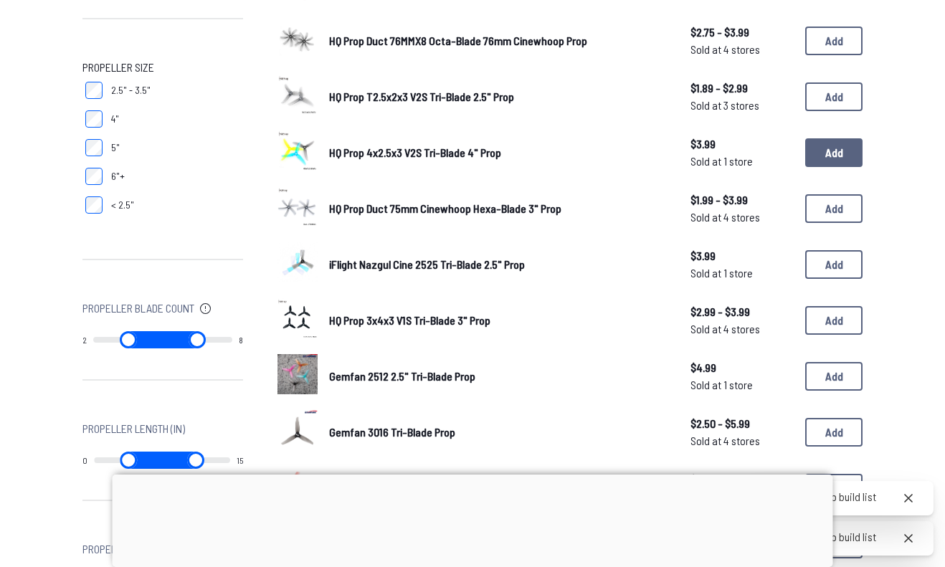
click at [837, 153] on button "Add" at bounding box center [833, 152] width 57 height 29
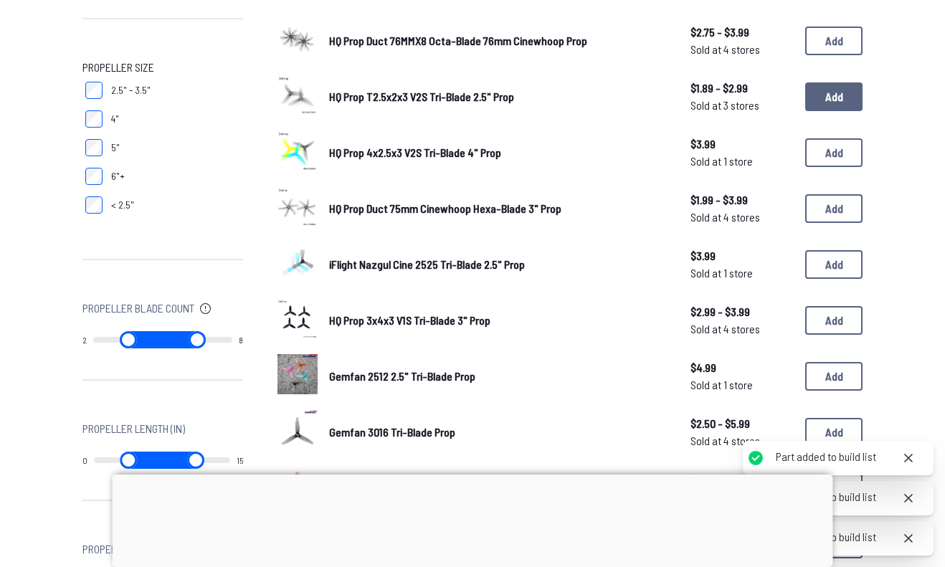
click at [829, 103] on button "Add" at bounding box center [833, 96] width 57 height 29
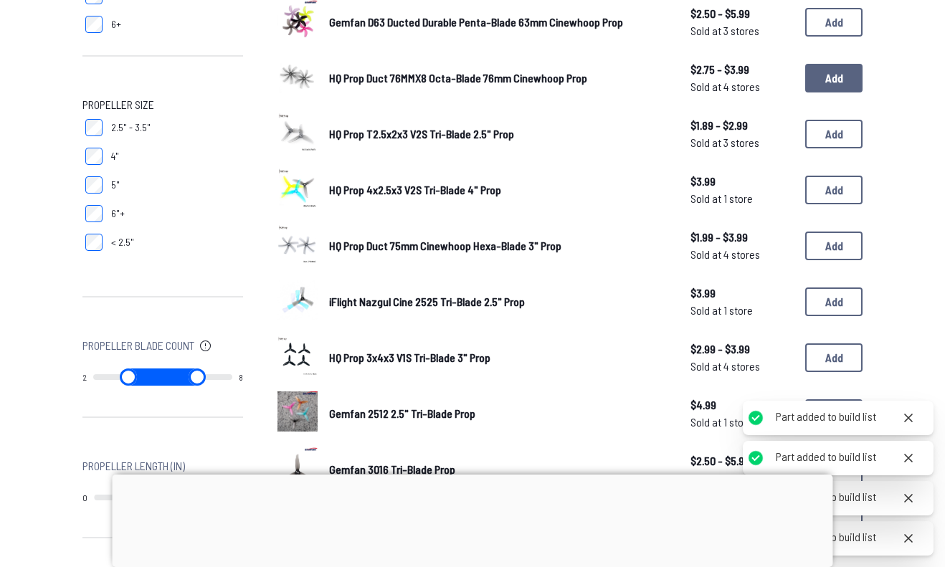
click at [829, 88] on button "Add" at bounding box center [833, 78] width 57 height 29
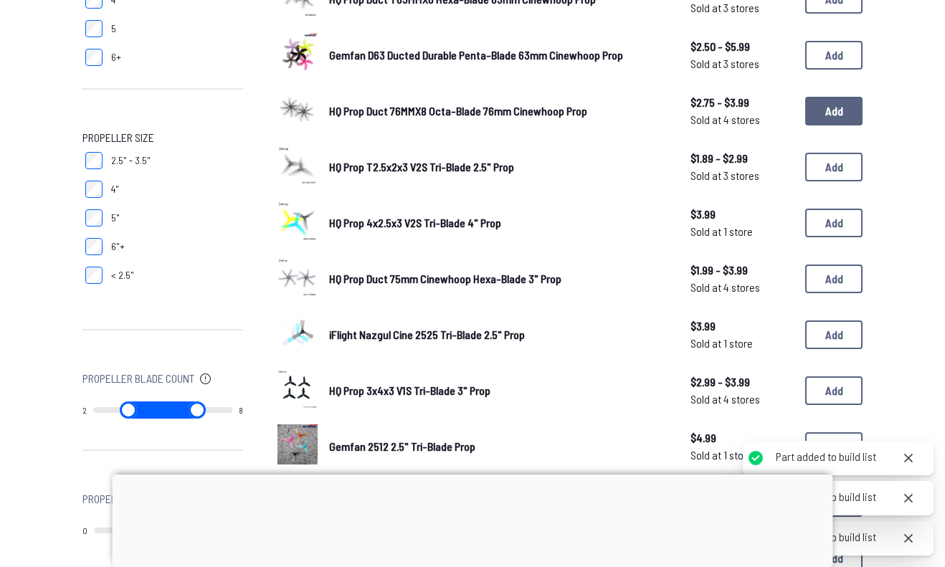
scroll to position [332, 0]
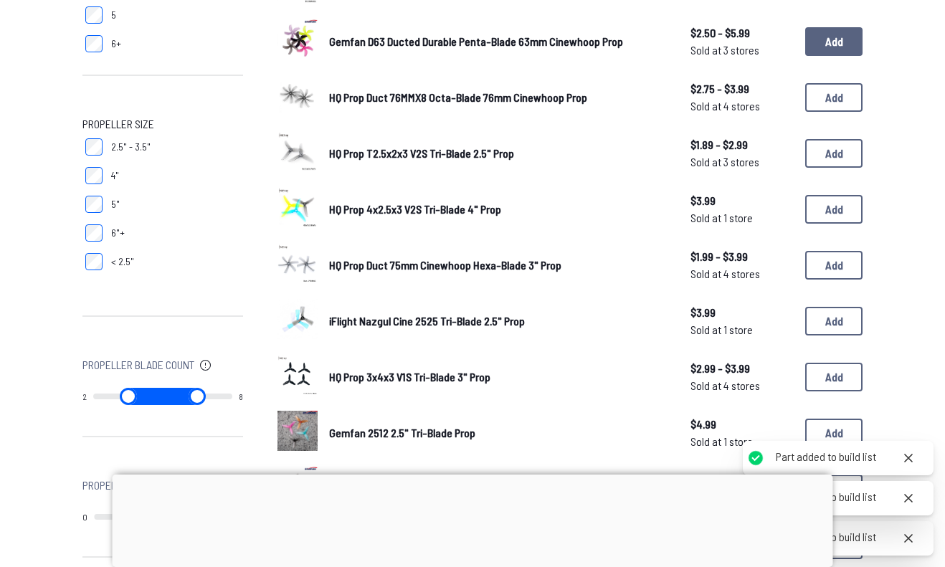
click at [832, 47] on button "Add" at bounding box center [833, 41] width 57 height 29
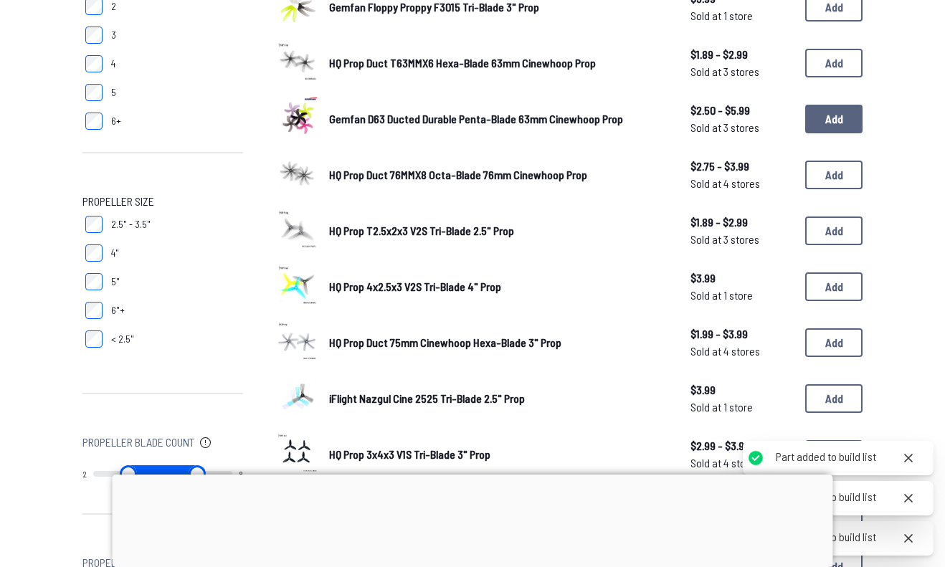
scroll to position [236, 0]
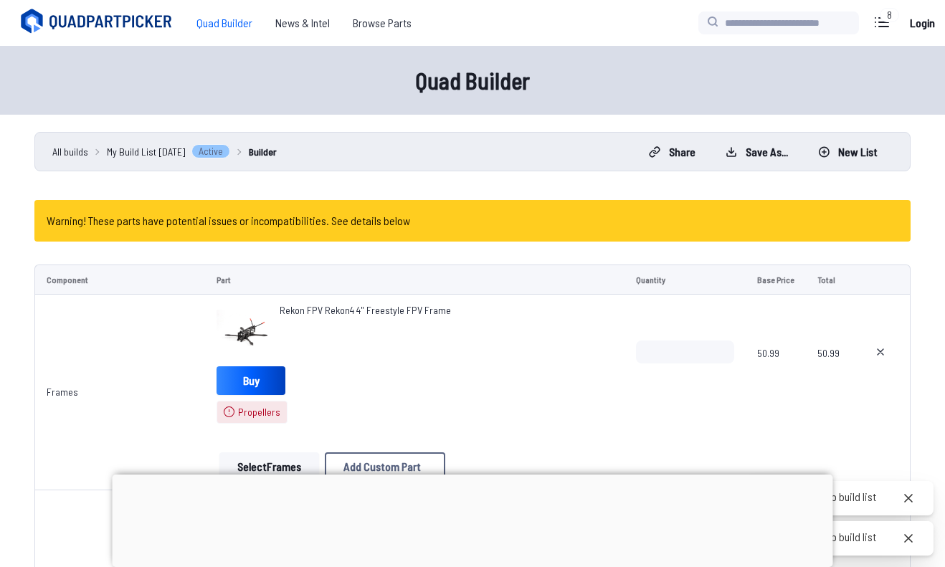
click at [849, 93] on h1 "Quad Builder" at bounding box center [472, 80] width 911 height 34
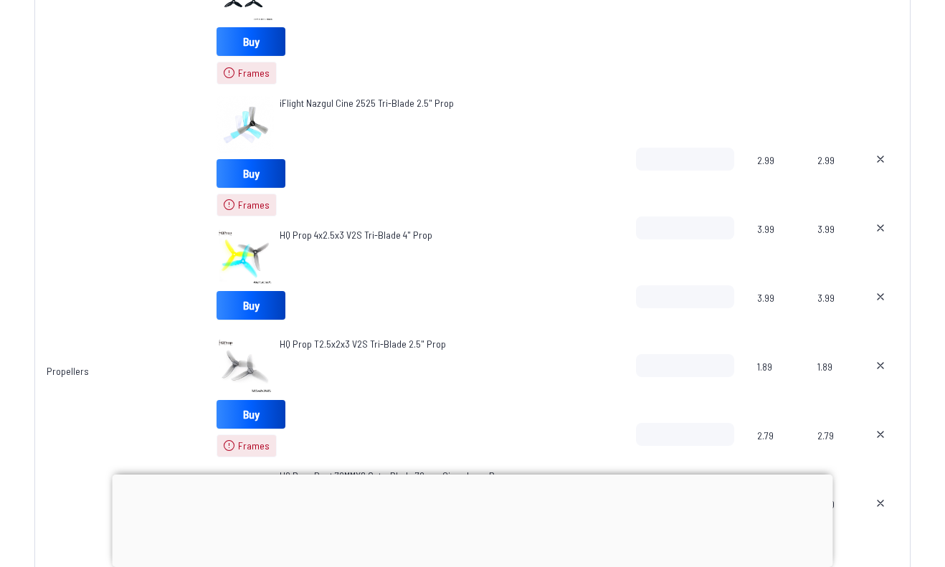
scroll to position [717, 0]
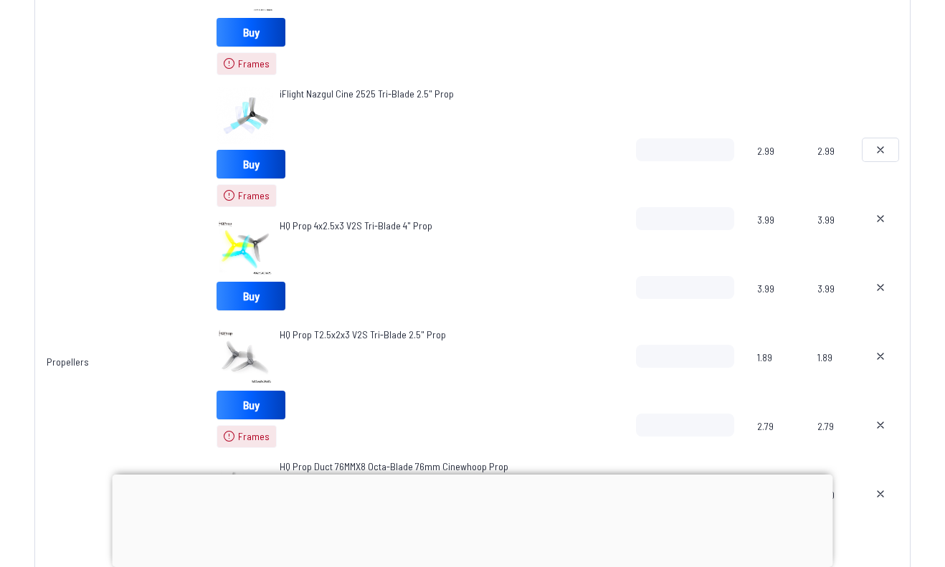
click at [883, 154] on icon at bounding box center [880, 149] width 11 height 11
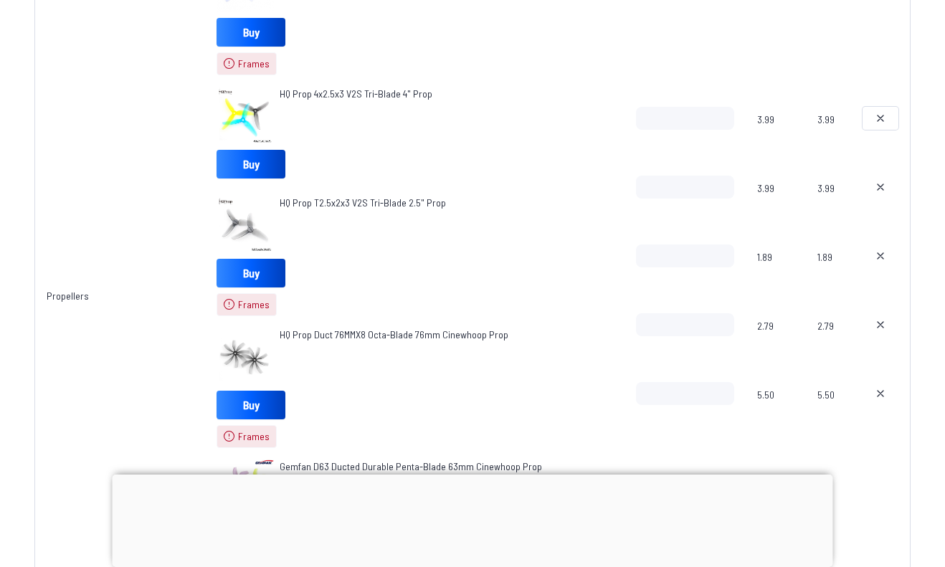
scroll to position [651, 0]
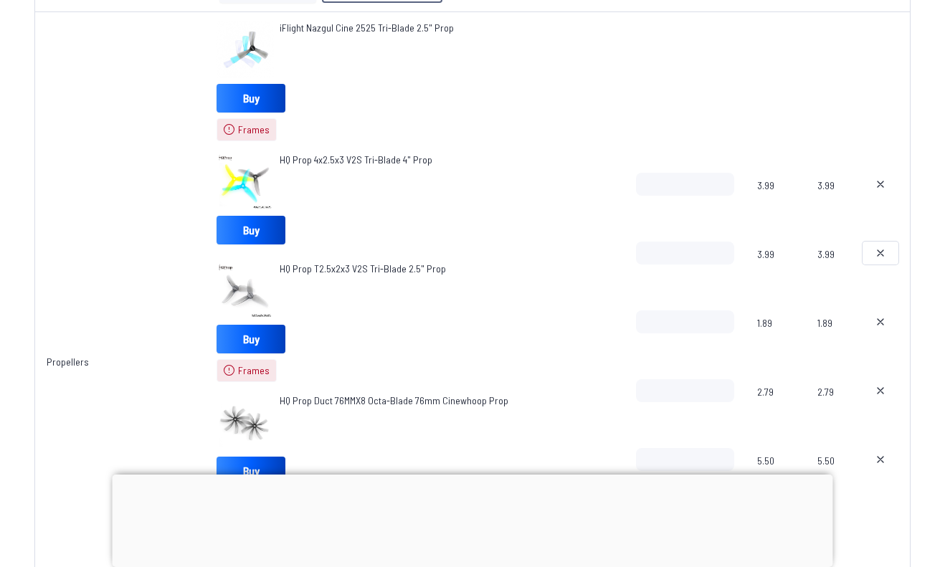
click at [878, 257] on icon at bounding box center [880, 252] width 11 height 11
click at [878, 257] on div at bounding box center [881, 276] width 36 height 69
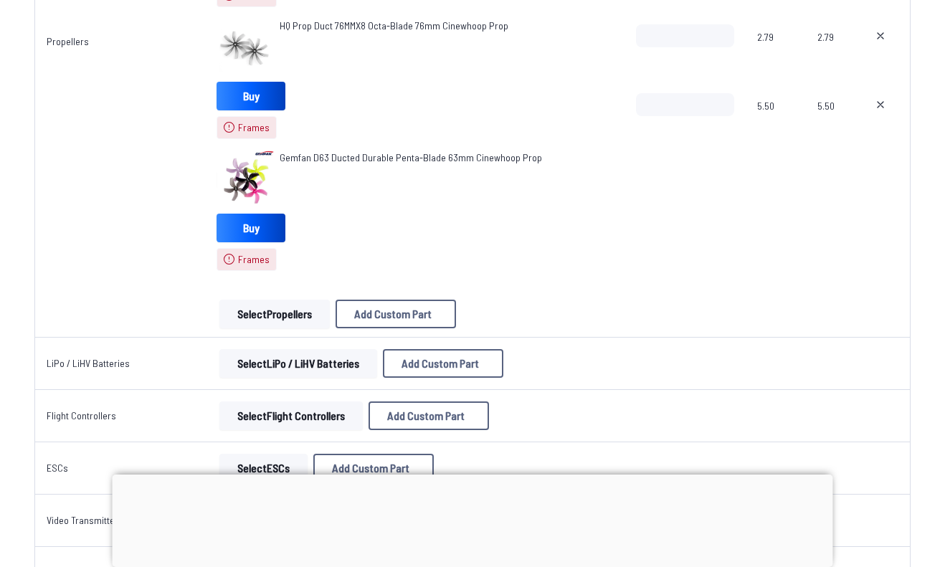
scroll to position [923, 0]
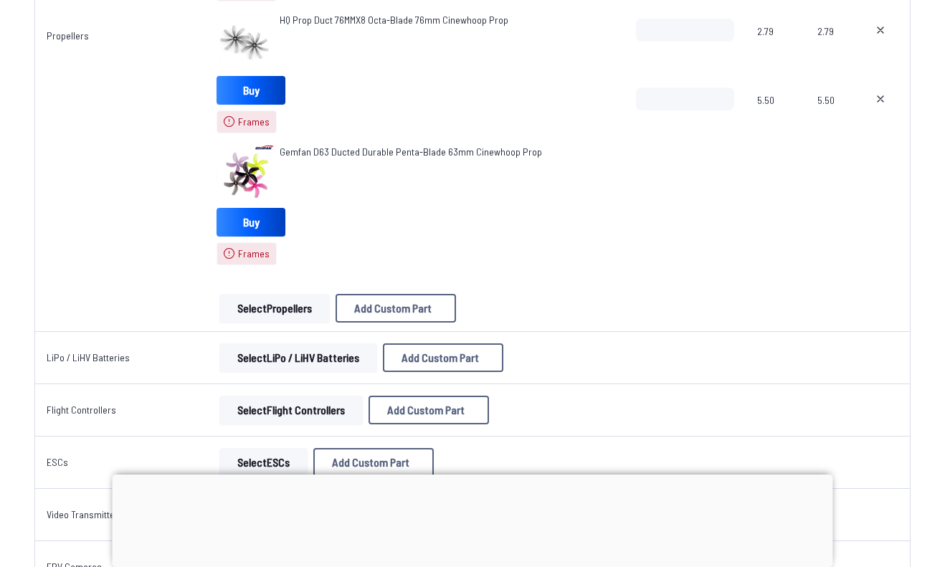
click at [876, 86] on div at bounding box center [881, 53] width 36 height 69
click at [876, 88] on button at bounding box center [881, 98] width 36 height 23
type textarea "**********"
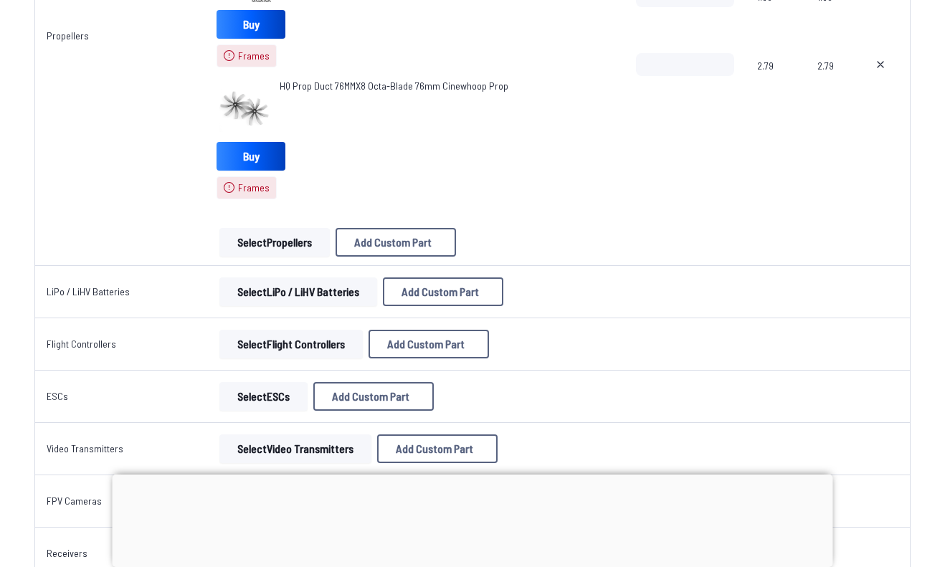
click at [260, 252] on button "Select Propellers" at bounding box center [274, 242] width 110 height 29
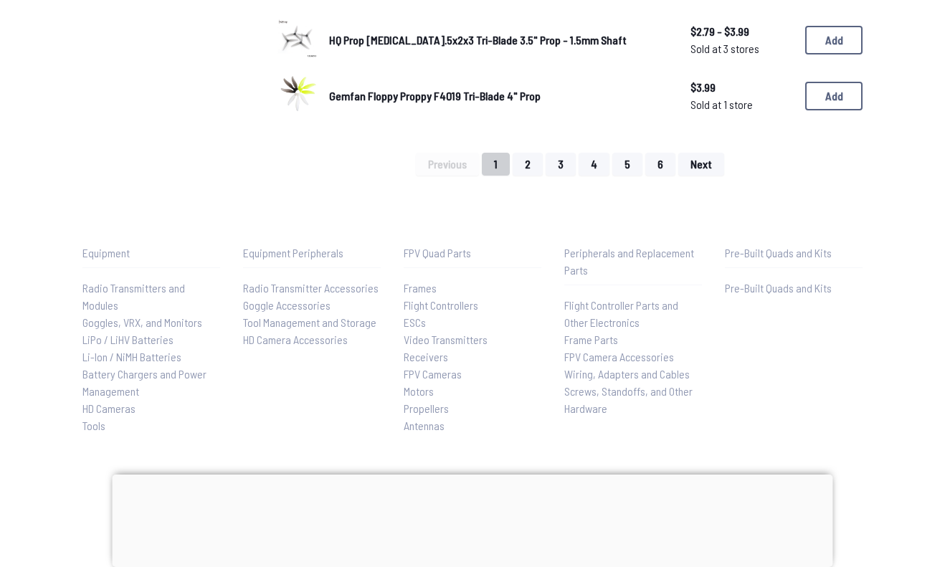
scroll to position [1234, 0]
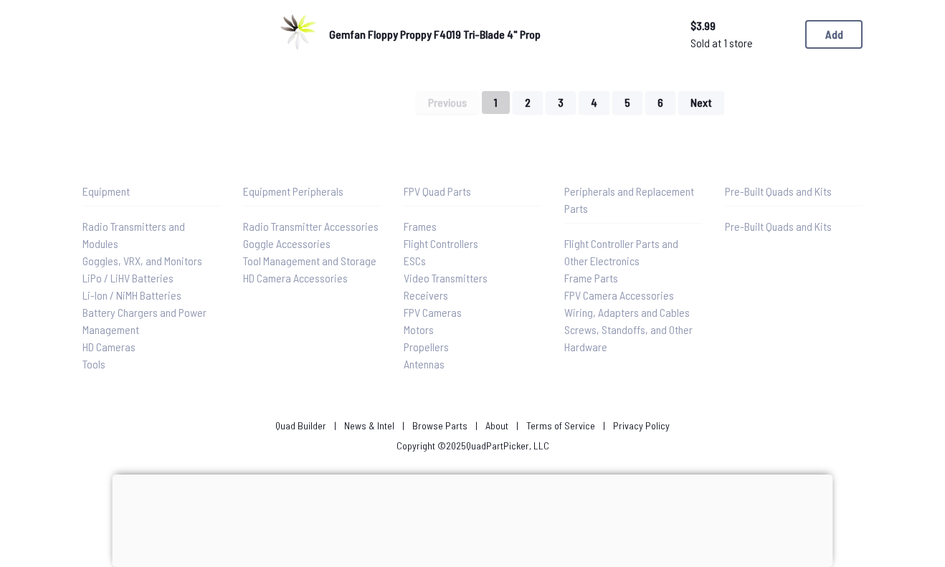
click at [508, 106] on button "1" at bounding box center [496, 102] width 28 height 23
click at [518, 107] on button "2" at bounding box center [528, 102] width 30 height 23
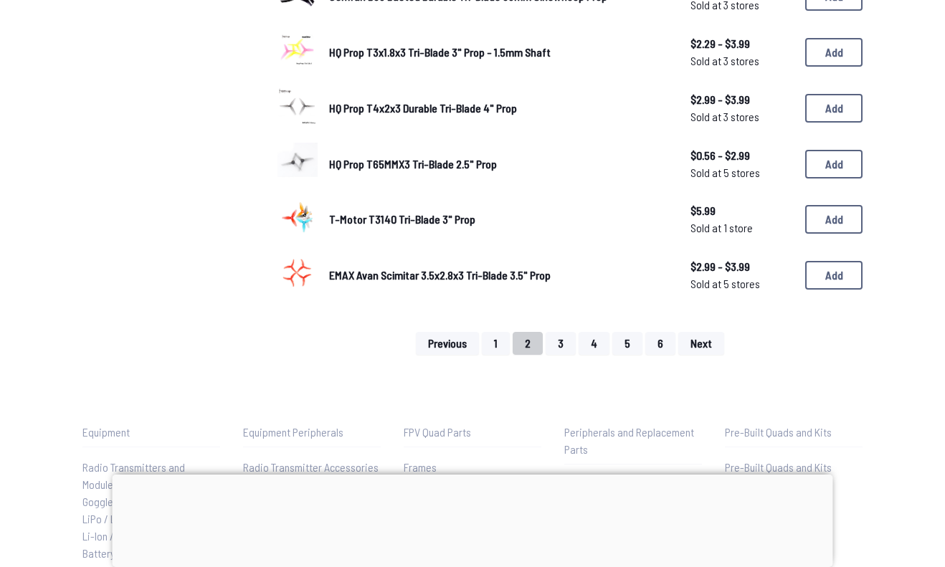
scroll to position [990, 0]
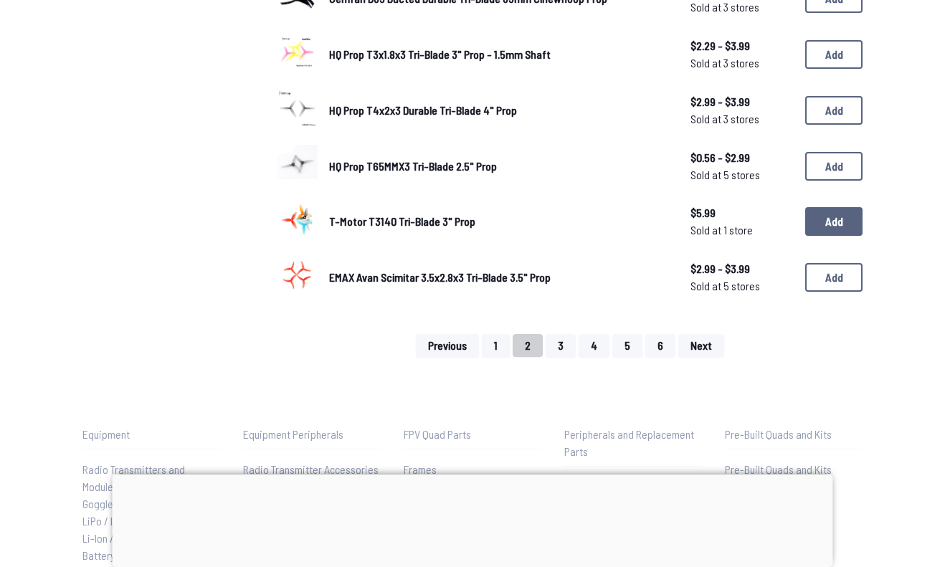
click at [859, 218] on button "Add" at bounding box center [833, 221] width 57 height 29
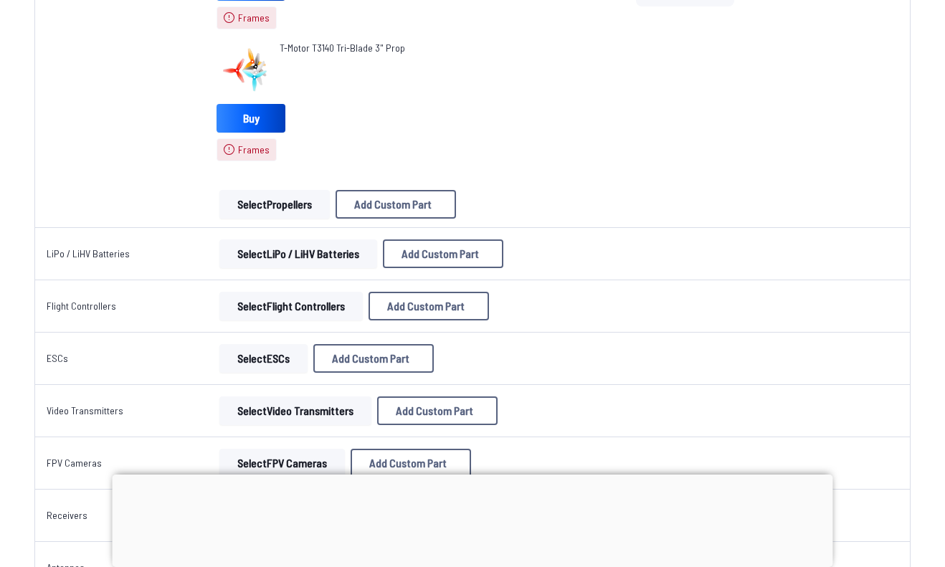
scroll to position [1023, 0]
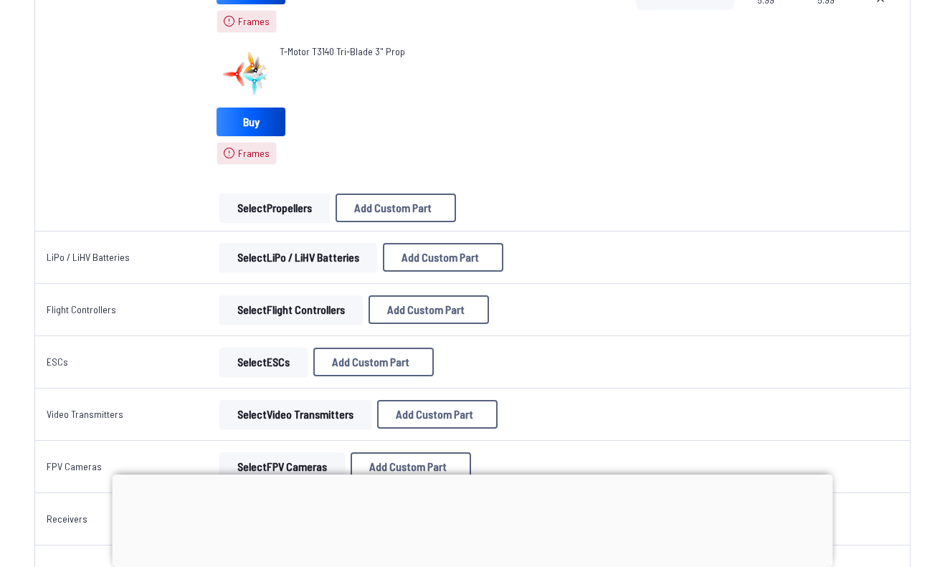
click at [272, 202] on button "Select Propellers" at bounding box center [274, 208] width 110 height 29
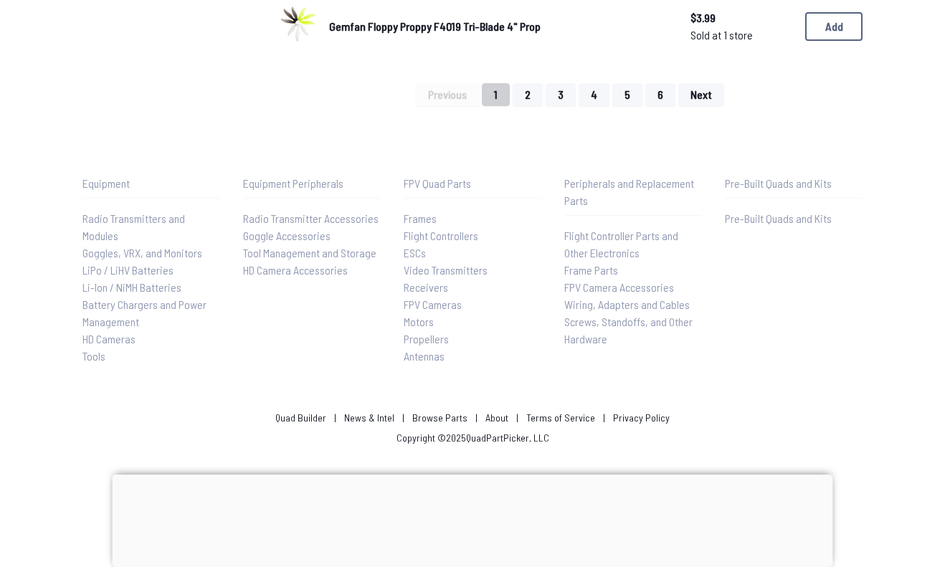
scroll to position [1240, 0]
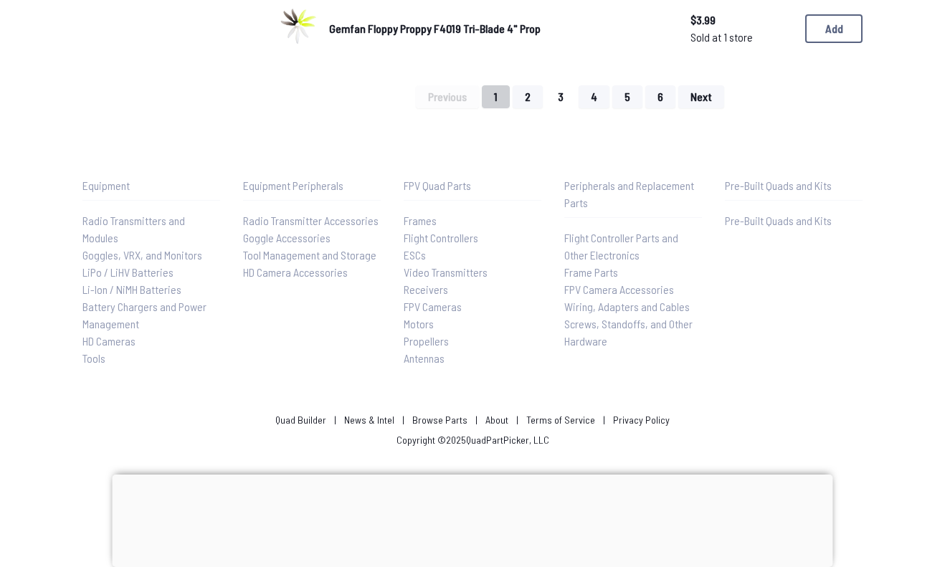
click at [555, 97] on button "3" at bounding box center [561, 96] width 30 height 23
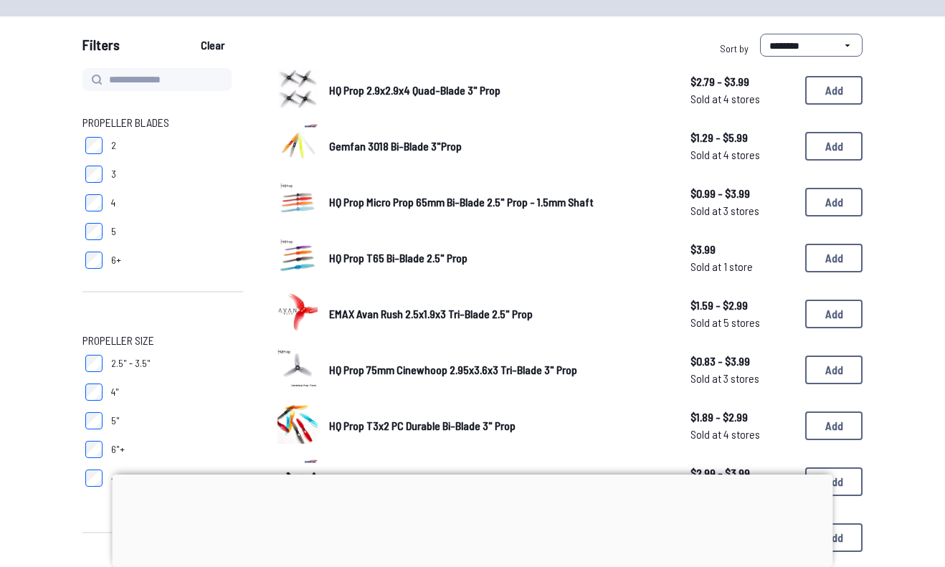
scroll to position [120, 0]
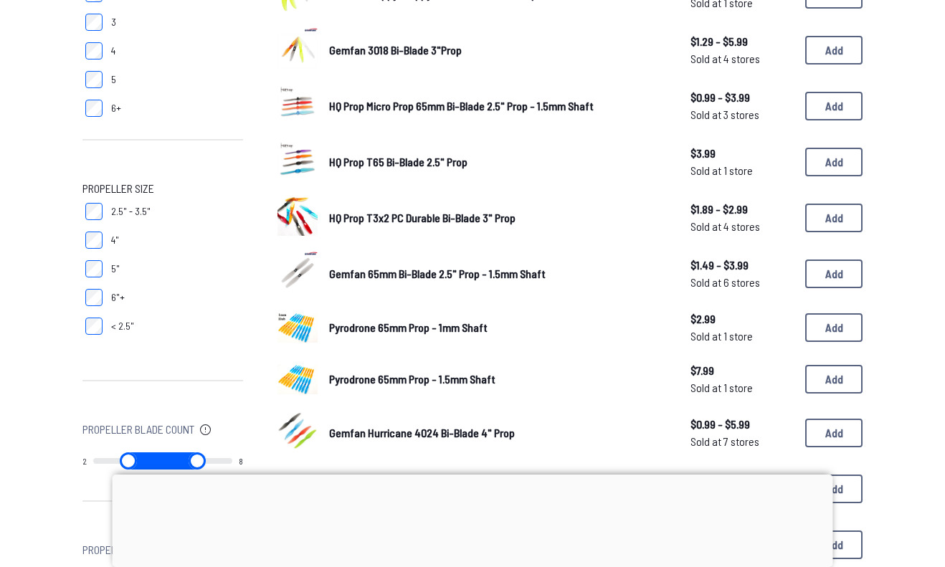
scroll to position [186, 0]
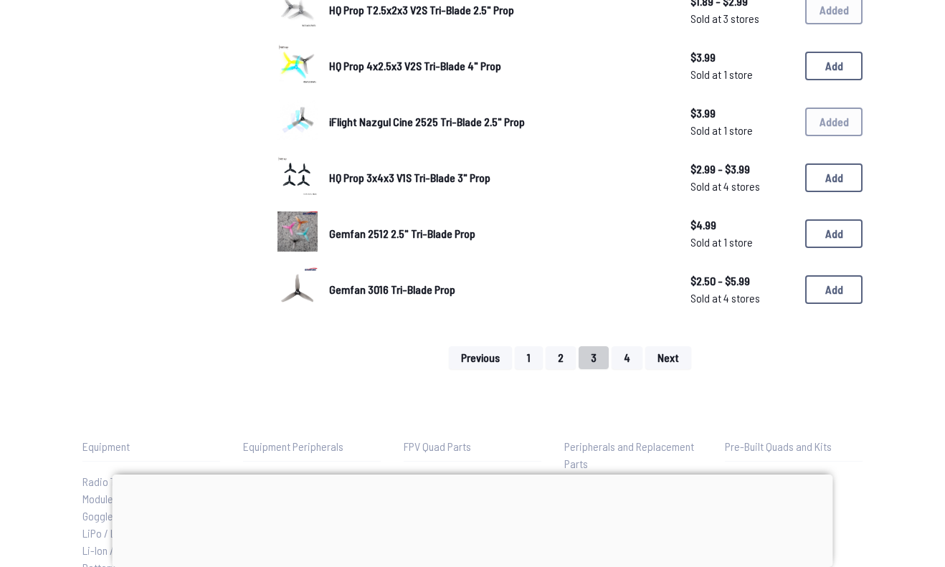
scroll to position [983, 0]
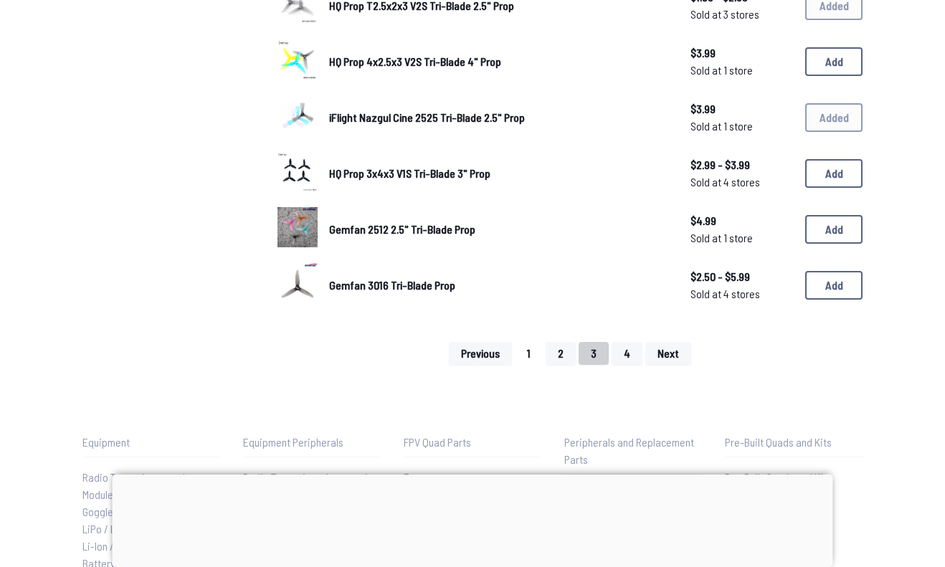
click at [541, 355] on button "1" at bounding box center [529, 353] width 28 height 23
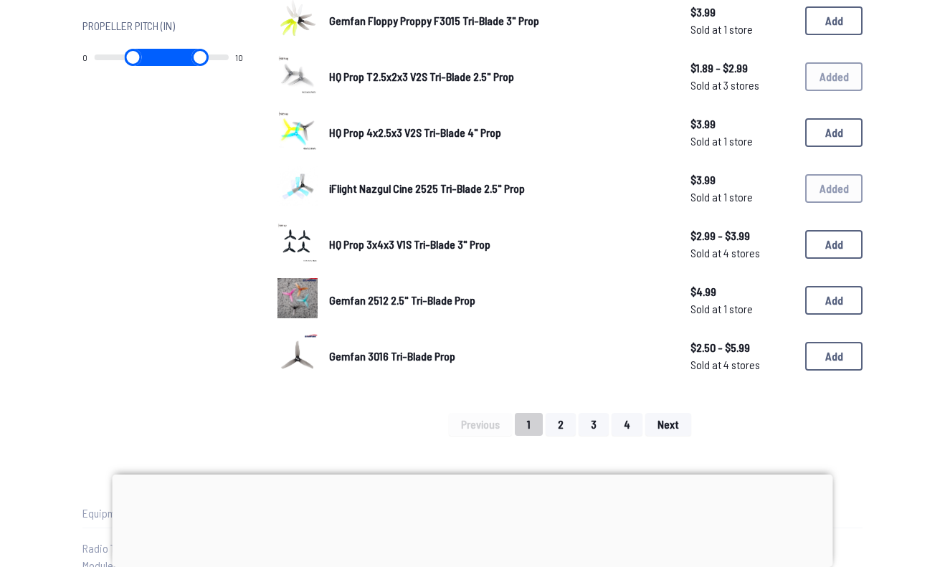
scroll to position [913, 0]
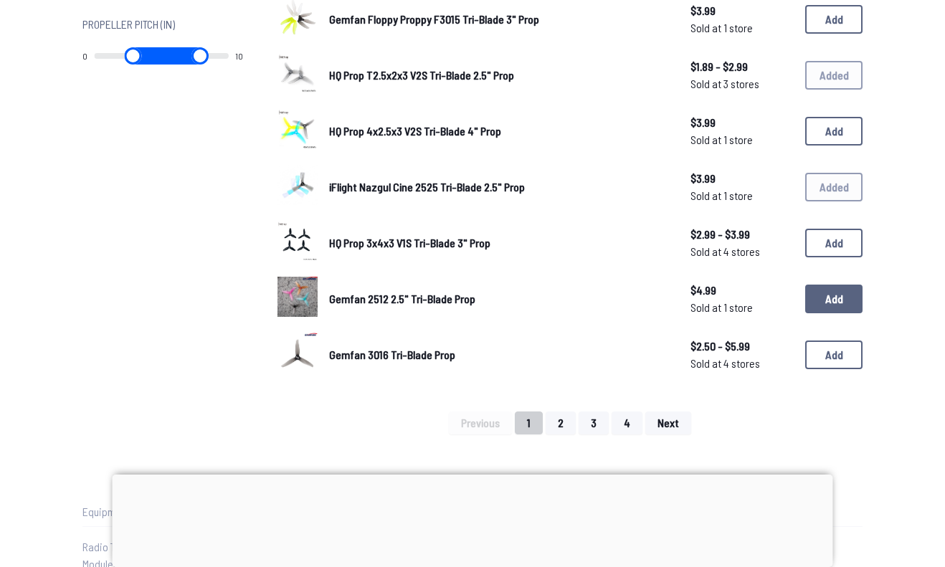
click at [858, 301] on button "Add" at bounding box center [833, 299] width 57 height 29
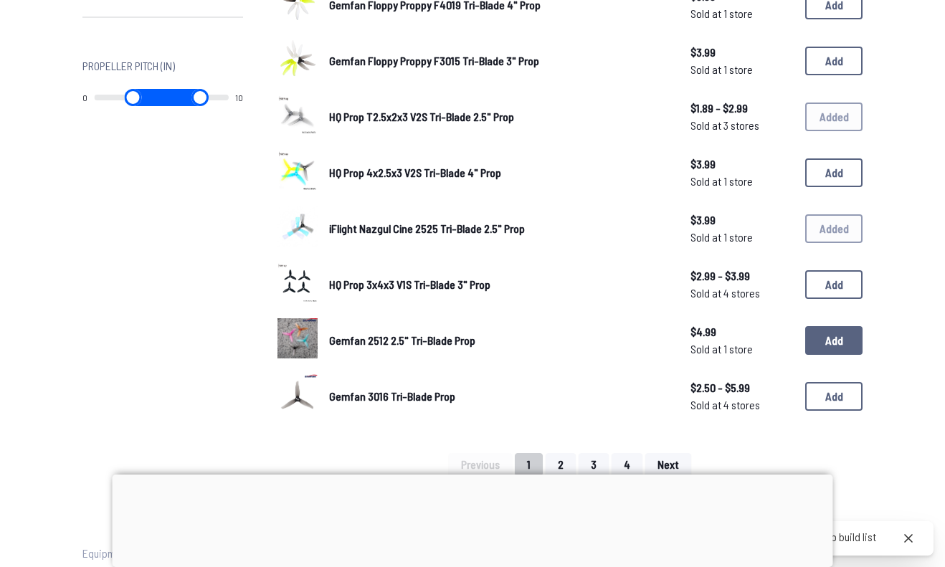
scroll to position [870, 0]
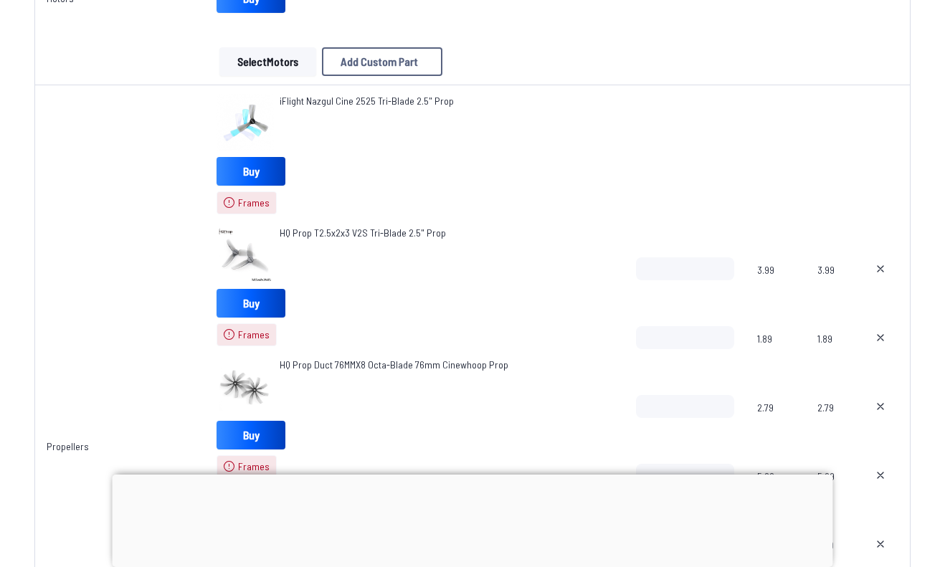
scroll to position [574, 0]
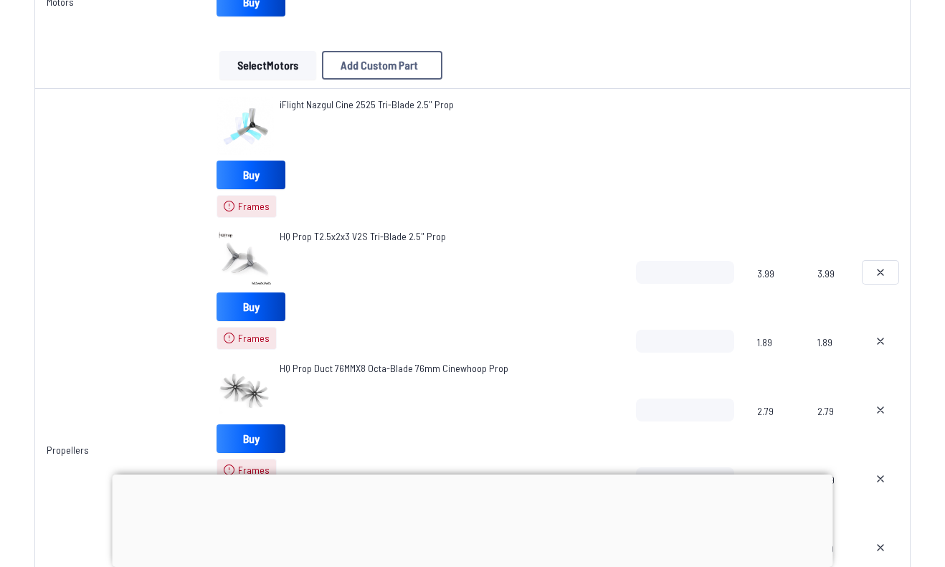
click at [878, 273] on icon at bounding box center [880, 272] width 11 height 11
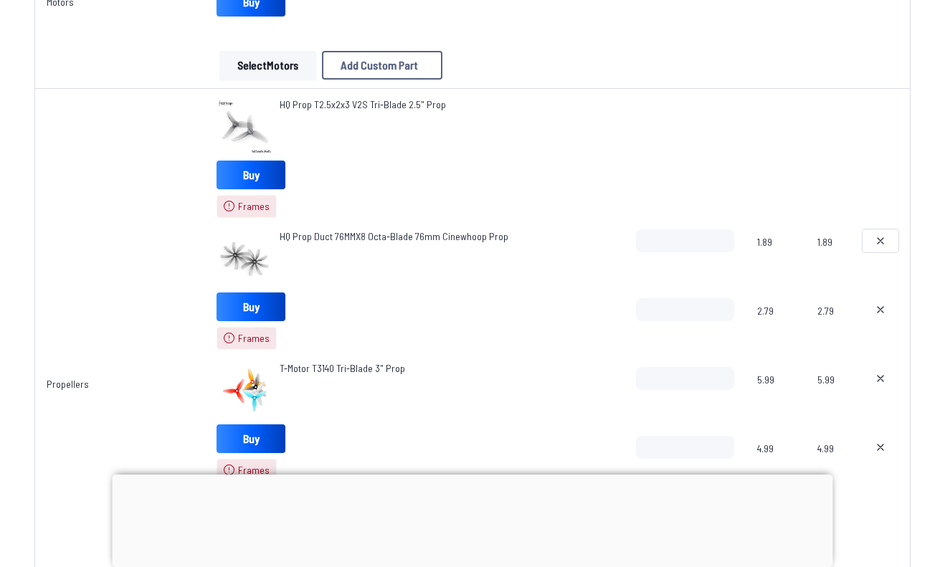
click at [882, 249] on button at bounding box center [881, 240] width 36 height 23
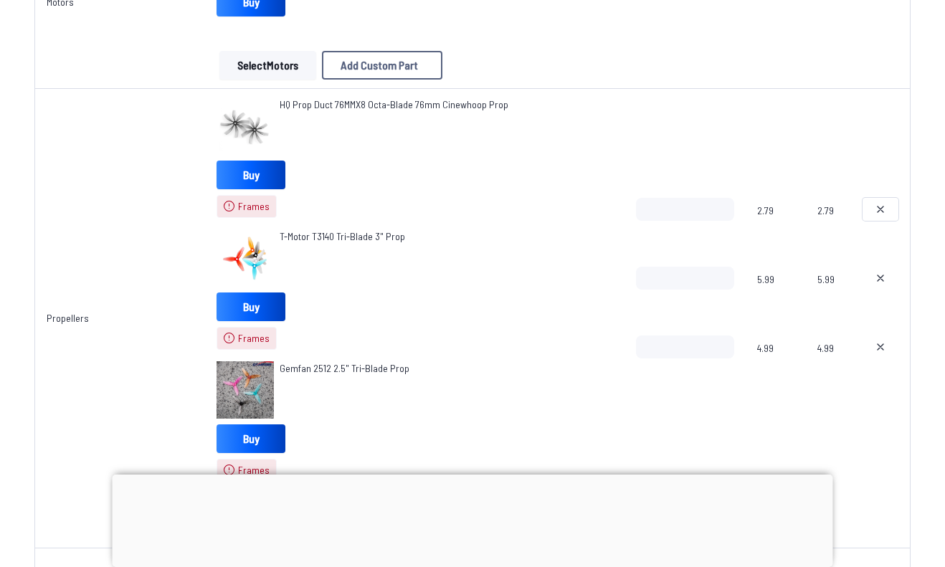
click at [880, 207] on icon at bounding box center [880, 209] width 11 height 11
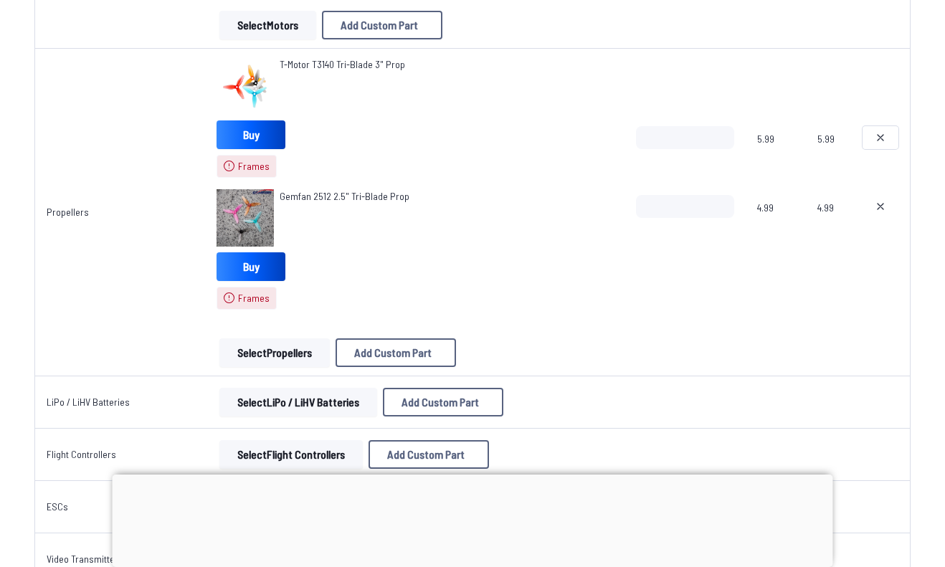
scroll to position [663, 0]
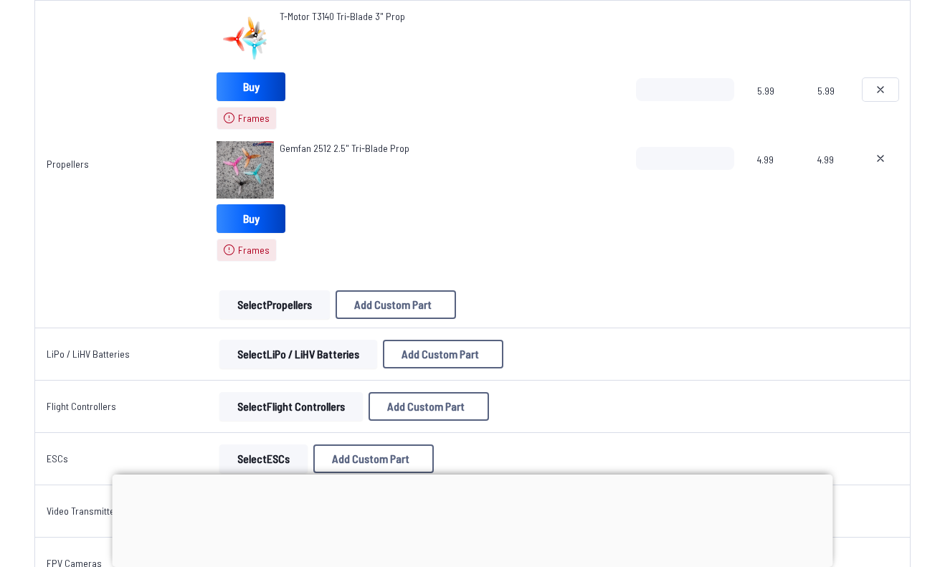
click at [876, 84] on icon at bounding box center [880, 89] width 11 height 11
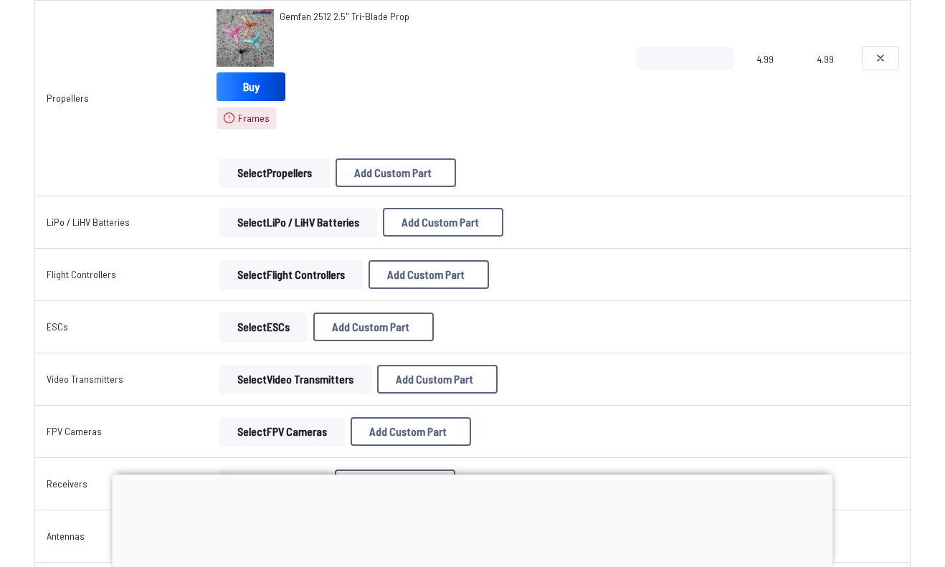
click at [886, 61] on icon at bounding box center [880, 57] width 11 height 11
type textarea "**********"
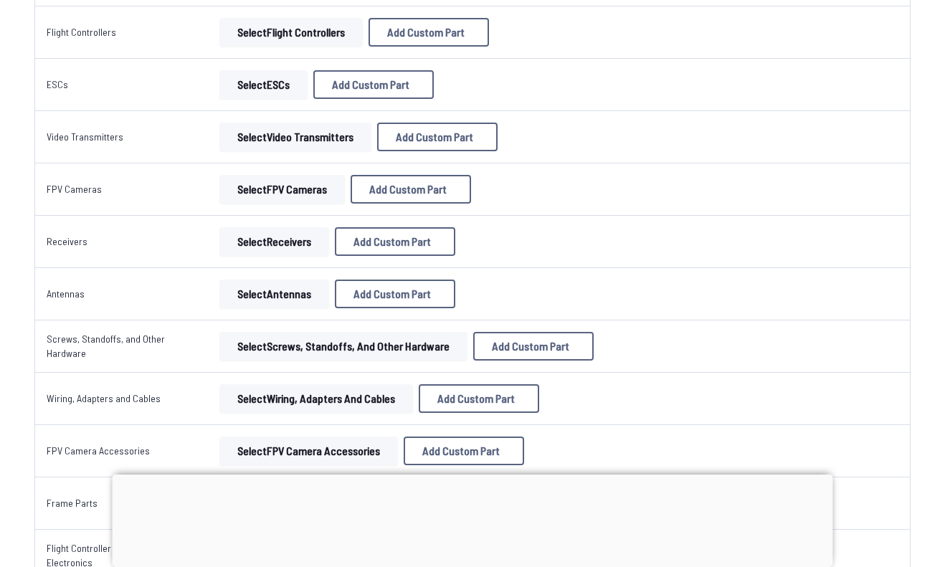
scroll to position [564, 0]
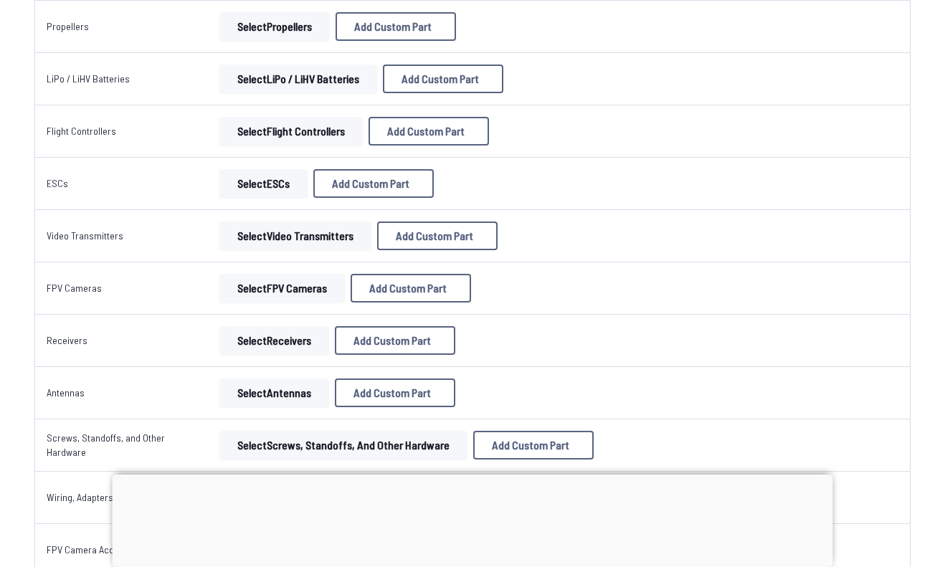
click at [283, 29] on button "Select Propellers" at bounding box center [274, 26] width 110 height 29
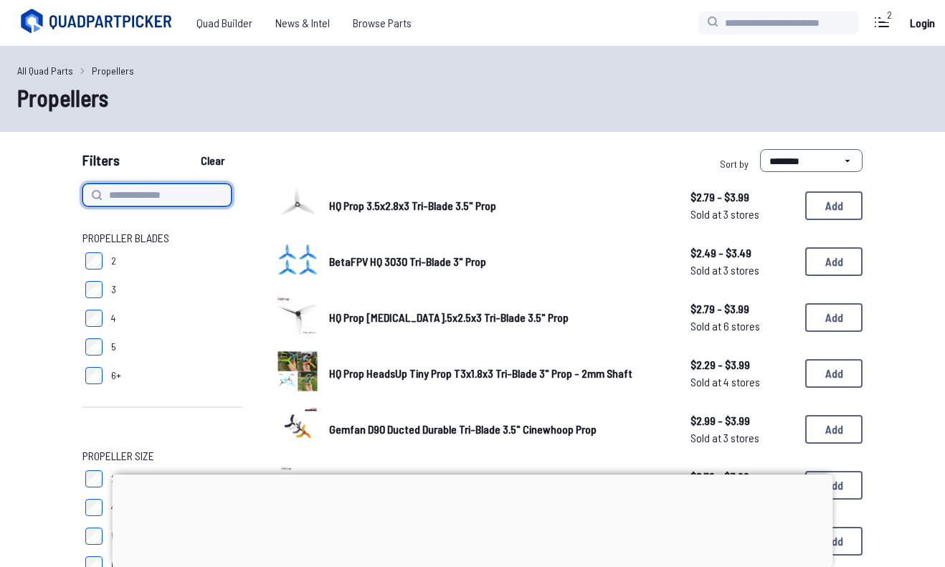
click at [156, 191] on input at bounding box center [156, 195] width 149 height 23
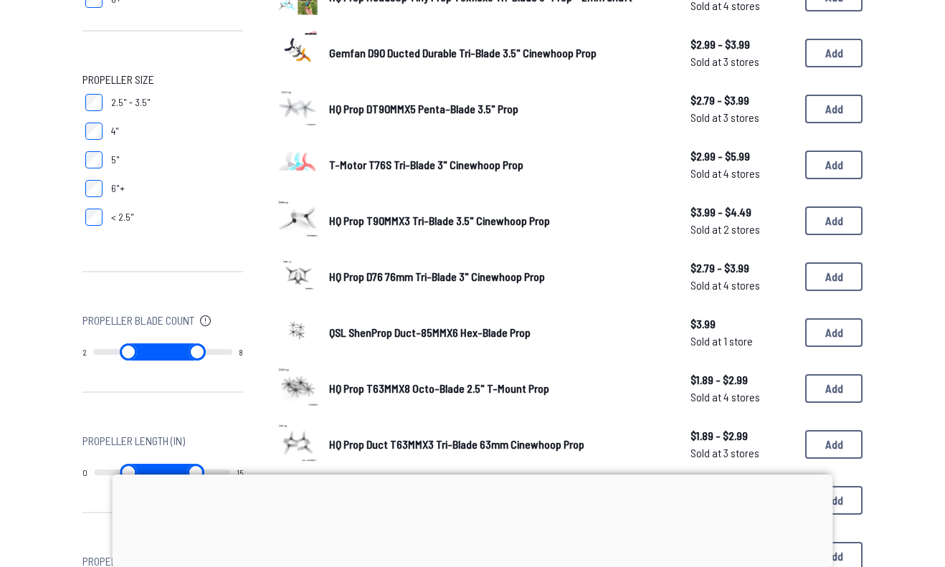
scroll to position [376, 0]
click at [0, 209] on form "**********" at bounding box center [472, 372] width 945 height 1199
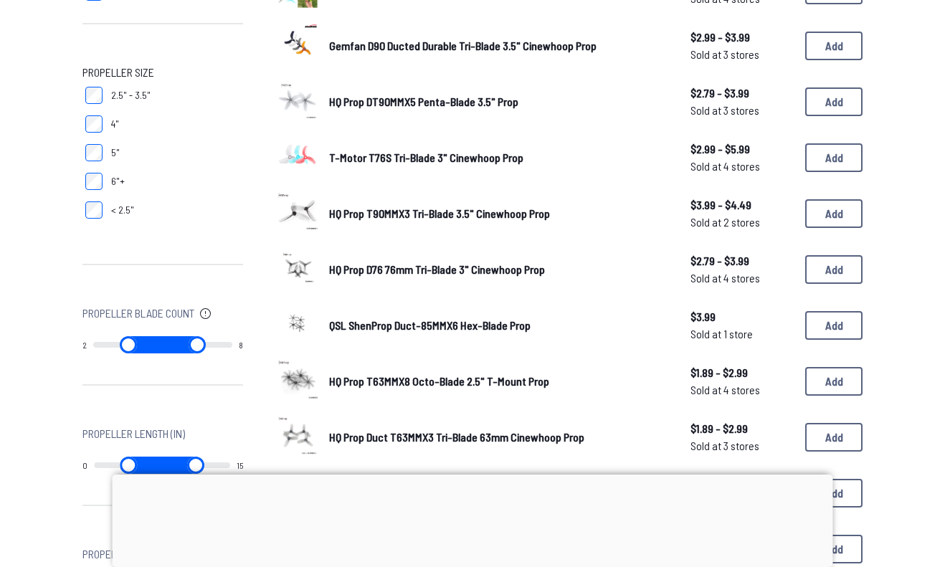
scroll to position [384, 0]
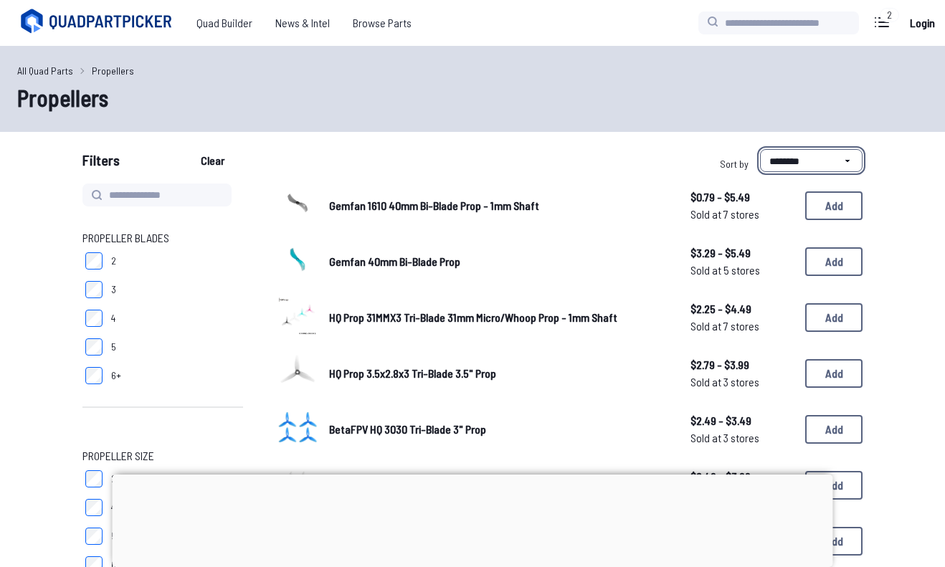
click at [813, 156] on select "**********" at bounding box center [811, 160] width 103 height 23
click at [789, 162] on select "**********" at bounding box center [811, 160] width 103 height 23
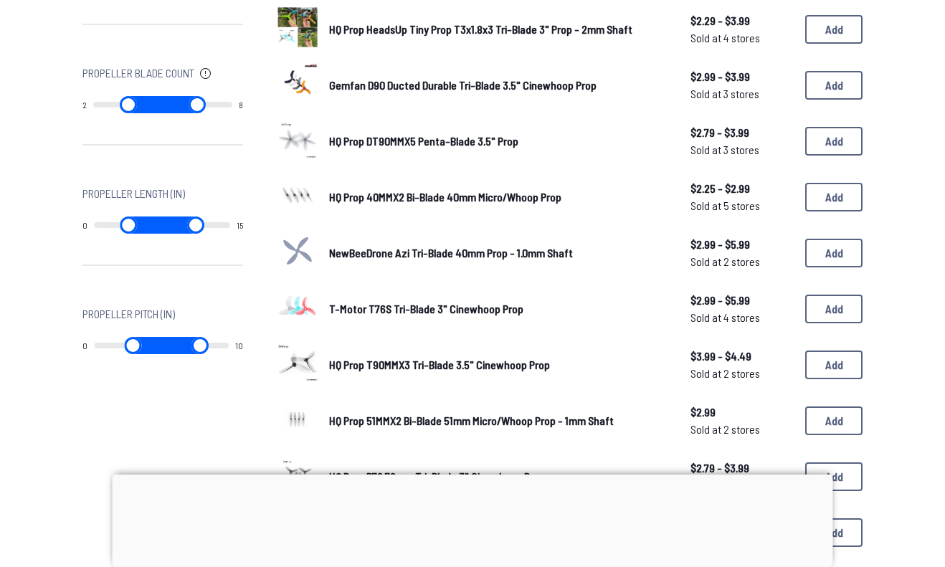
scroll to position [625, 0]
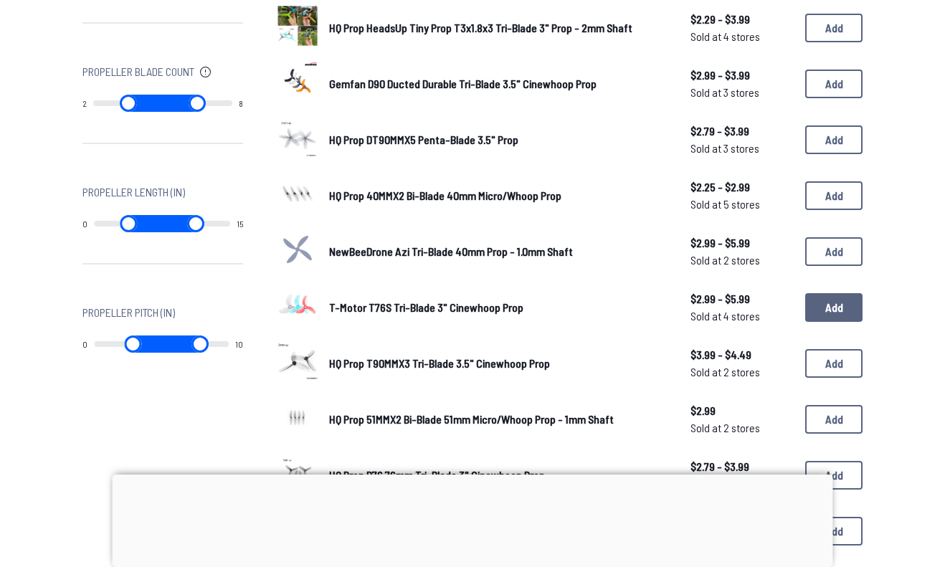
click at [842, 303] on button "Add" at bounding box center [833, 307] width 57 height 29
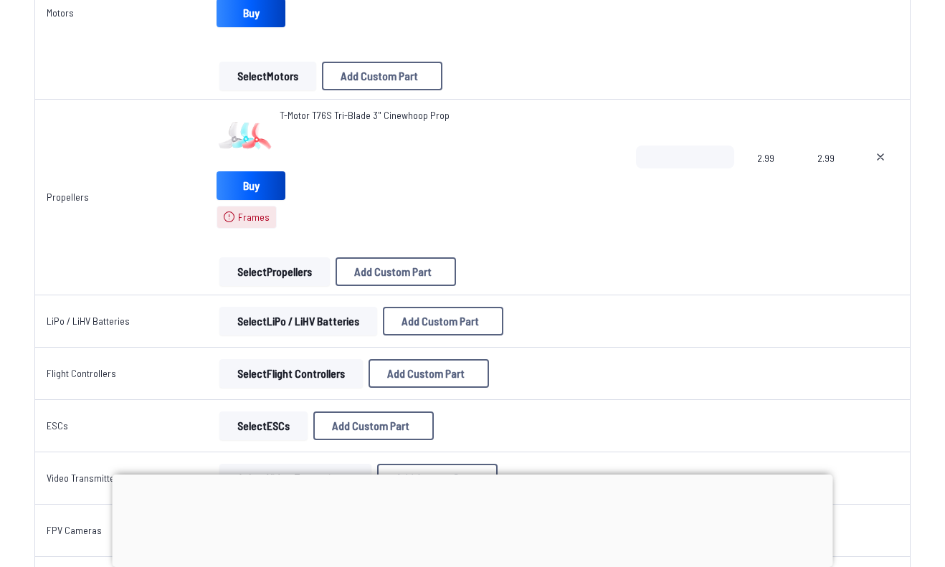
scroll to position [564, 0]
click at [882, 165] on button at bounding box center [881, 156] width 36 height 23
type textarea "**********"
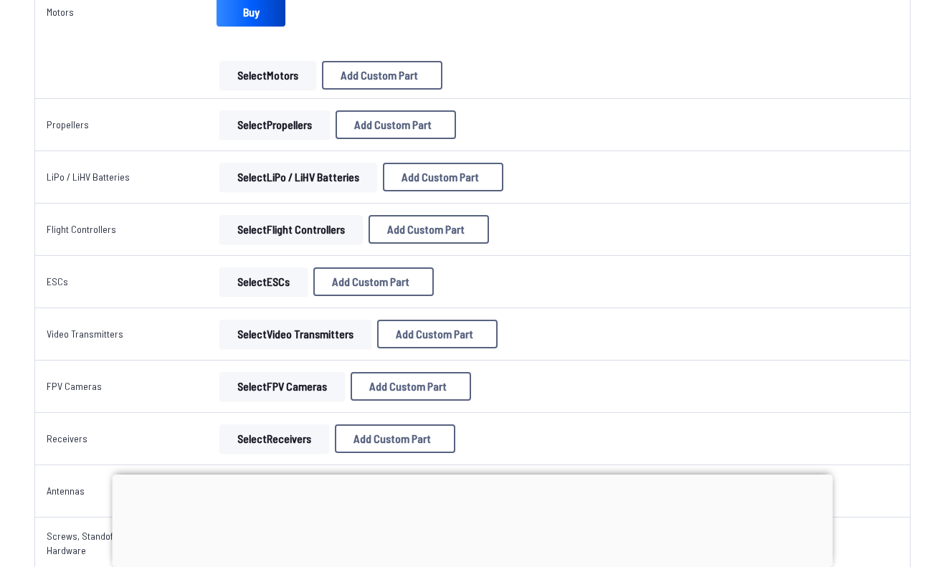
click at [290, 127] on button "Select Propellers" at bounding box center [274, 124] width 110 height 29
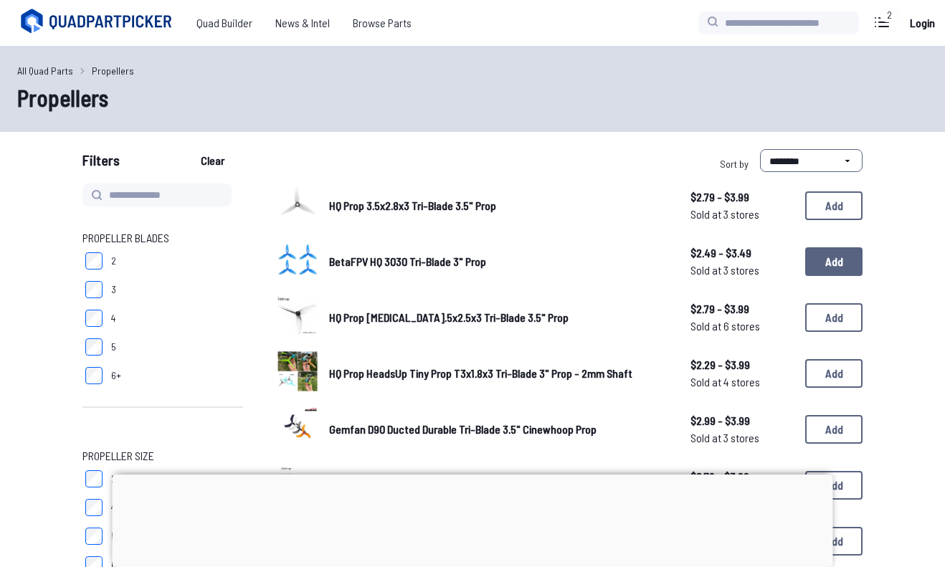
click at [834, 258] on button "Add" at bounding box center [833, 261] width 57 height 29
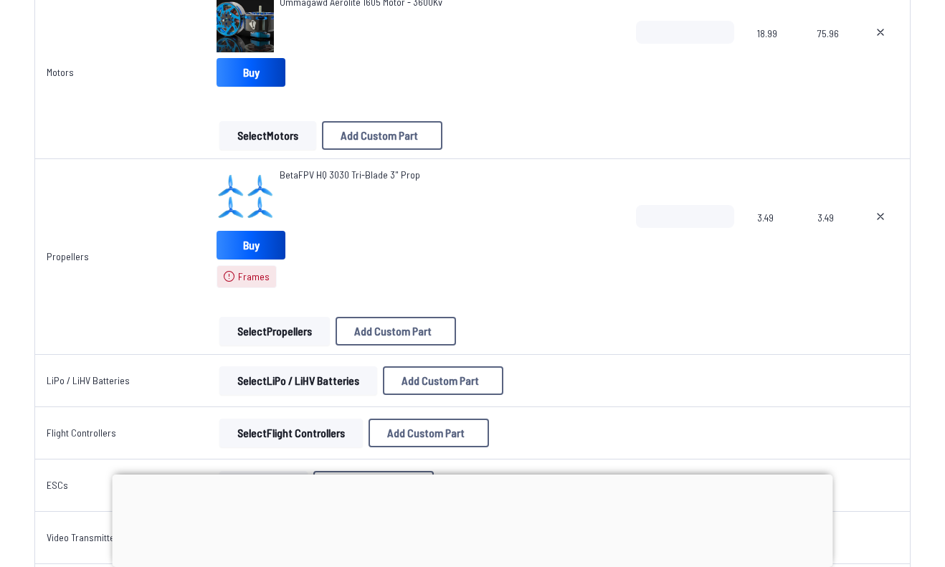
scroll to position [491, 0]
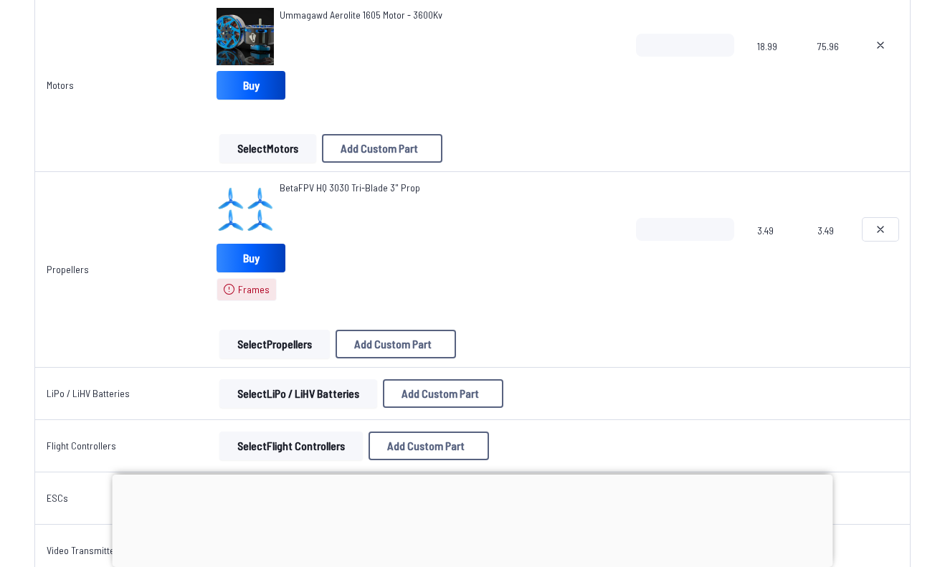
click at [878, 234] on icon at bounding box center [880, 229] width 11 height 11
type textarea "**********"
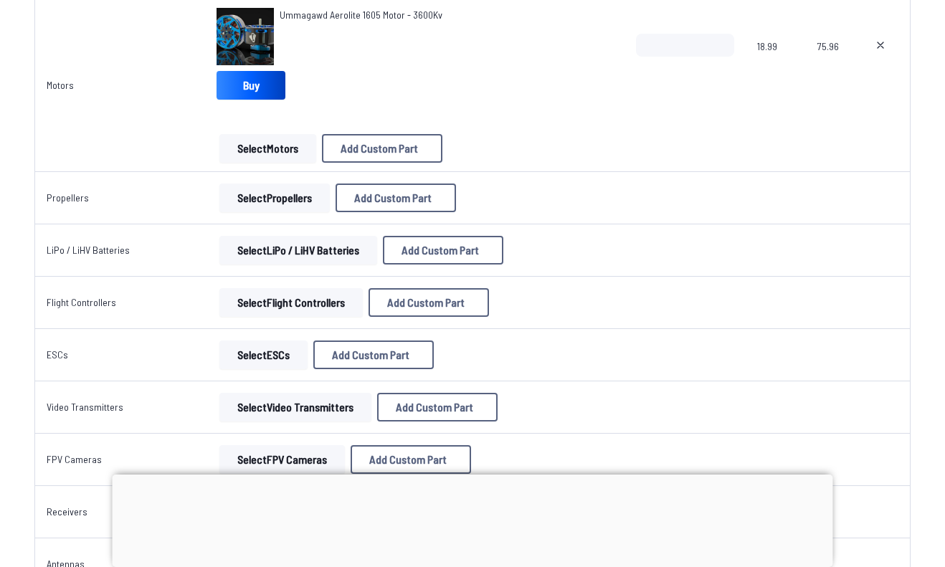
click at [290, 191] on button "Select Propellers" at bounding box center [274, 198] width 110 height 29
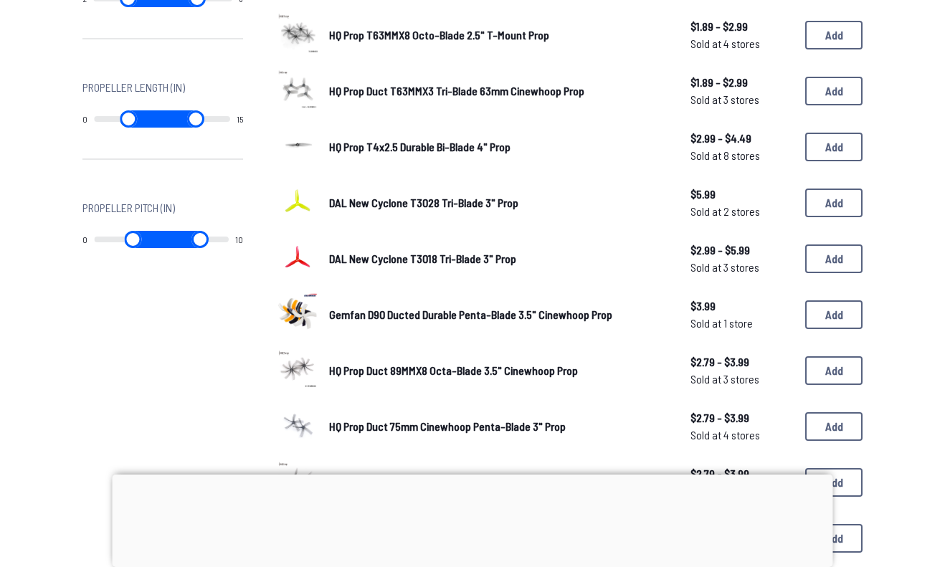
scroll to position [733, 0]
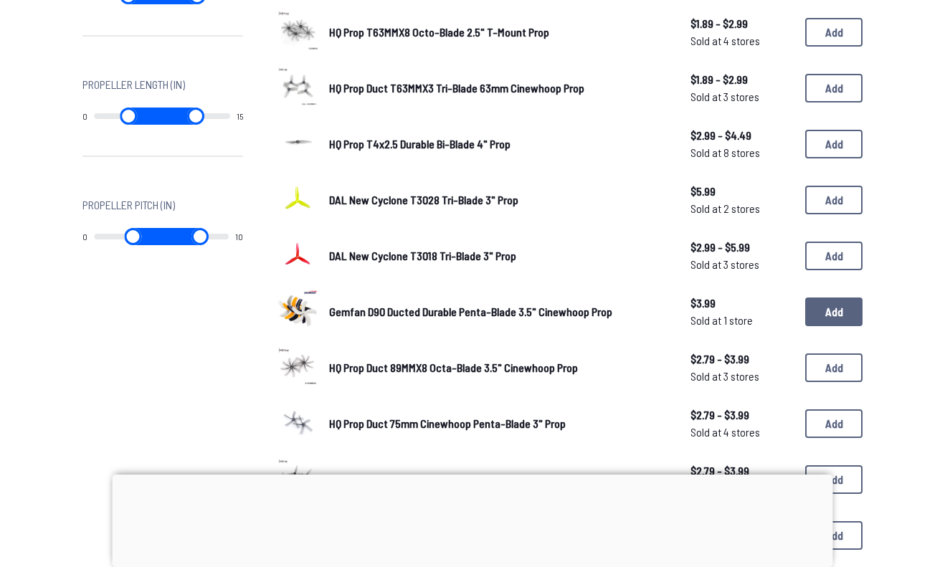
click at [834, 315] on button "Add" at bounding box center [833, 312] width 57 height 29
